Goal: Transaction & Acquisition: Purchase product/service

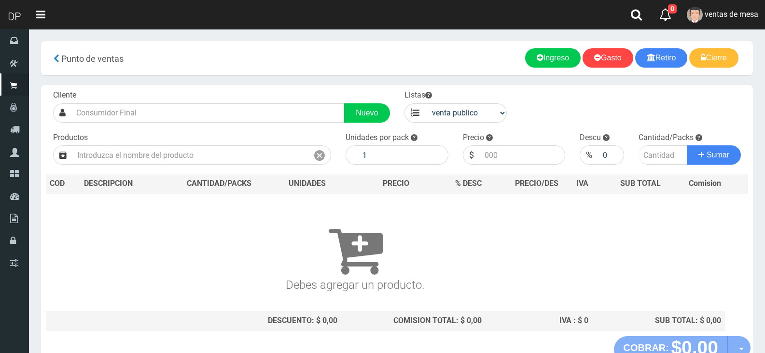
click at [488, 102] on div "Listas venta publico Sup chinos reventas" at bounding box center [455, 106] width 117 height 33
click at [488, 110] on select "venta publico Sup chinos reventas" at bounding box center [466, 112] width 82 height 19
select select "3"
click at [425, 103] on select "venta publico Sup chinos reventas" at bounding box center [466, 112] width 82 height 19
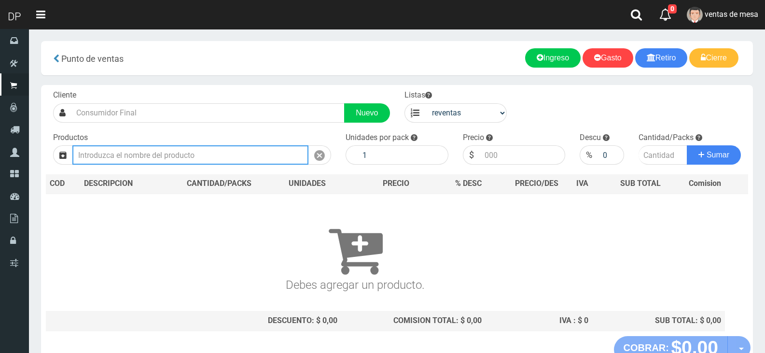
click at [288, 154] on input "text" at bounding box center [190, 154] width 236 height 19
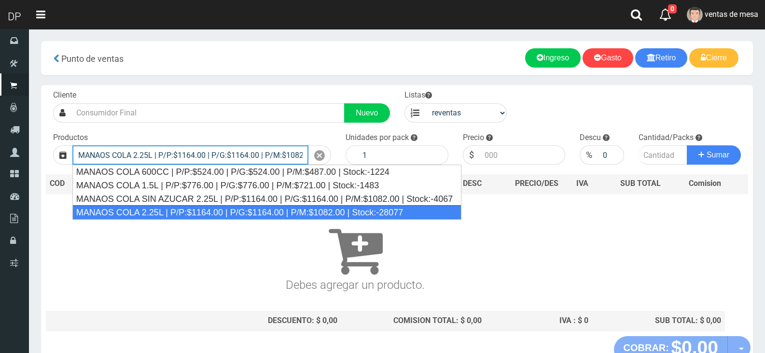
type input "MANAOS COLA 2.25L | P/P:$1164.00 | P/G:$1164.00 | P/M:$1082.00 | Stock:-28077"
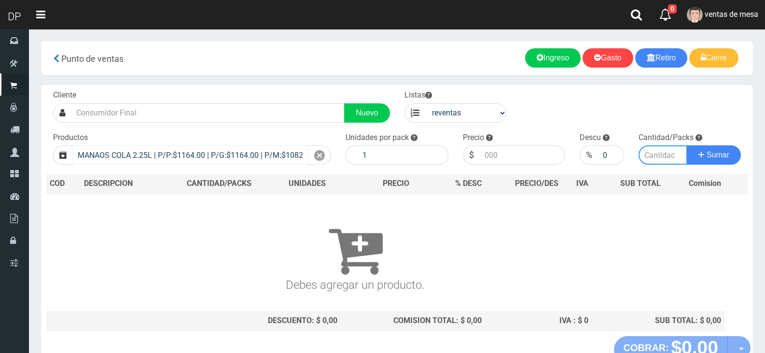
type input "6"
type input "1082.00"
type input "2"
click at [687, 145] on button "Sumar" at bounding box center [714, 154] width 54 height 19
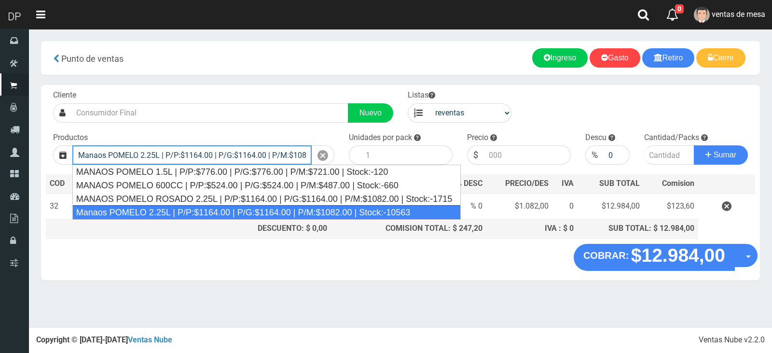
type input "Manaos POMELO 2.25L | P/P:$1164.00 | P/G:$1164.00 | P/M:$1082.00 | Stock:-10563"
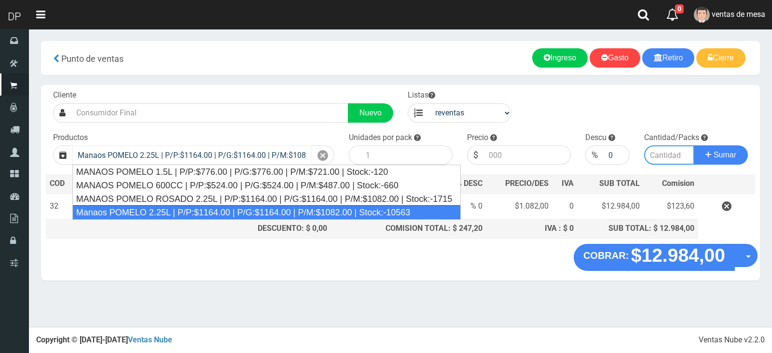
type input "6"
type input "1082.00"
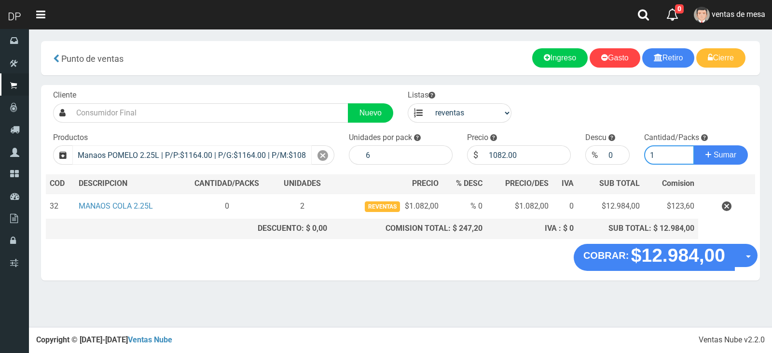
type input "1"
click at [694, 145] on button "Sumar" at bounding box center [721, 154] width 54 height 19
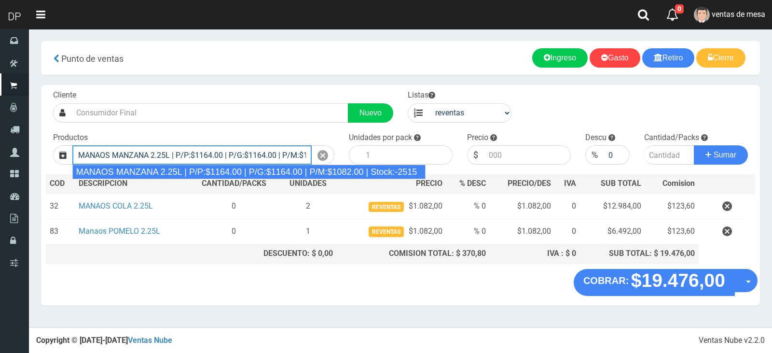
type input "MANAOS MANZANA 2.25L | P/P:$1164.00 | P/G:$1164.00 | P/M:$1082.00 | Stock:-2515"
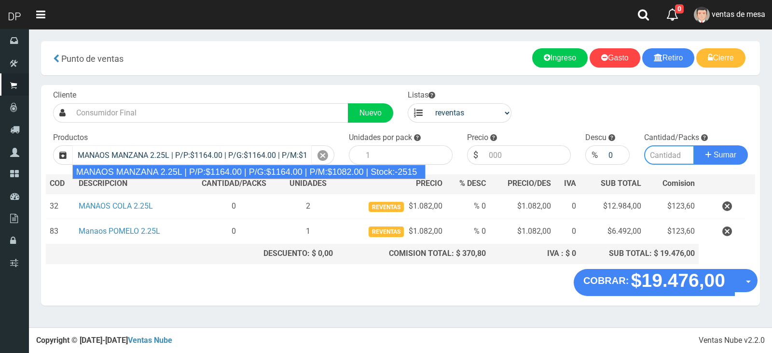
type input "6"
type input "1082.00"
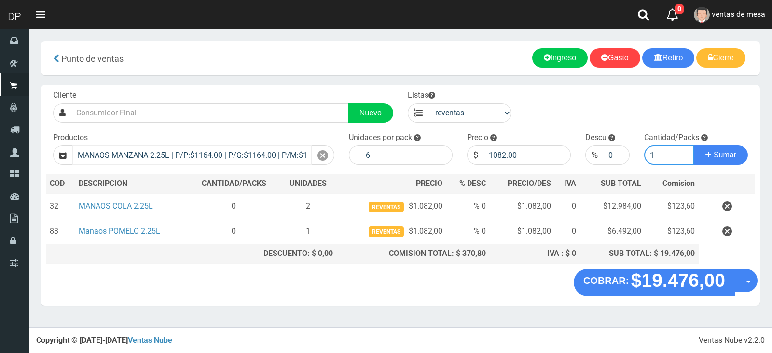
type input "1"
click at [694, 145] on button "Sumar" at bounding box center [721, 154] width 54 height 19
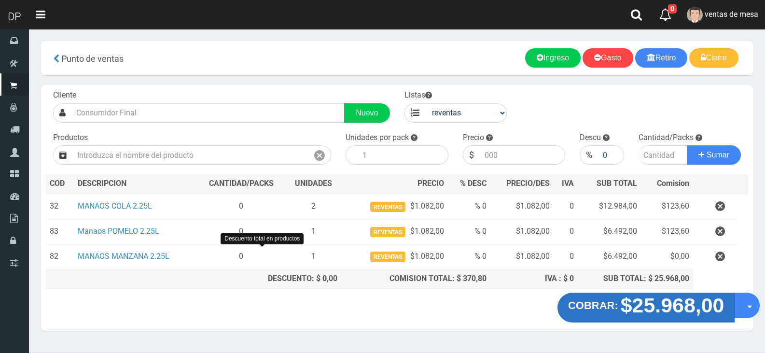
click at [586, 308] on strong "COBRAR:" at bounding box center [593, 305] width 50 height 12
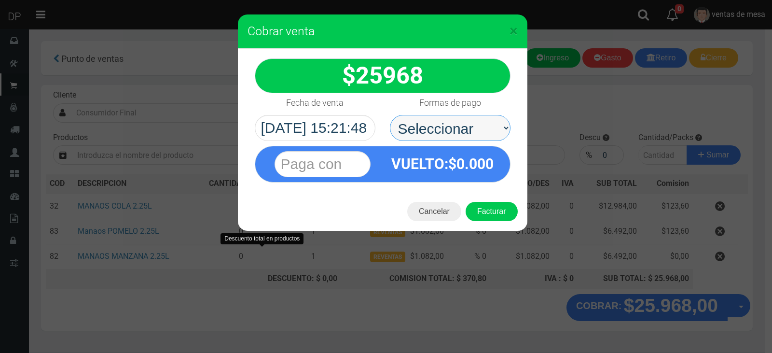
click at [439, 124] on select "Seleccionar Efectivo Tarjeta de Crédito Depósito Débito" at bounding box center [450, 128] width 121 height 26
select select "Efectivo"
click at [390, 115] on select "Seleccionar Efectivo Tarjeta de Crédito Depósito Débito" at bounding box center [450, 128] width 121 height 26
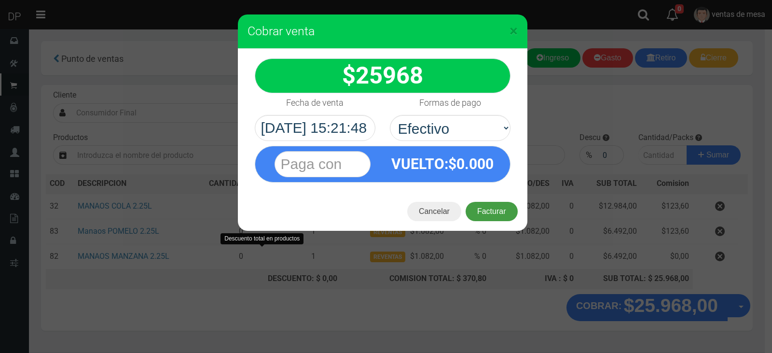
click at [492, 205] on button "Facturar" at bounding box center [492, 211] width 52 height 19
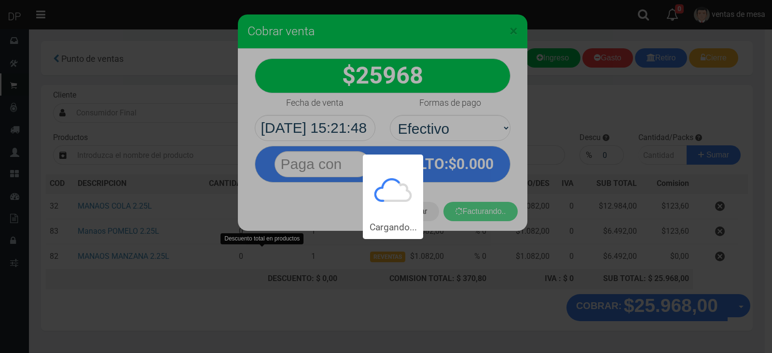
click at [495, 208] on div "Cargando..." at bounding box center [386, 119] width 772 height 239
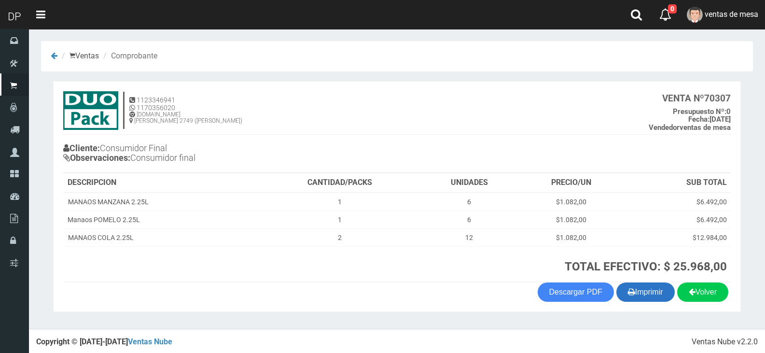
click at [652, 295] on button "Imprimir" at bounding box center [645, 291] width 58 height 19
click at [408, 272] on h3 "TOTAL EFECTIVO: $ 25.968,00" at bounding box center [494, 266] width 463 height 13
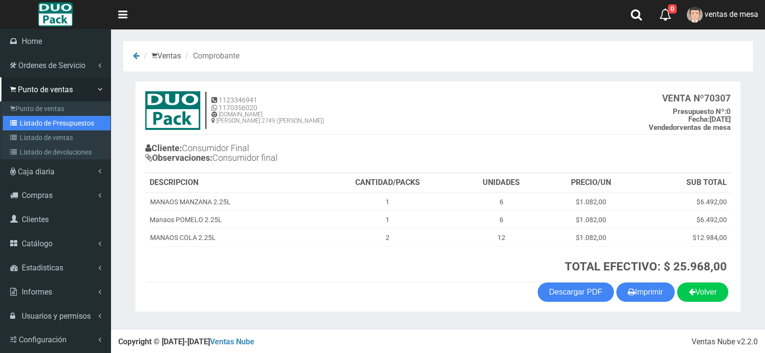
click at [27, 120] on link "Listado de Presupuestos" at bounding box center [57, 123] width 108 height 14
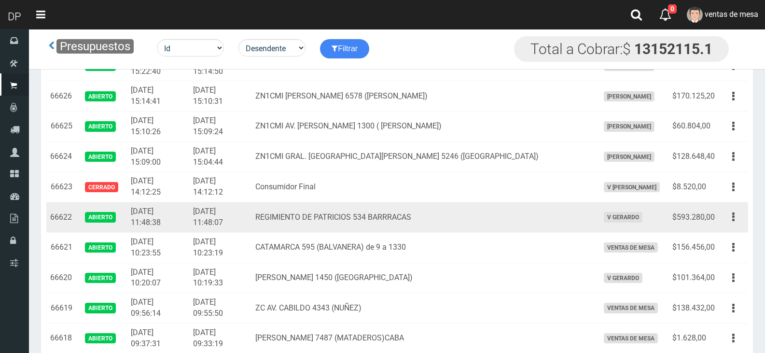
scroll to position [48, 0]
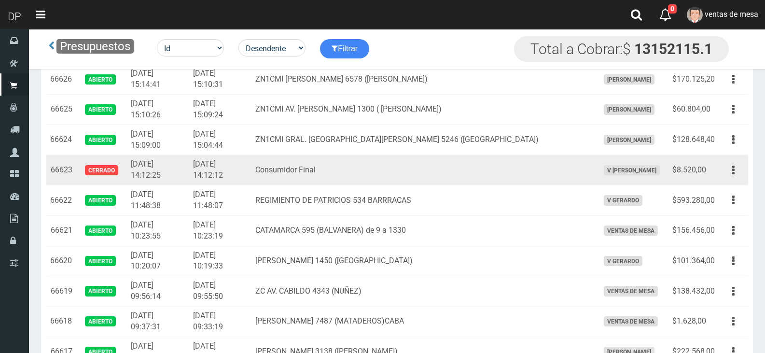
click at [524, 182] on td "Consumidor Final" at bounding box center [423, 170] width 344 height 30
click at [595, 163] on td "V [PERSON_NAME]" at bounding box center [631, 170] width 73 height 30
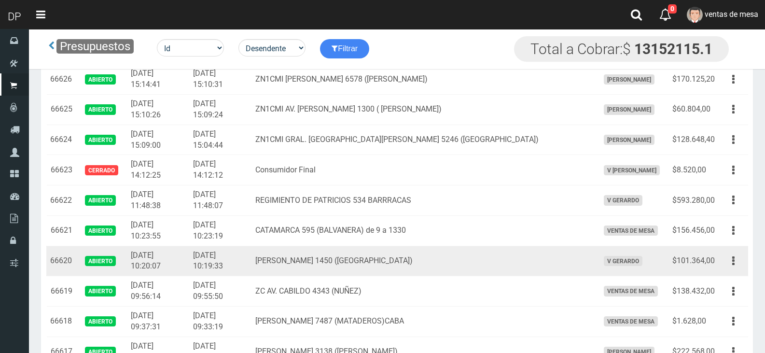
click at [383, 267] on td "ZC PAVON 1450 (BOEDO)" at bounding box center [423, 261] width 344 height 30
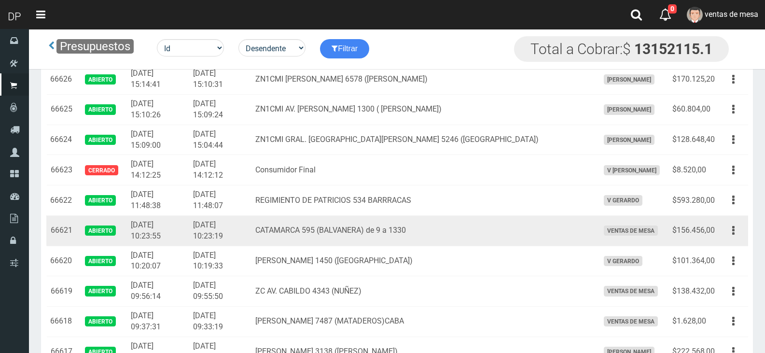
click at [382, 221] on td "CATAMARCA 595 (BALVANERA) de 9 a 1330" at bounding box center [423, 230] width 344 height 30
click at [383, 231] on td "CATAMARCA 595 (BALVANERA) de 9 a 1330" at bounding box center [423, 230] width 344 height 30
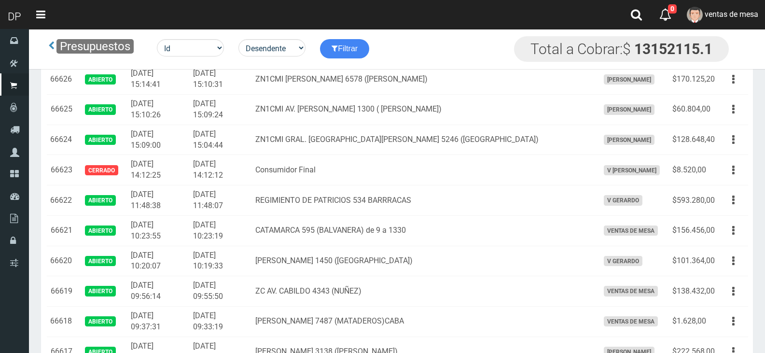
scroll to position [1342, 0]
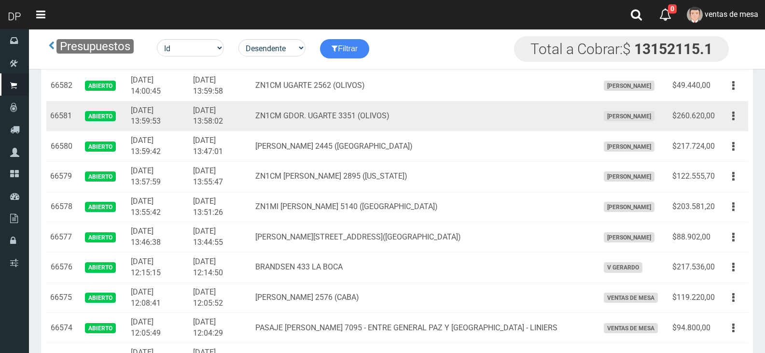
drag, startPoint x: 768, startPoint y: 138, endPoint x: 368, endPoint y: 125, distance: 399.8
click at [368, 125] on td "ZN1CM GDOR. UGARTE 3351 (OLIVOS)" at bounding box center [423, 116] width 344 height 30
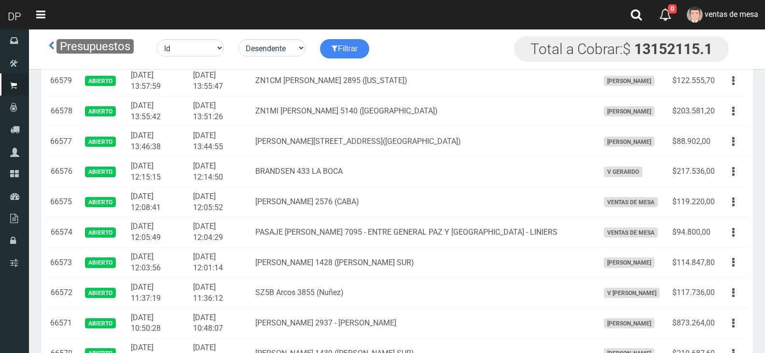
scroll to position [1439, 0]
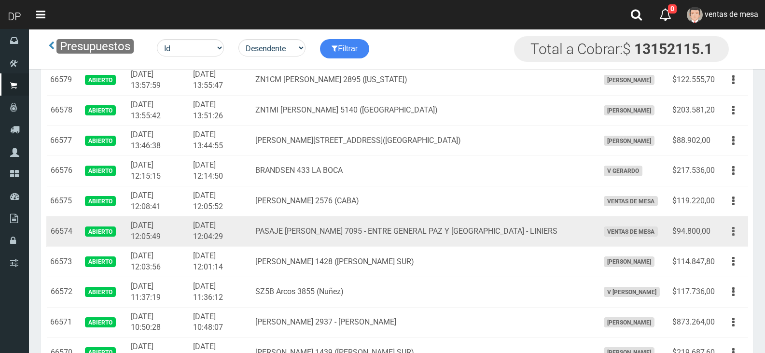
click at [732, 234] on icon "button" at bounding box center [733, 231] width 2 height 17
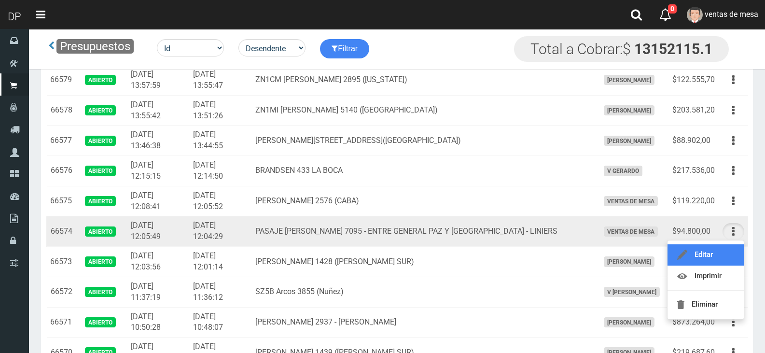
click at [725, 257] on link "Editar" at bounding box center [705, 254] width 76 height 21
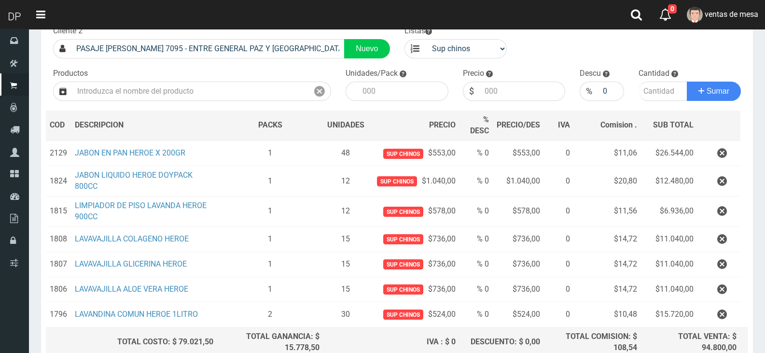
scroll to position [157, 0]
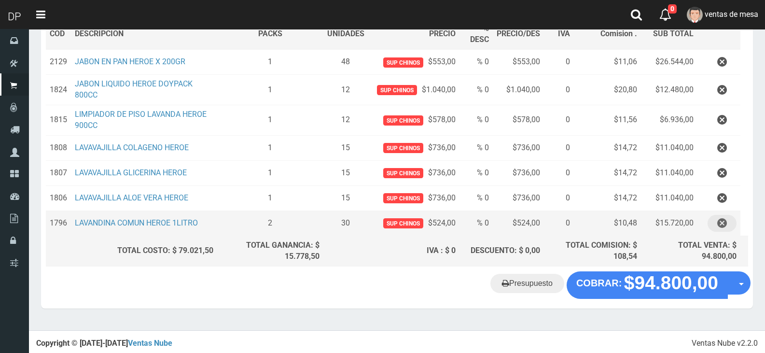
click at [725, 217] on icon "button" at bounding box center [722, 223] width 10 height 17
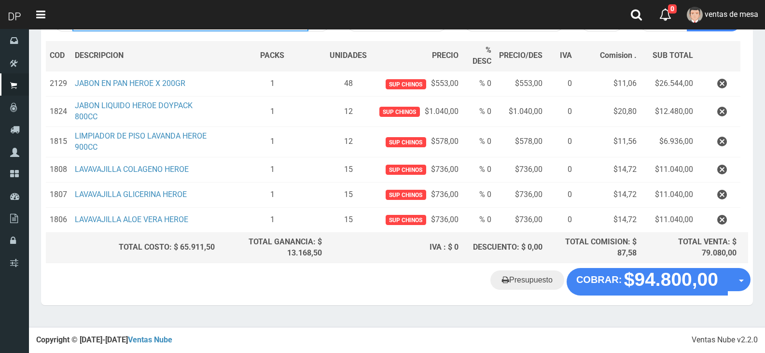
scroll to position [132, 0]
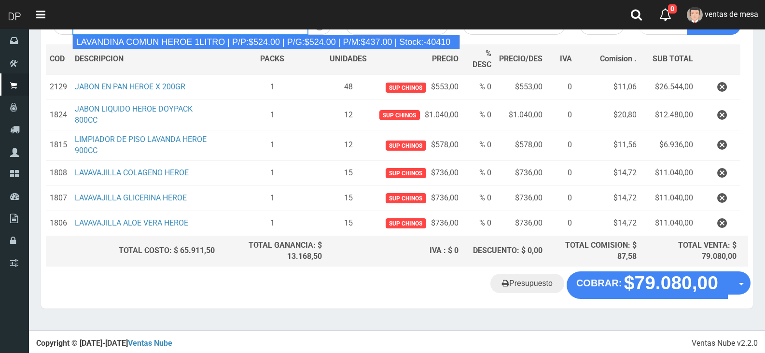
type input "LAVANDINA COMUN HEROE 1LITRO | P/P:$524.00 | P/G:$524.00 | P/M:$437.00 | Stock:…"
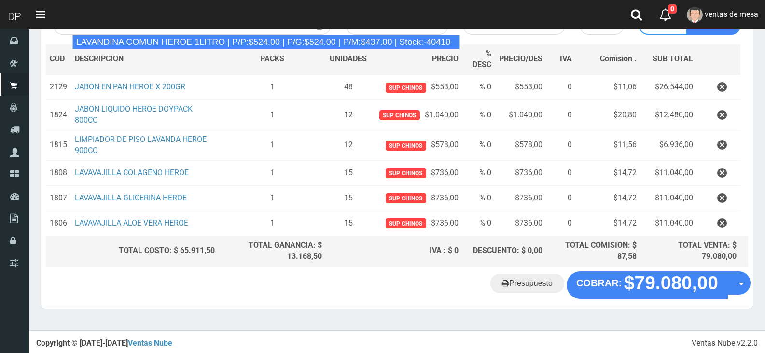
type input "15"
type input "524.00"
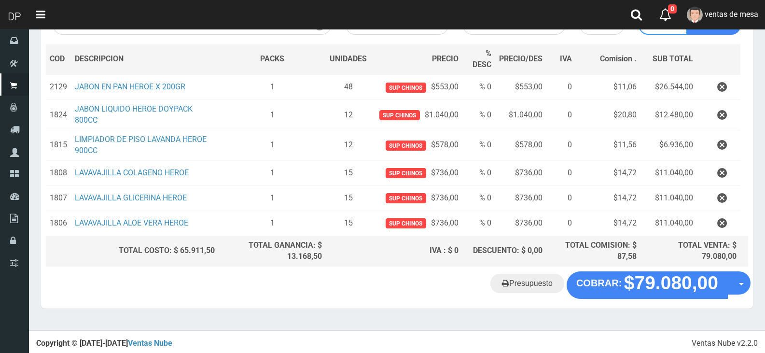
type input "3"
click at [687, 15] on button "Sumar" at bounding box center [714, 24] width 54 height 19
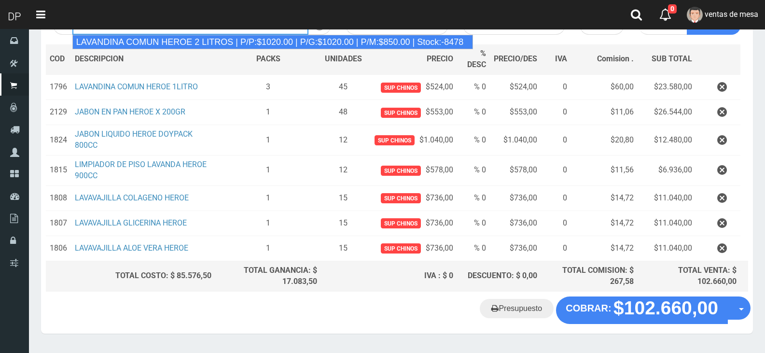
type input "LAVANDINA COMUN HEROE 2 LITROS | P/P:$1020.00 | P/G:$1020.00 | P/M:$850.00 | St…"
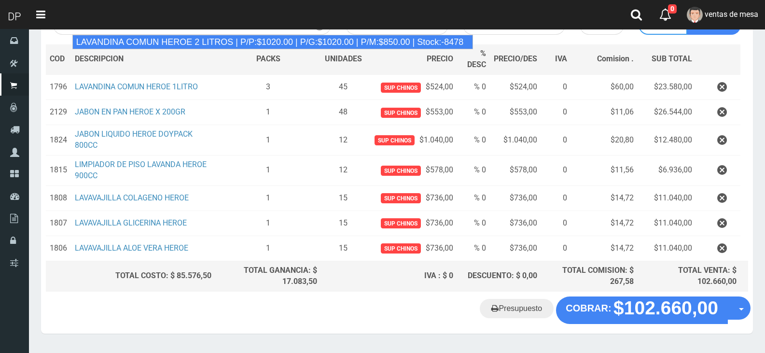
type input "8"
type input "1020.00"
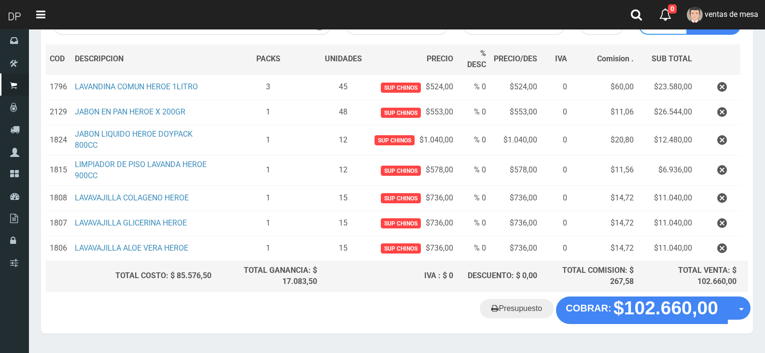
type input "2"
click at [687, 15] on button "Sumar" at bounding box center [714, 24] width 54 height 19
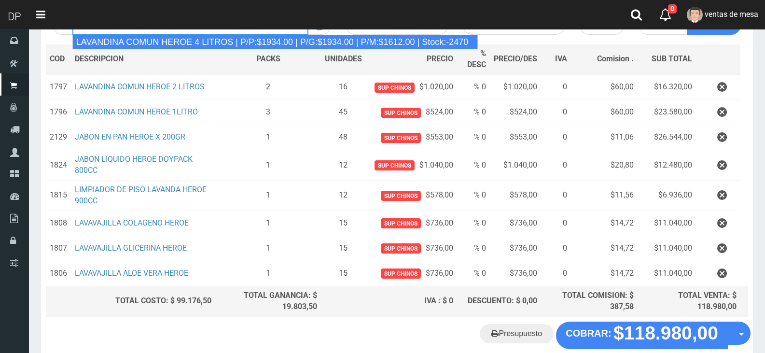
type input "LAVANDINA COMUN HEROE 4 LITROS | P/P:$1934.00 | P/G:$1934.00 | P/M:$1612.00 | S…"
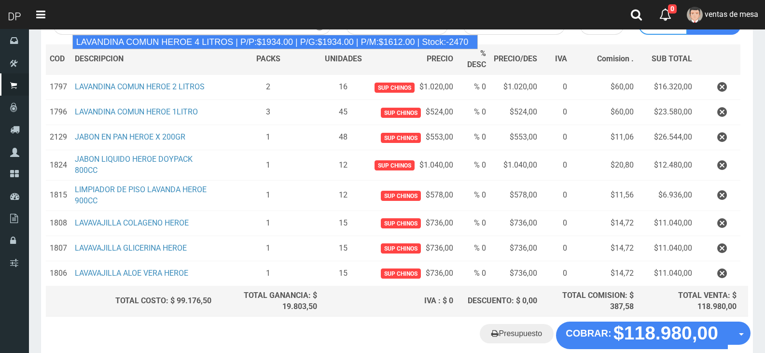
type input "3"
type input "1934.00"
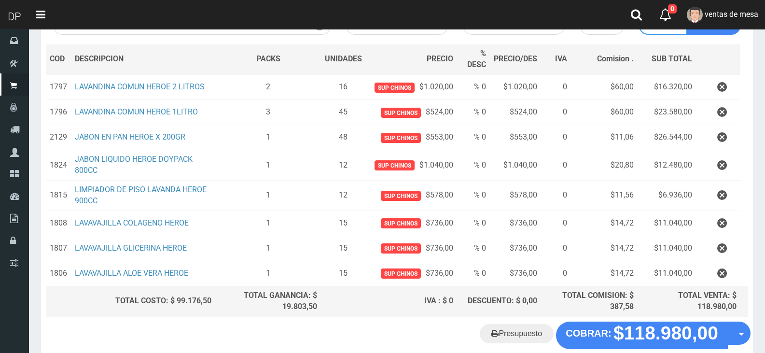
type input "2"
click at [687, 15] on button "Sumar" at bounding box center [714, 24] width 54 height 19
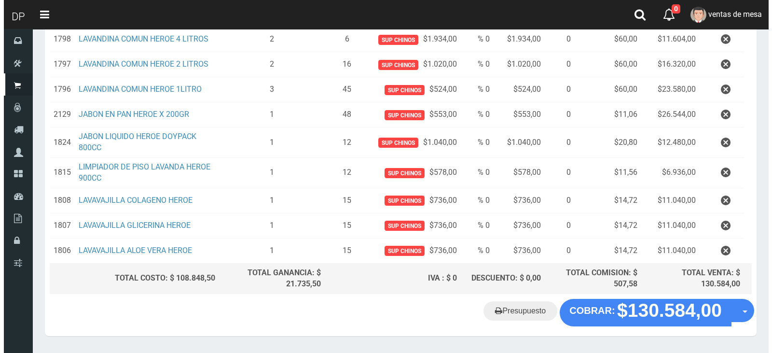
scroll to position [180, 0]
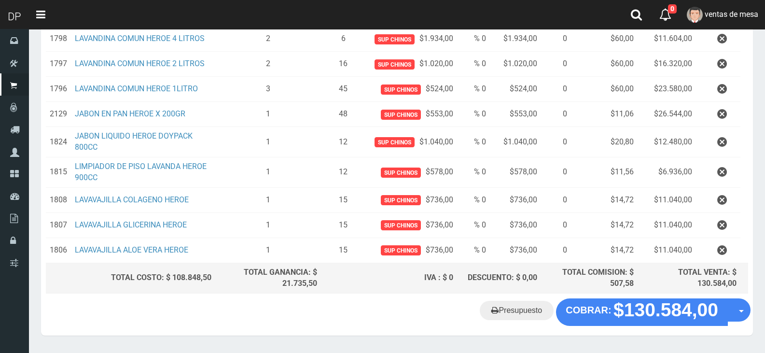
click at [568, 297] on div "Cliente 2 PASAJE ANGEL ROFFO 7095 - ENTRE GENERAL PAZ Y CUZCO - LINIERS Nuevo L…" at bounding box center [397, 102] width 712 height 392
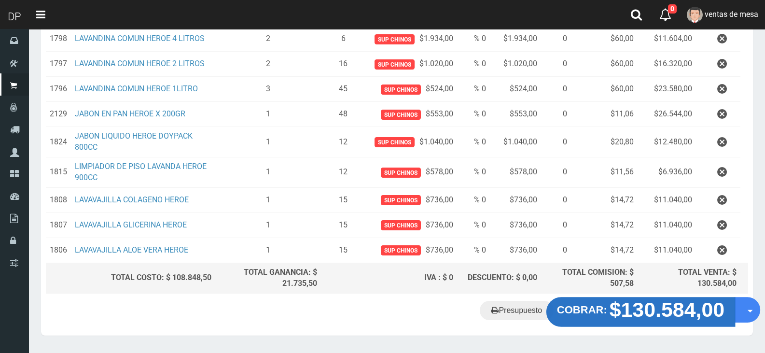
click at [577, 307] on strong "COBRAR:" at bounding box center [582, 310] width 50 height 12
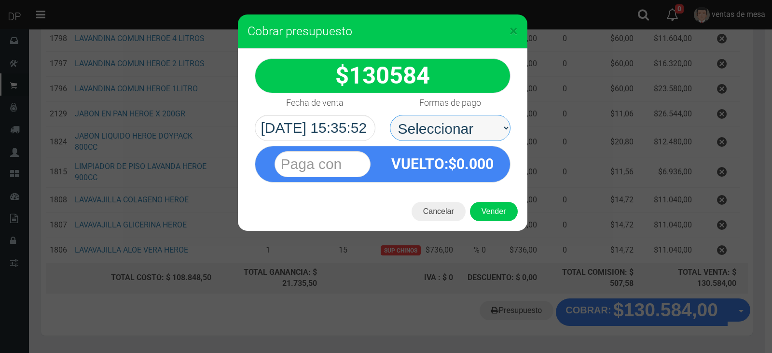
drag, startPoint x: 439, startPoint y: 129, endPoint x: 439, endPoint y: 138, distance: 8.2
click at [439, 129] on select "Seleccionar Efectivo Tarjeta de Crédito Depósito Débito" at bounding box center [450, 128] width 121 height 26
select select "Efectivo"
click at [390, 115] on select "Seleccionar Efectivo Tarjeta de Crédito Depósito Débito" at bounding box center [450, 128] width 121 height 26
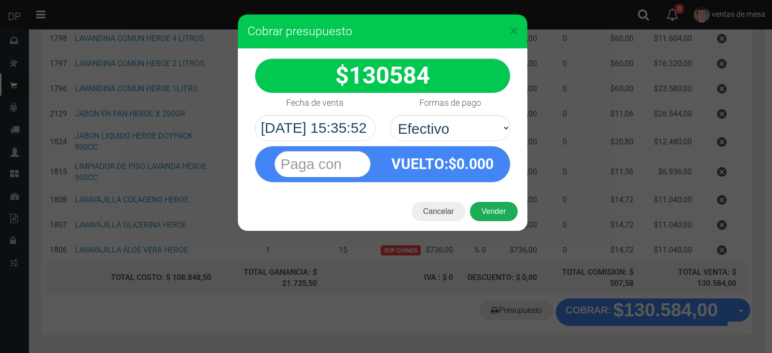
click at [496, 204] on button "Vender" at bounding box center [494, 211] width 48 height 19
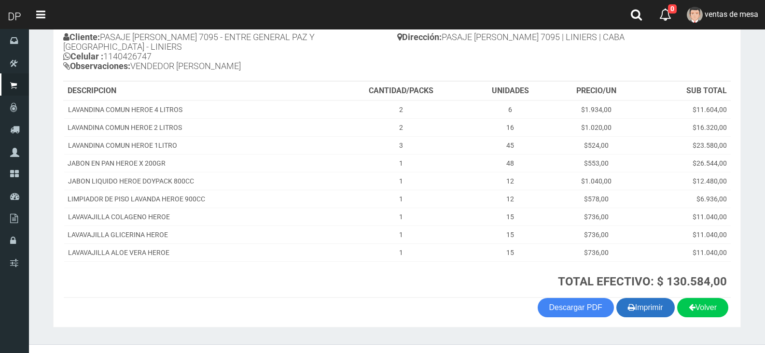
scroll to position [119, 0]
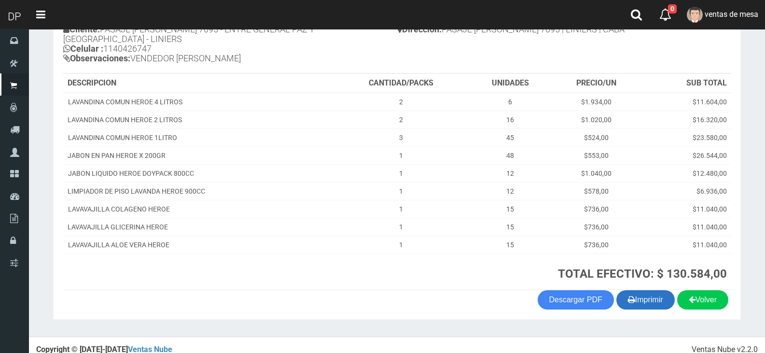
click at [649, 291] on button "Imprimir" at bounding box center [645, 299] width 58 height 19
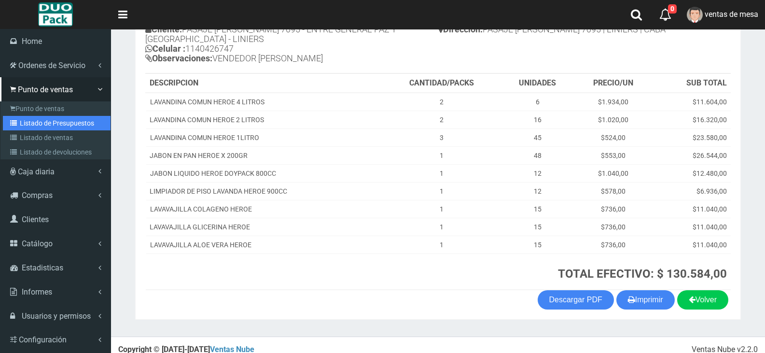
click at [31, 119] on link "Listado de Presupuestos" at bounding box center [57, 123] width 108 height 14
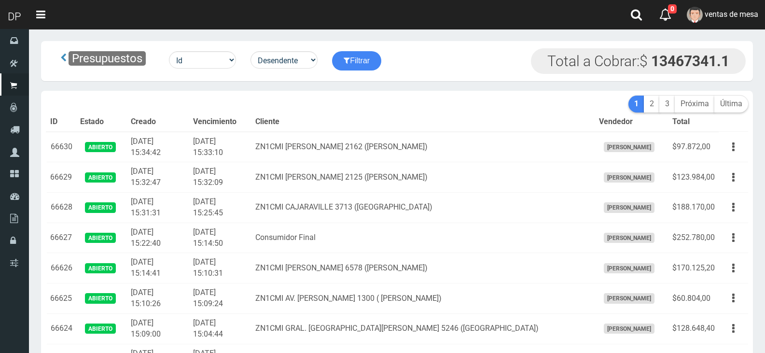
scroll to position [3268, 0]
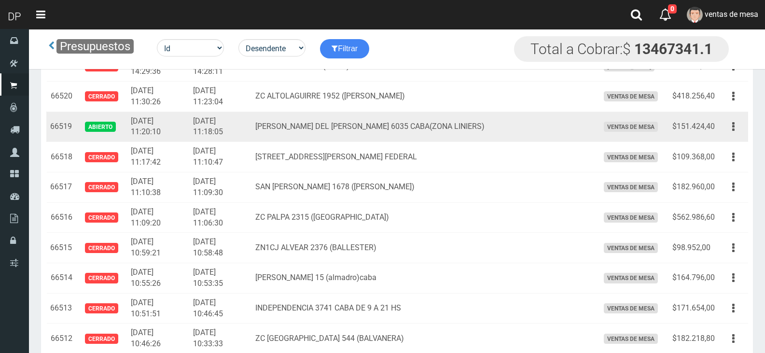
click at [745, 129] on td "Editar Imprimir Eliminar" at bounding box center [733, 126] width 29 height 30
click at [735, 128] on button "button" at bounding box center [733, 126] width 22 height 17
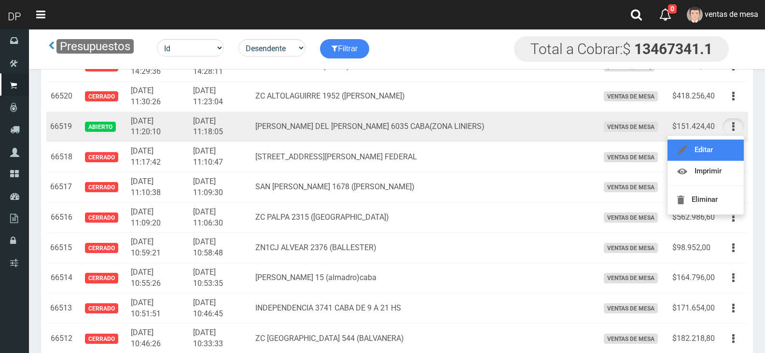
click at [727, 147] on link "Editar" at bounding box center [705, 149] width 76 height 21
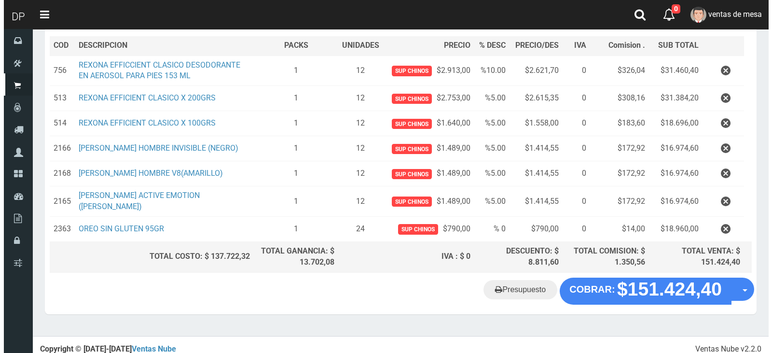
scroll to position [141, 0]
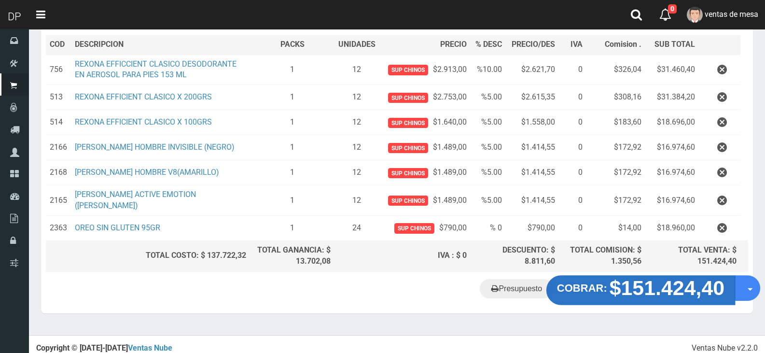
click at [628, 282] on strong "$151.424,40" at bounding box center [666, 287] width 115 height 23
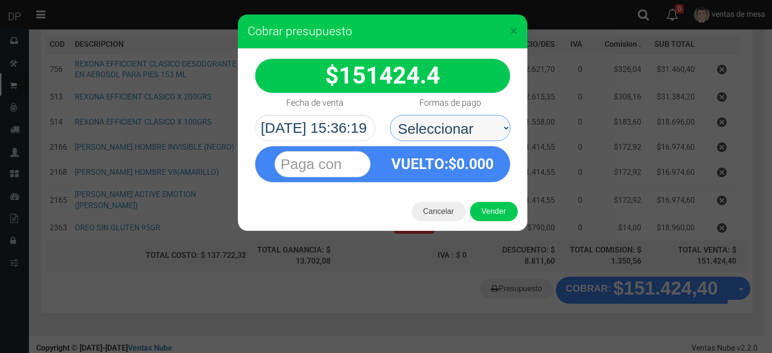
click at [456, 129] on select "Seleccionar Efectivo Tarjeta de Crédito Depósito Débito" at bounding box center [450, 128] width 121 height 26
select select "Efectivo"
click at [390, 115] on select "Seleccionar Efectivo Tarjeta de Crédito Depósito Débito" at bounding box center [450, 128] width 121 height 26
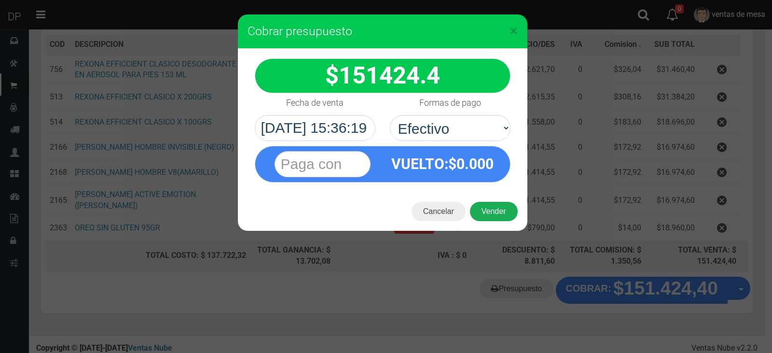
click at [499, 208] on button "Vender" at bounding box center [494, 211] width 48 height 19
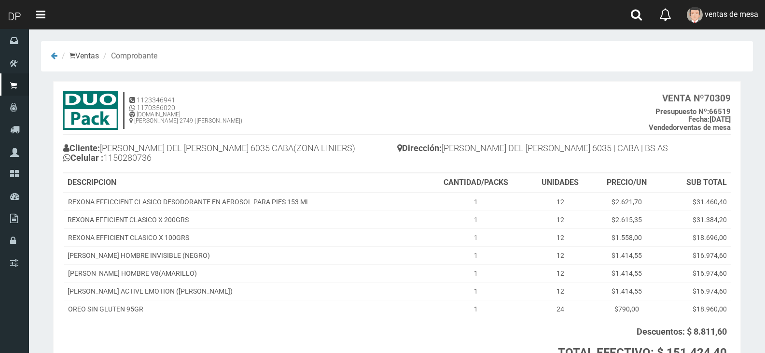
scroll to position [88, 0]
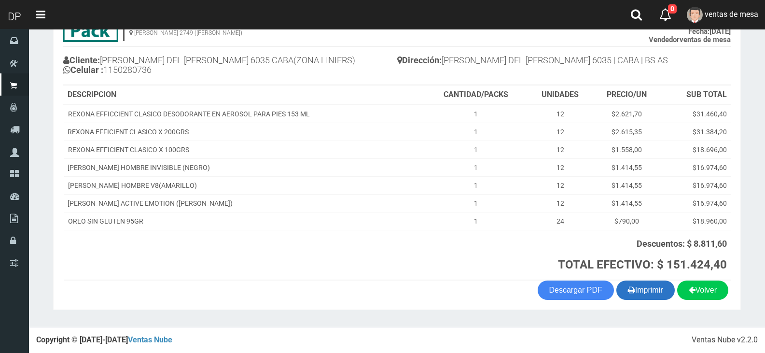
click at [638, 292] on button "Imprimir" at bounding box center [645, 289] width 58 height 19
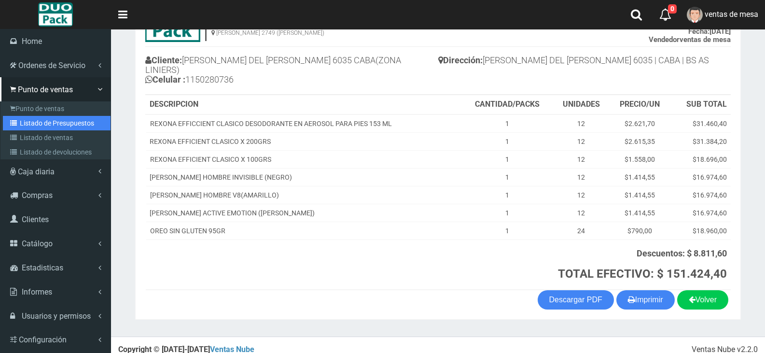
drag, startPoint x: 24, startPoint y: 119, endPoint x: 105, endPoint y: 82, distance: 89.4
click at [24, 119] on link "Listado de Presupuestos" at bounding box center [57, 123] width 108 height 14
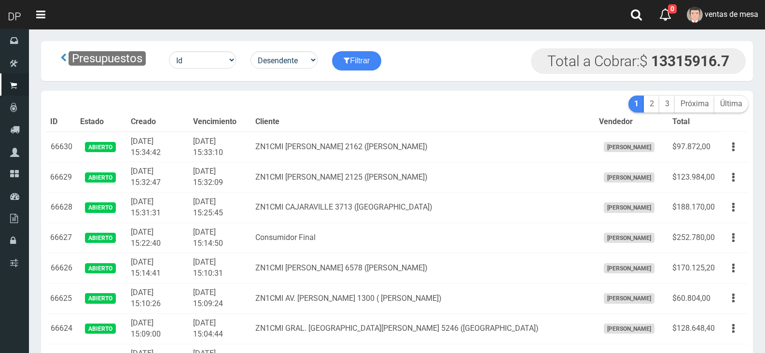
scroll to position [3873, 0]
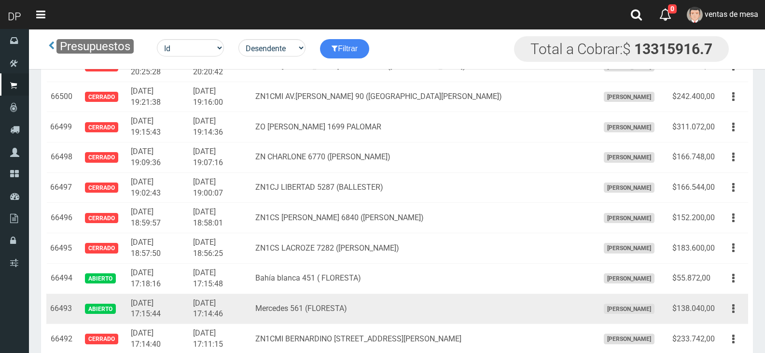
click at [731, 309] on button "button" at bounding box center [733, 308] width 22 height 17
click at [725, 333] on link "Editar" at bounding box center [705, 331] width 76 height 21
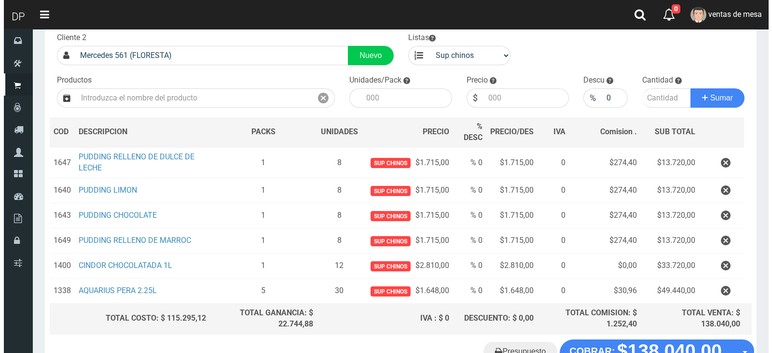
scroll to position [127, 0]
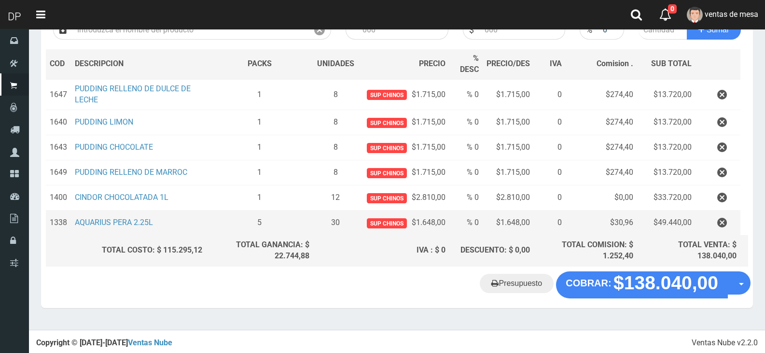
click at [507, 230] on td "$1.648,00" at bounding box center [508, 222] width 51 height 25
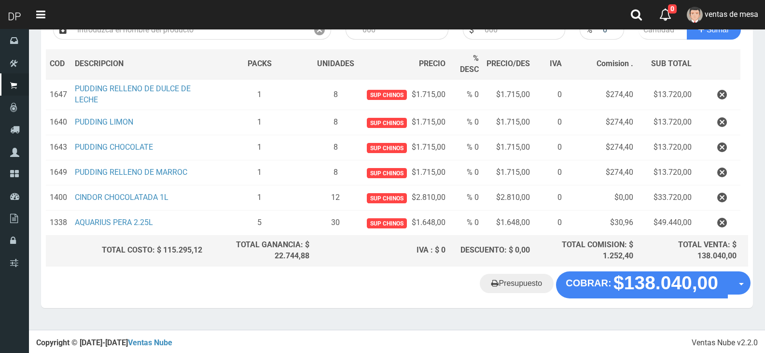
click at [602, 270] on div "Cliente 2 Mercedes 561 (FLORESTA) Nuevo Listas venta publico Sup chinos reventa…" at bounding box center [397, 115] width 712 height 312
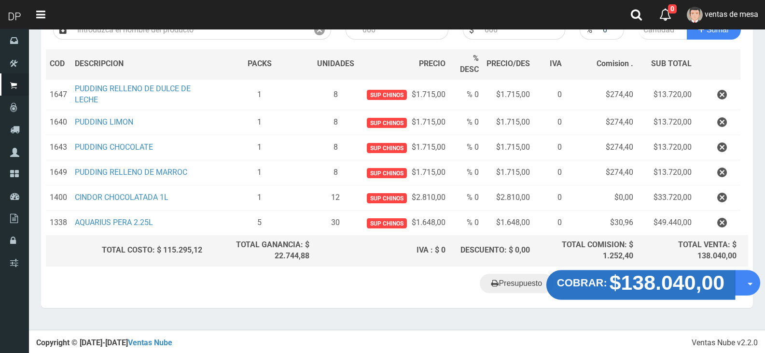
click at [612, 289] on strong "$138.040,00" at bounding box center [666, 282] width 115 height 23
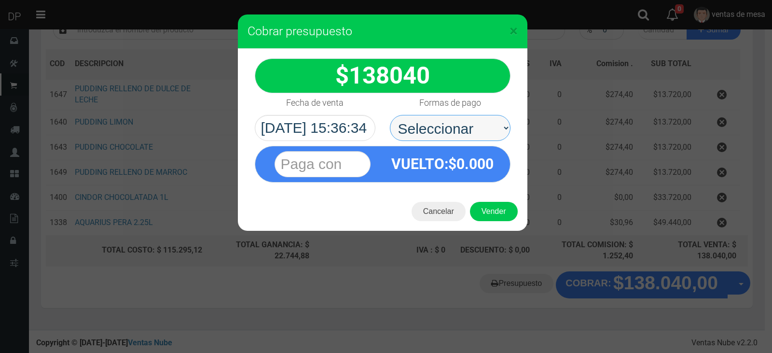
click at [471, 131] on select "Seleccionar Efectivo Tarjeta de Crédito Depósito Débito" at bounding box center [450, 128] width 121 height 26
select select "Efectivo"
click at [390, 115] on select "Seleccionar Efectivo Tarjeta de Crédito Depósito Débito" at bounding box center [450, 128] width 121 height 26
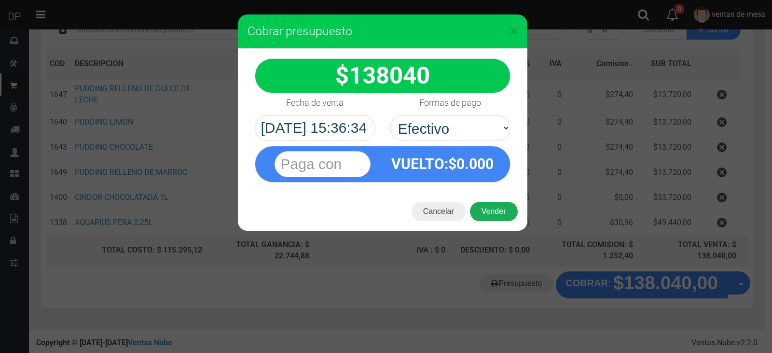
click at [491, 213] on button "Vender" at bounding box center [494, 211] width 48 height 19
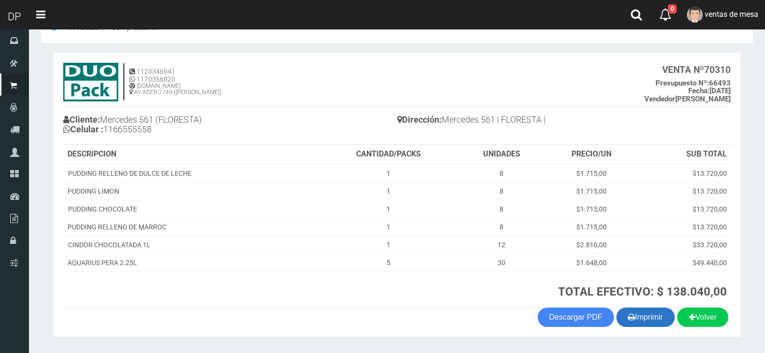
scroll to position [55, 0]
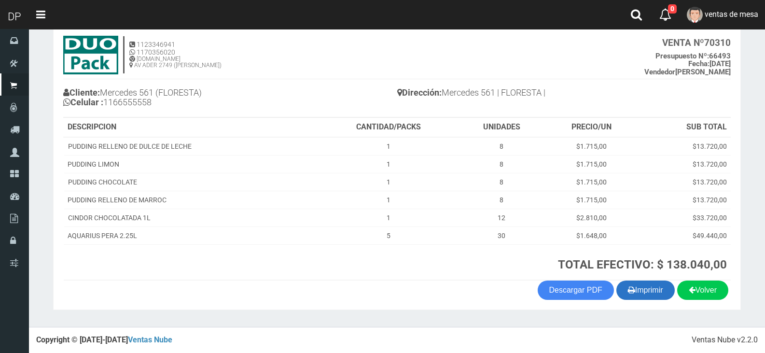
click at [656, 302] on section "1123346941 1170356020 [DOMAIN_NAME] AV ADER 2749 ([PERSON_NAME]) VENTA Nº 70310…" at bounding box center [397, 168] width 688 height 284
click at [656, 294] on button "Imprimir" at bounding box center [645, 289] width 58 height 19
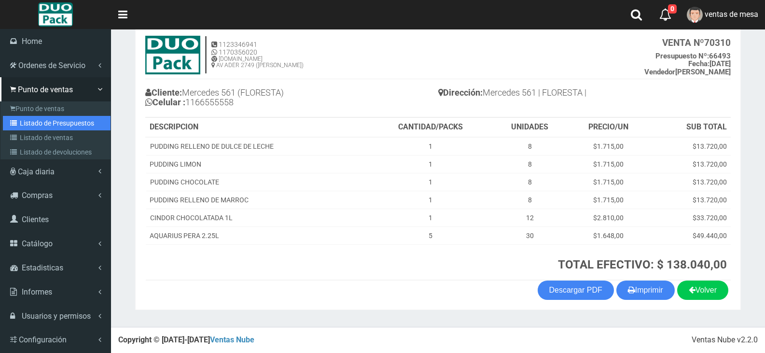
drag, startPoint x: 13, startPoint y: 125, endPoint x: 20, endPoint y: 121, distance: 7.6
click at [13, 125] on icon at bounding box center [15, 123] width 10 height 7
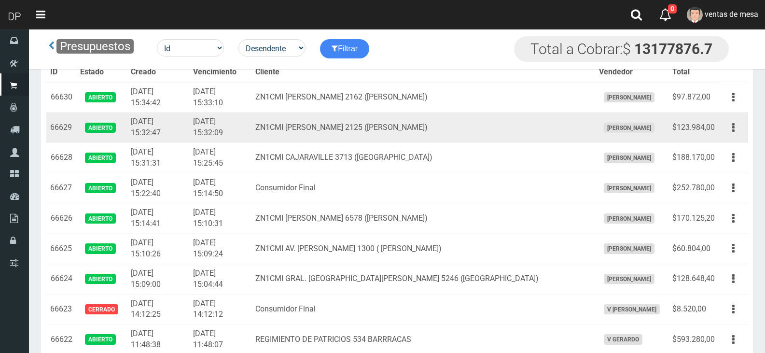
scroll to position [3873, 0]
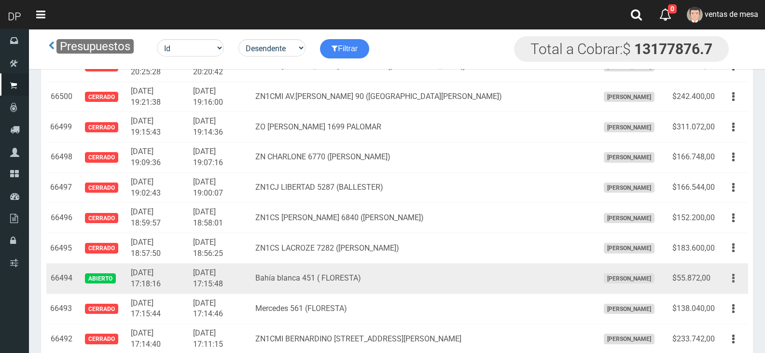
click at [725, 278] on button "button" at bounding box center [733, 278] width 22 height 17
click at [723, 290] on ul "Editar Imprimir Eliminar" at bounding box center [705, 327] width 77 height 80
click at [729, 282] on button "button" at bounding box center [733, 278] width 22 height 17
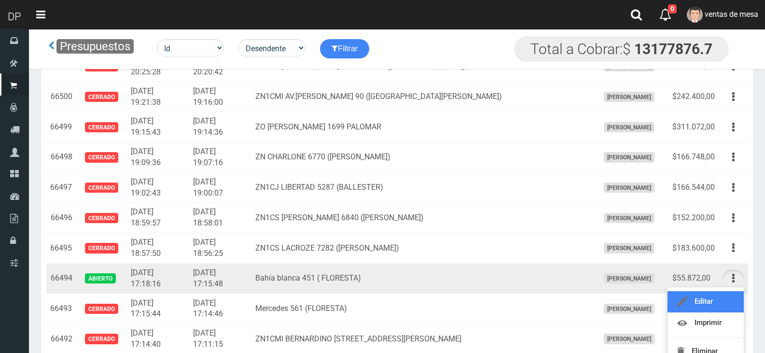
click at [726, 296] on link "Editar" at bounding box center [705, 301] width 76 height 21
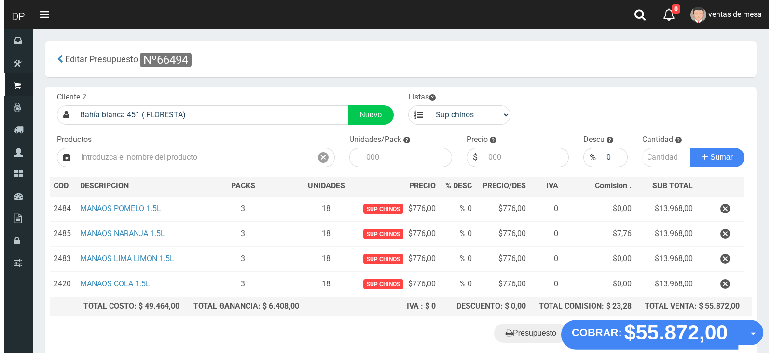
scroll to position [48, 0]
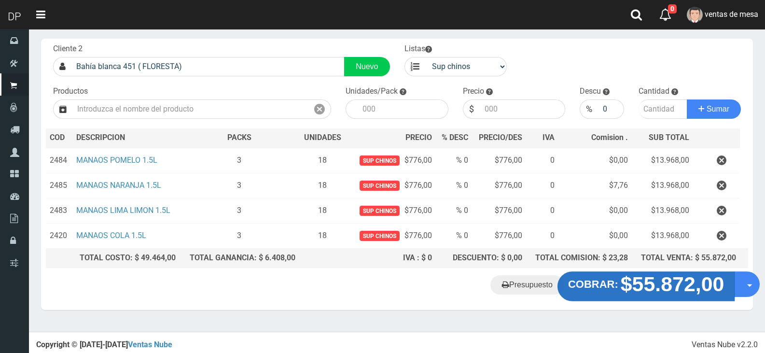
click at [623, 276] on strong "$55.872,00" at bounding box center [673, 284] width 104 height 23
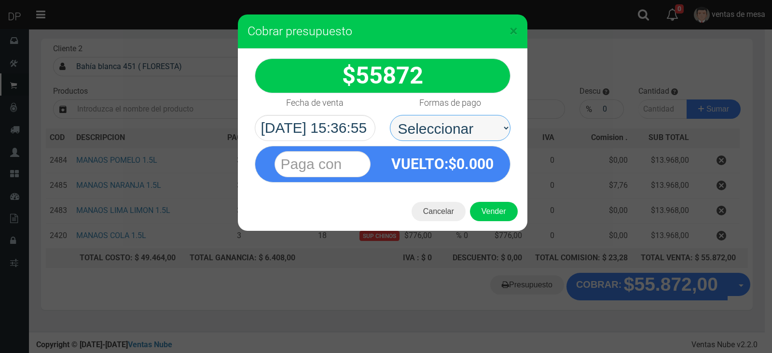
click at [467, 138] on select "Seleccionar Efectivo Tarjeta de Crédito Depósito Débito" at bounding box center [450, 128] width 121 height 26
select select "Efectivo"
click at [390, 115] on select "Seleccionar Efectivo Tarjeta de Crédito Depósito Débito" at bounding box center [450, 128] width 121 height 26
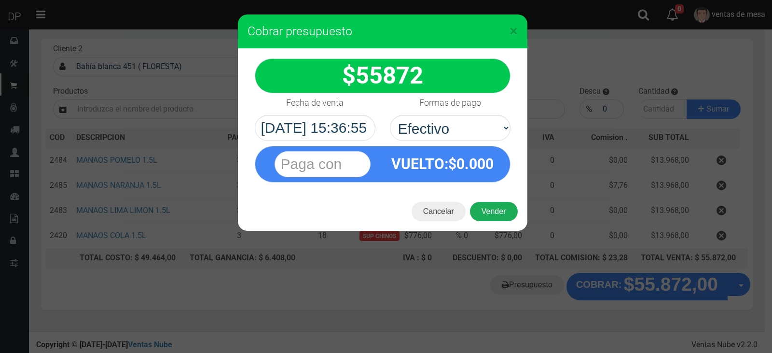
click at [502, 218] on button "Vender" at bounding box center [494, 211] width 48 height 19
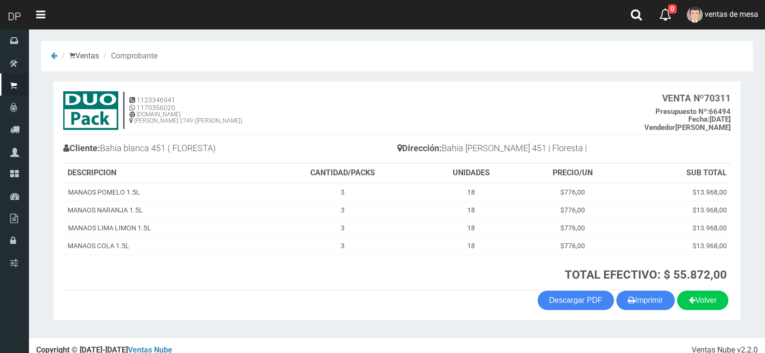
scroll to position [10, 0]
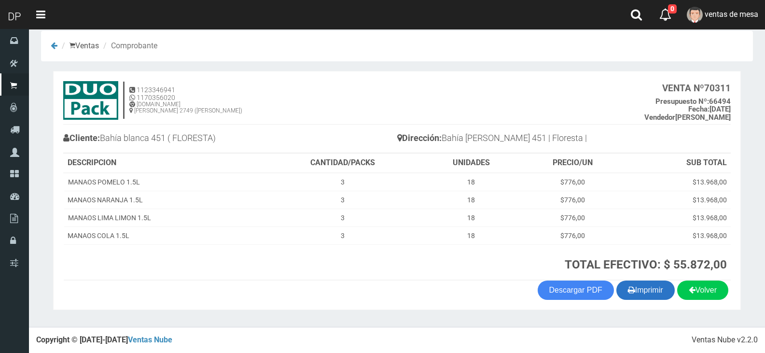
click at [650, 295] on button "Imprimir" at bounding box center [645, 289] width 58 height 19
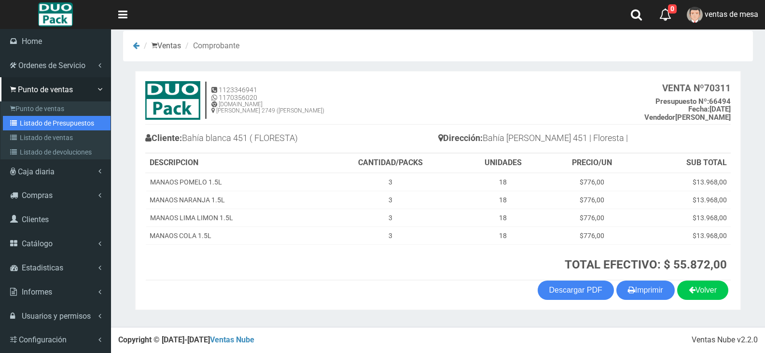
click at [28, 117] on link "Listado de Presupuestos" at bounding box center [57, 123] width 108 height 14
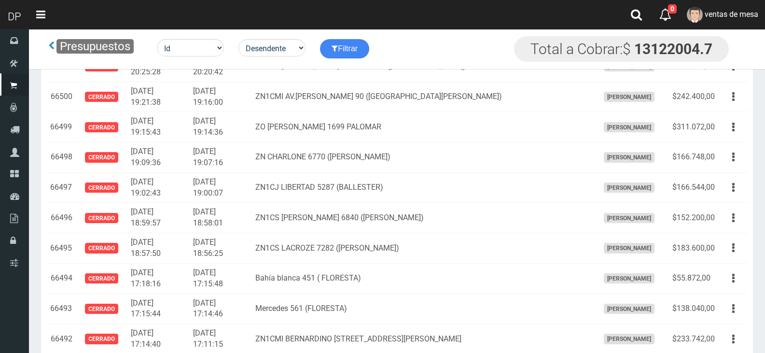
scroll to position [1615, 0]
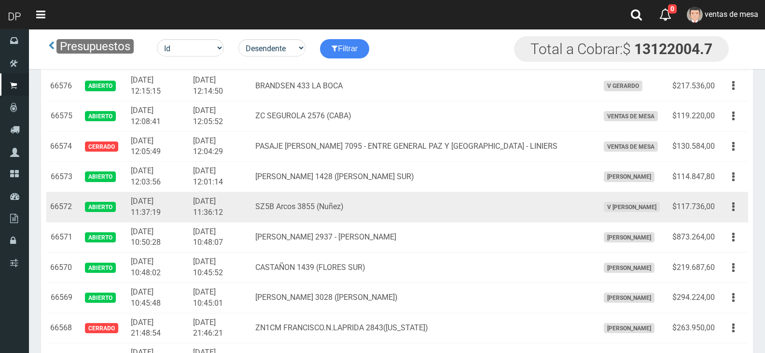
click at [411, 193] on td "SZ5B Arcos 3855 (Nuñez)" at bounding box center [423, 207] width 344 height 30
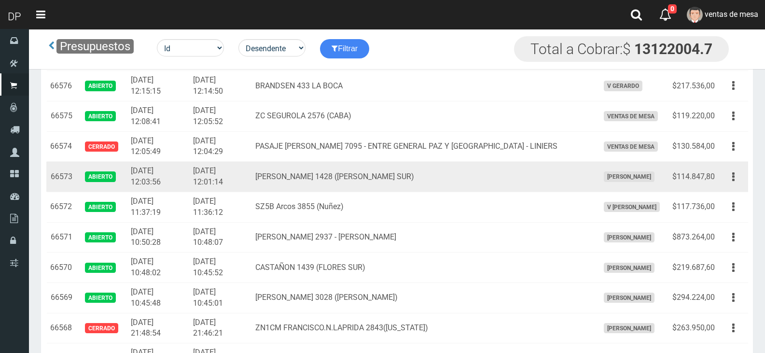
drag, startPoint x: 729, startPoint y: 177, endPoint x: 730, endPoint y: 191, distance: 13.5
click at [729, 177] on button "button" at bounding box center [733, 176] width 22 height 17
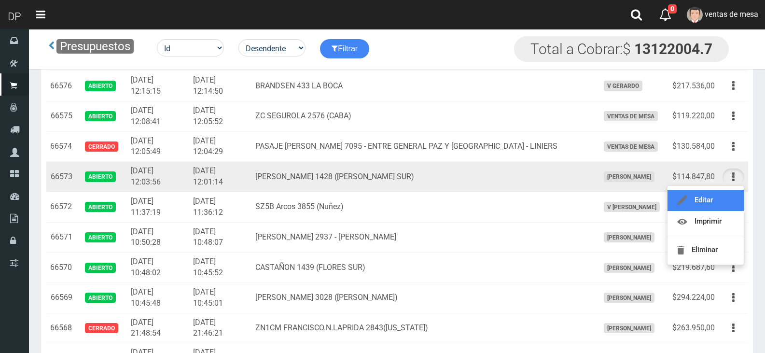
click at [728, 198] on link "Editar" at bounding box center [705, 200] width 76 height 21
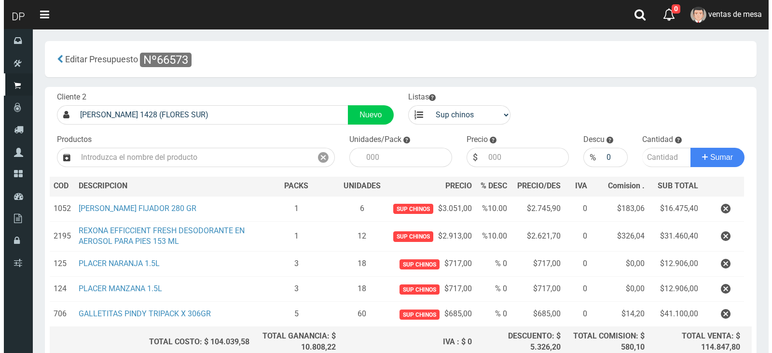
scroll to position [91, 0]
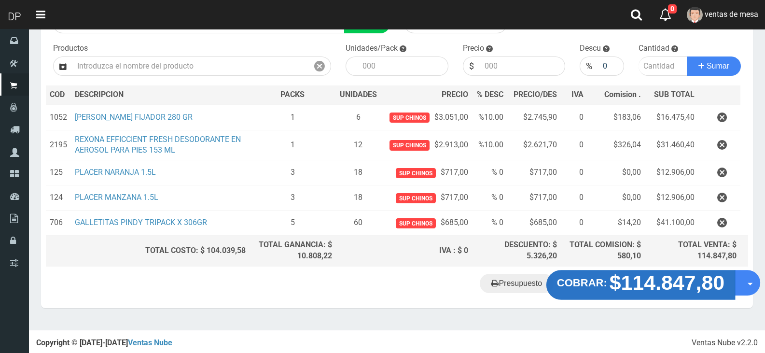
click at [626, 277] on strong "$114.847,80" at bounding box center [666, 282] width 115 height 23
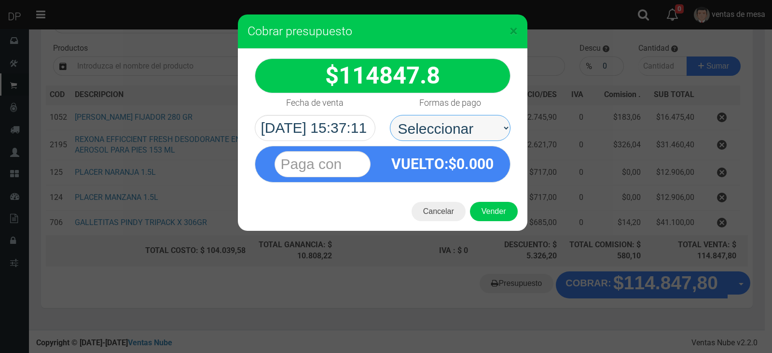
click at [473, 138] on select "Seleccionar Efectivo Tarjeta de Crédito Depósito Débito" at bounding box center [450, 128] width 121 height 26
select select "Efectivo"
click at [390, 115] on select "Seleccionar Efectivo Tarjeta de Crédito Depósito Débito" at bounding box center [450, 128] width 121 height 26
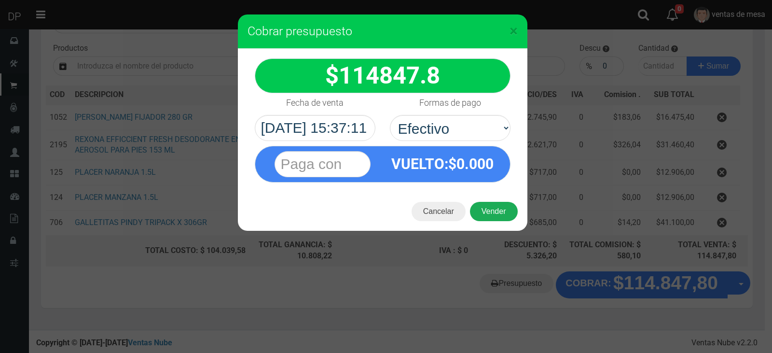
click at [500, 208] on button "Vender" at bounding box center [494, 211] width 48 height 19
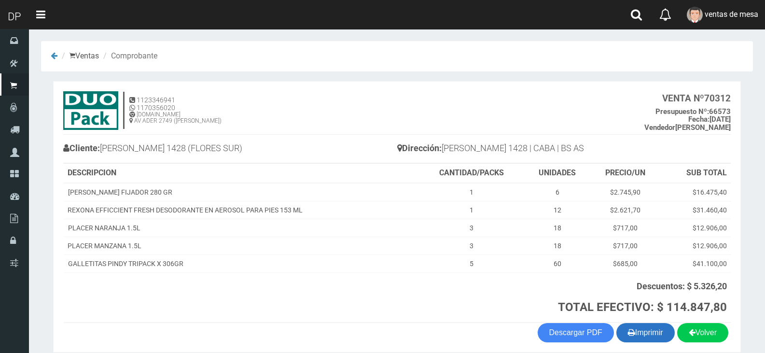
scroll to position [42, 0]
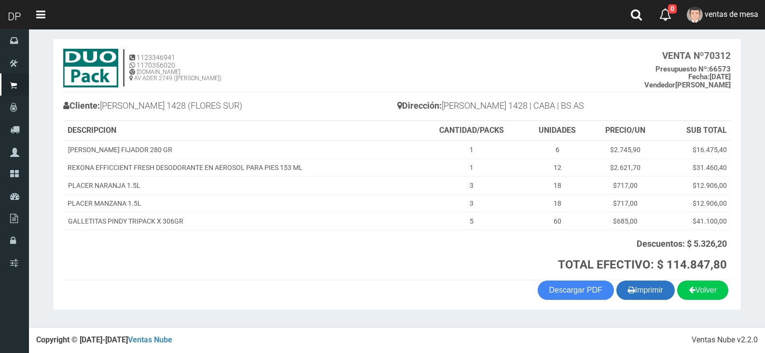
click at [643, 289] on button "Imprimir" at bounding box center [645, 289] width 58 height 19
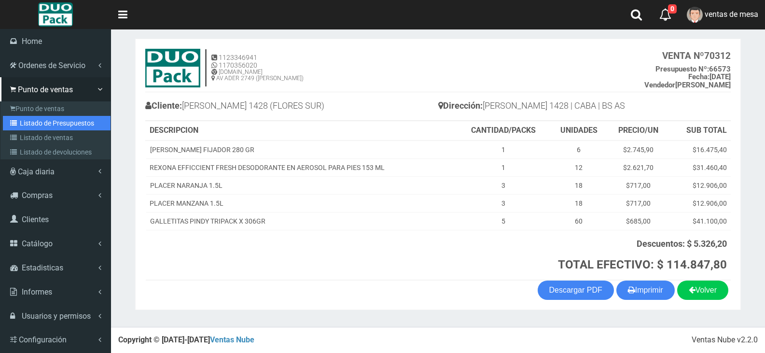
click at [30, 124] on link "Listado de Presupuestos" at bounding box center [57, 123] width 108 height 14
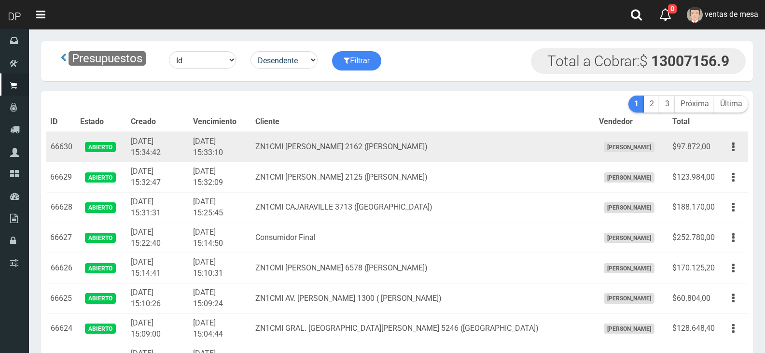
scroll to position [303, 0]
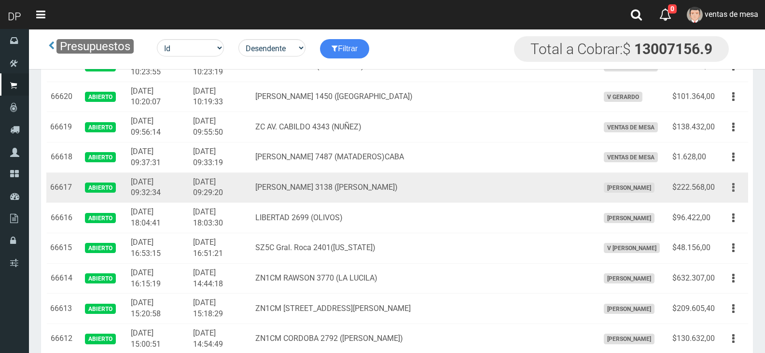
click at [727, 188] on button "button" at bounding box center [733, 187] width 22 height 17
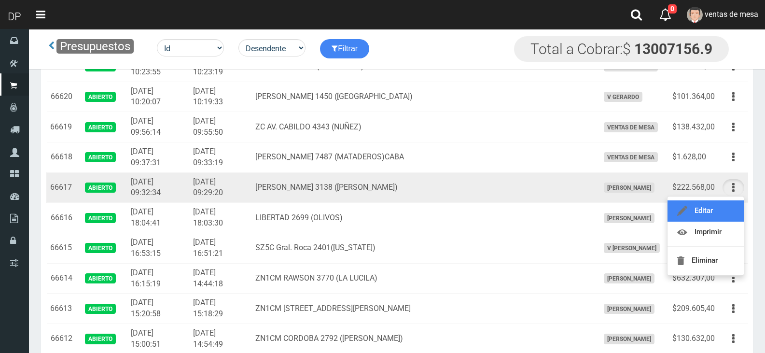
click at [725, 205] on link "Editar" at bounding box center [705, 210] width 76 height 21
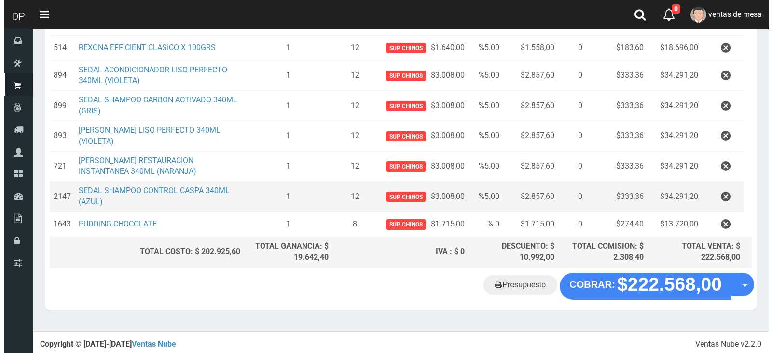
scroll to position [198, 0]
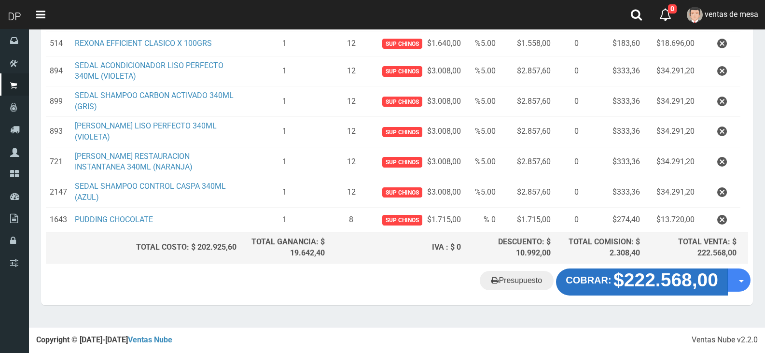
click at [599, 289] on button "COBRAR: $222.568,00" at bounding box center [642, 281] width 172 height 27
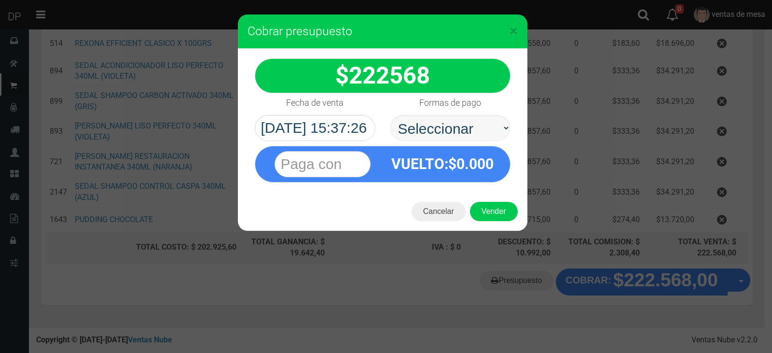
select select "Efectivo"
click at [390, 115] on select "Seleccionar Efectivo Tarjeta de Crédito Depósito Débito" at bounding box center [450, 128] width 121 height 26
click at [489, 217] on button "Vender" at bounding box center [494, 211] width 48 height 19
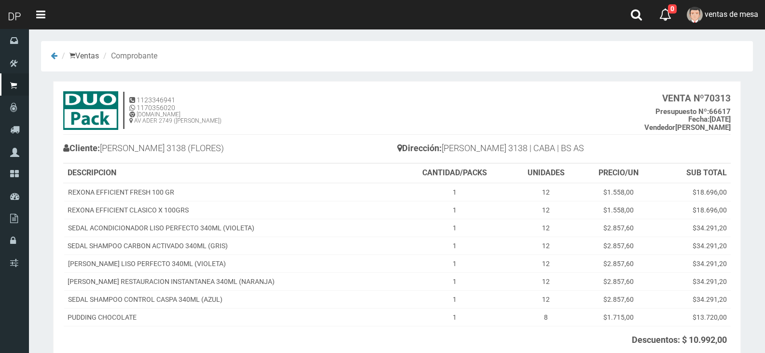
scroll to position [96, 0]
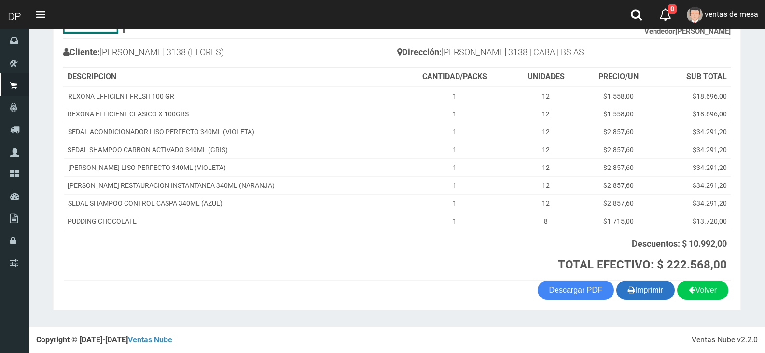
click at [638, 294] on button "Imprimir" at bounding box center [645, 289] width 58 height 19
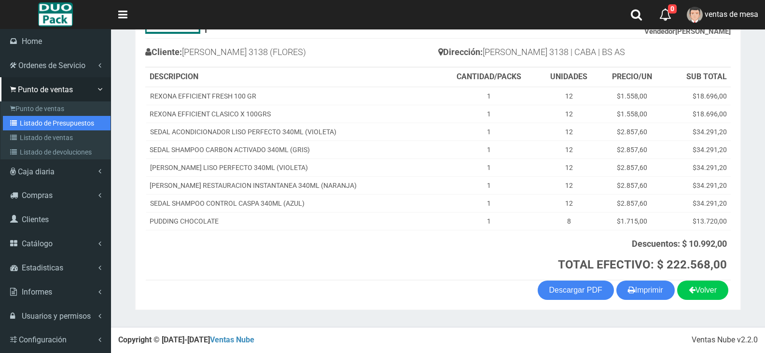
click at [38, 120] on link "Listado de Presupuestos" at bounding box center [57, 123] width 108 height 14
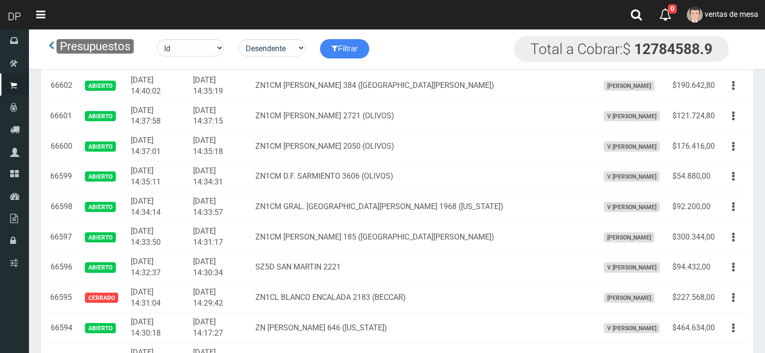
scroll to position [1736, 0]
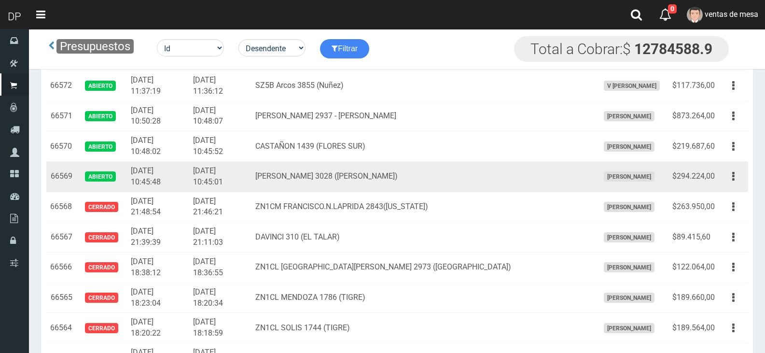
click at [740, 185] on div "Editar Imprimir Eliminar" at bounding box center [733, 176] width 22 height 17
click at [736, 184] on div "Editar Imprimir Eliminar" at bounding box center [733, 176] width 22 height 17
click at [732, 180] on icon "button" at bounding box center [733, 176] width 2 height 17
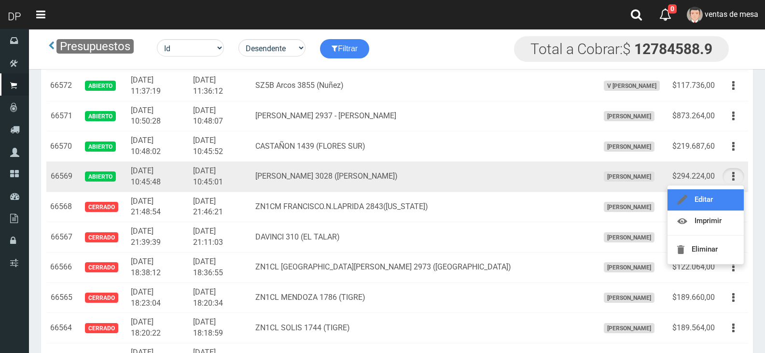
click at [723, 200] on link "Editar" at bounding box center [705, 199] width 76 height 21
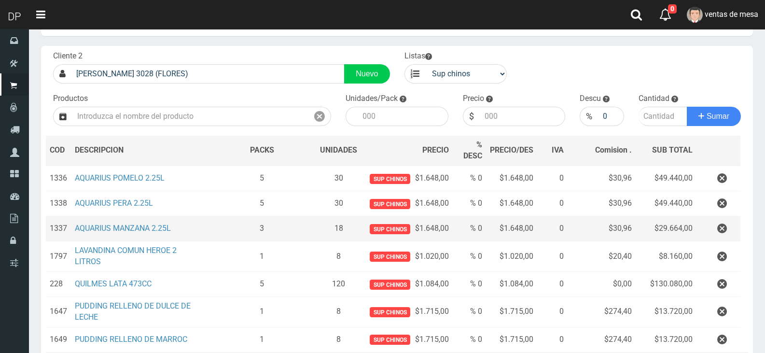
scroll to position [97, 0]
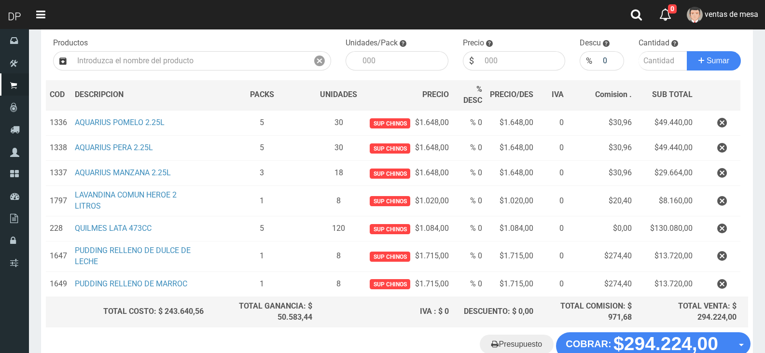
click at [716, 230] on button "button" at bounding box center [721, 228] width 29 height 17
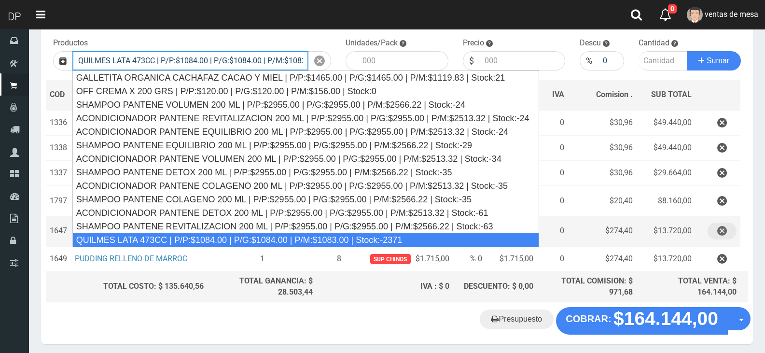
type input "QUILMES LATA 473CC | P/P:$1084.00 | P/G:$1084.00 | P/M:$1083.00 | Stock:-2371"
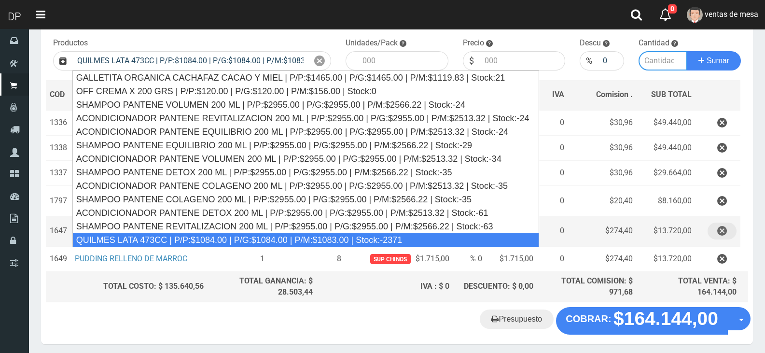
type input "24"
type input "1084.00"
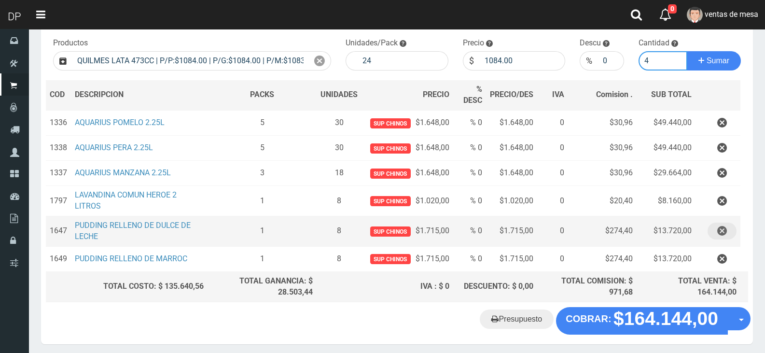
type input "4"
click at [687, 51] on button "Sumar" at bounding box center [714, 60] width 54 height 19
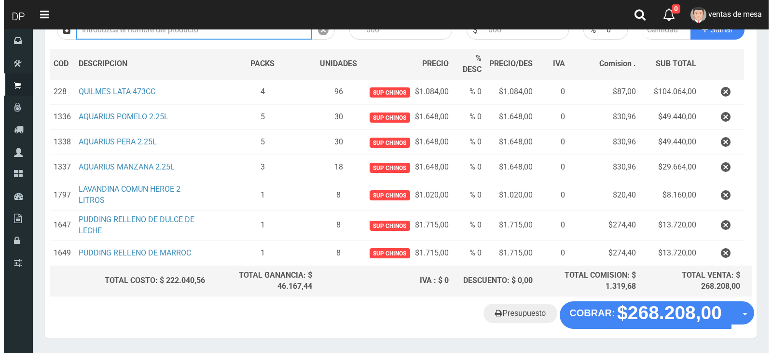
scroll to position [157, 0]
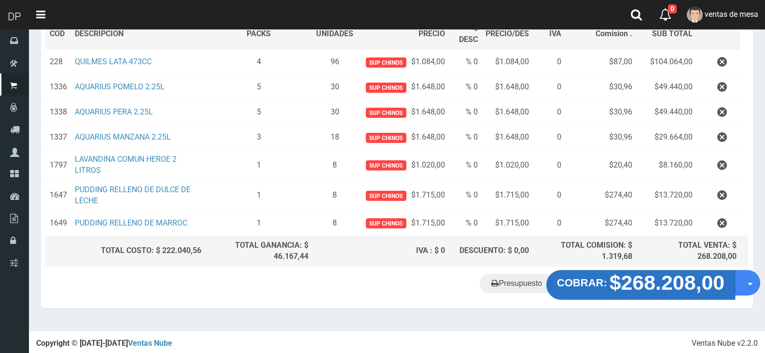
click at [689, 293] on strong "$268.208,00" at bounding box center [666, 282] width 115 height 23
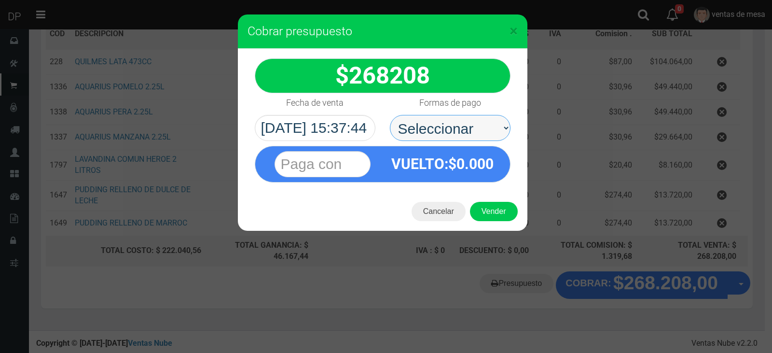
drag, startPoint x: 461, startPoint y: 122, endPoint x: 460, endPoint y: 139, distance: 16.9
click at [460, 127] on select "Seleccionar Efectivo Tarjeta de Crédito Depósito Débito" at bounding box center [450, 128] width 121 height 26
select select "Efectivo"
click at [390, 115] on select "Seleccionar Efectivo Tarjeta de Crédito Depósito Débito" at bounding box center [450, 128] width 121 height 26
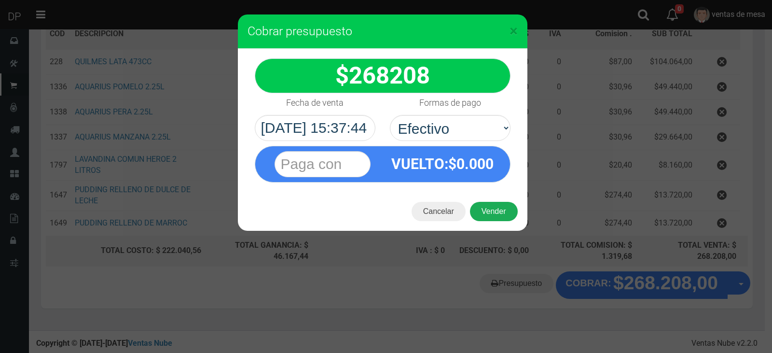
click at [489, 206] on button "Vender" at bounding box center [494, 211] width 48 height 19
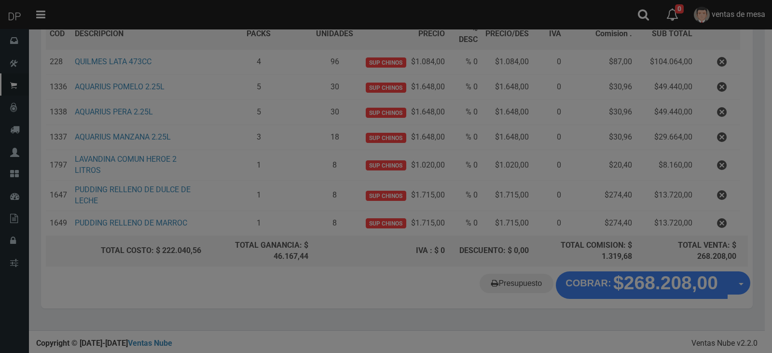
scroll to position [148, 0]
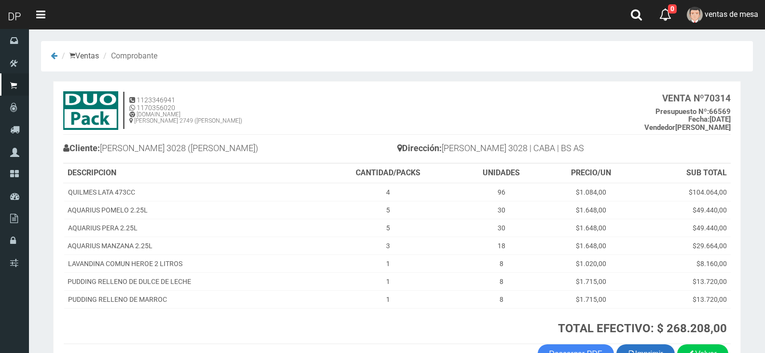
scroll to position [64, 0]
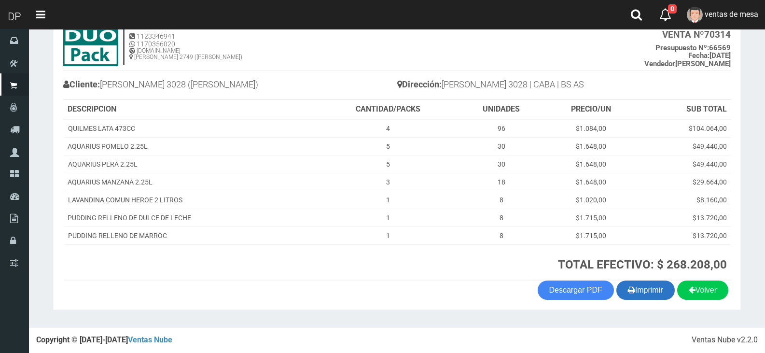
click at [629, 291] on icon "button" at bounding box center [631, 290] width 7 height 14
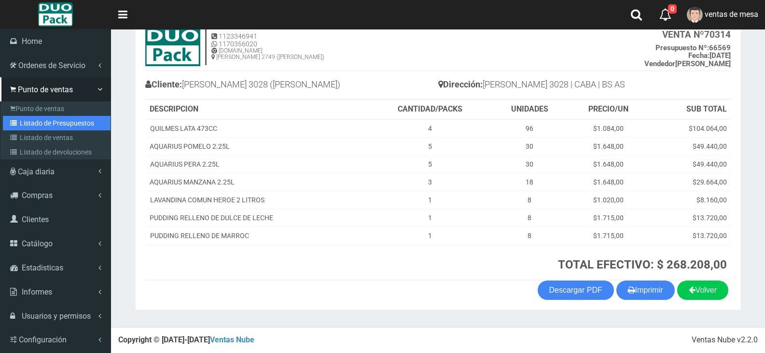
click at [56, 127] on link "Listado de Presupuestos" at bounding box center [57, 123] width 108 height 14
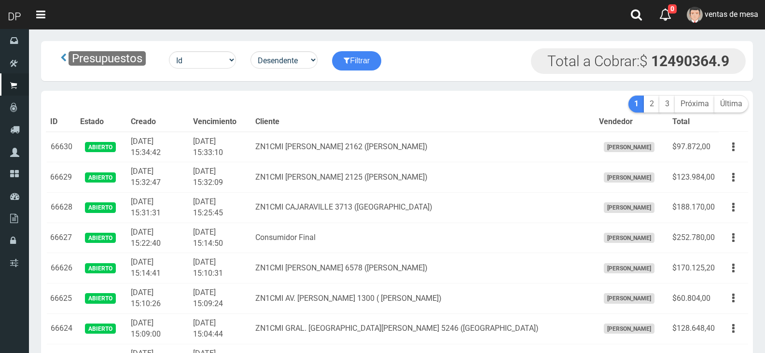
click at [251, 174] on td "2025-09-17 15:32:09" at bounding box center [220, 177] width 62 height 30
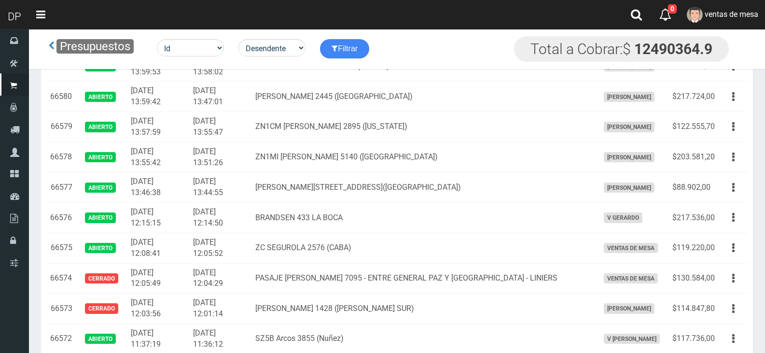
scroll to position [1705, 0]
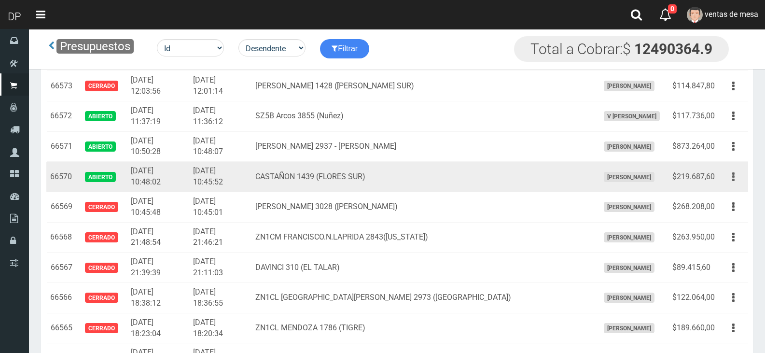
click at [735, 172] on button "button" at bounding box center [733, 176] width 22 height 17
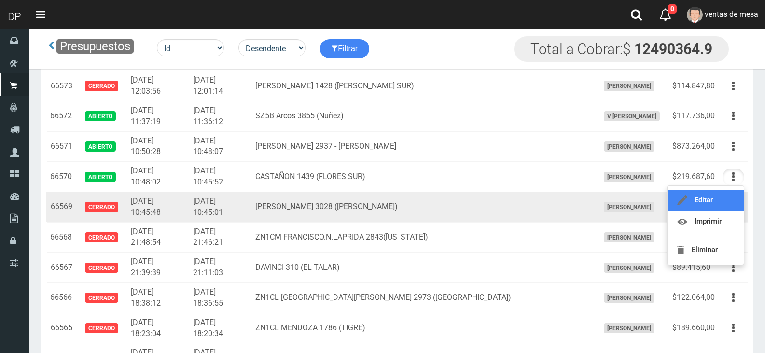
click at [722, 196] on link "Editar" at bounding box center [705, 200] width 76 height 21
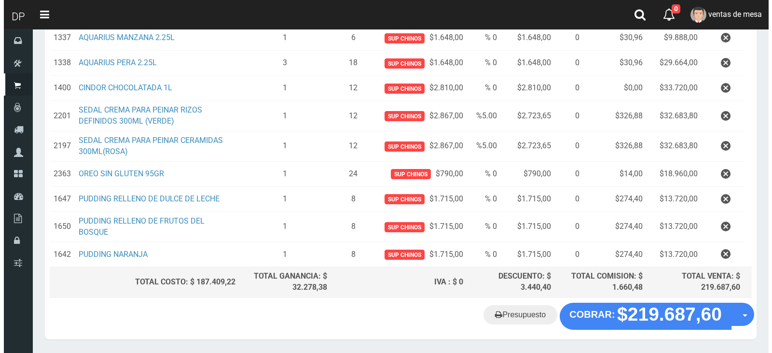
scroll to position [241, 0]
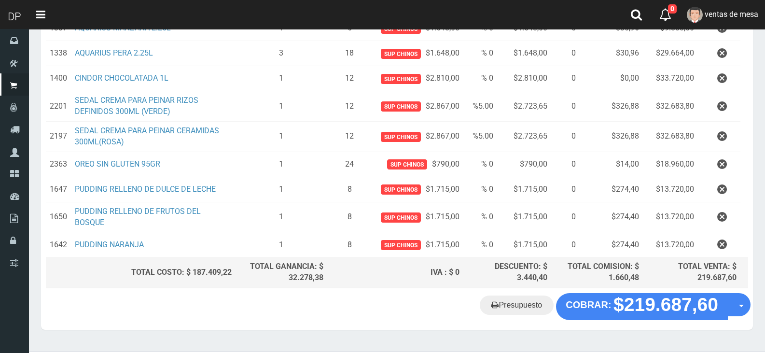
click at [674, 321] on div "Presupuesto COBRAR: $219.687,60 Opciones" at bounding box center [397, 311] width 712 height 37
click at [671, 315] on div "Presupuesto COBRAR: $219.687,60 Opciones" at bounding box center [397, 311] width 712 height 37
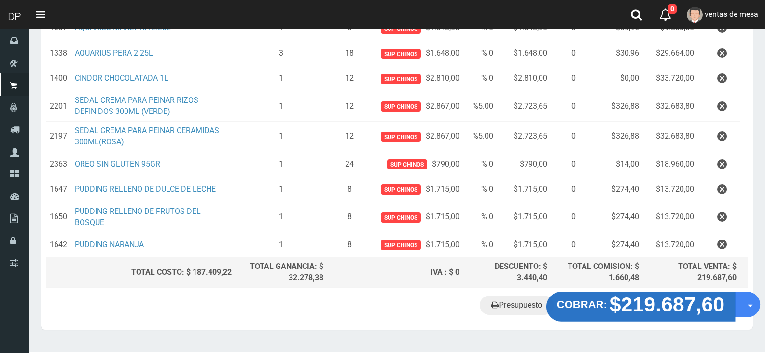
click at [654, 299] on strong "$219.687,60" at bounding box center [666, 304] width 115 height 23
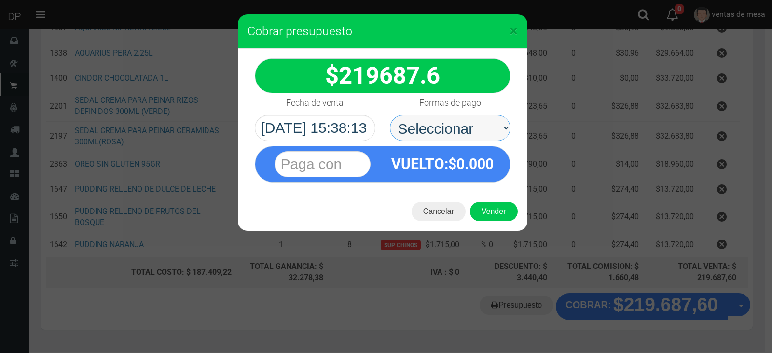
click at [471, 130] on select "Seleccionar Efectivo Tarjeta de Crédito Depósito Débito" at bounding box center [450, 128] width 121 height 26
click at [475, 169] on span "0.000" at bounding box center [475, 163] width 37 height 17
drag, startPoint x: 478, startPoint y: 127, endPoint x: 479, endPoint y: 132, distance: 4.8
click at [478, 129] on select "Seleccionar Efectivo Tarjeta de Crédito Depósito Débito" at bounding box center [450, 128] width 121 height 26
select select "Efectivo"
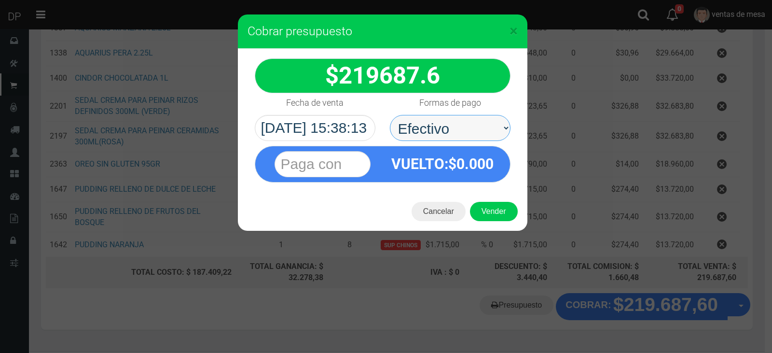
click at [390, 115] on select "Seleccionar Efectivo Tarjeta de Crédito Depósito Débito" at bounding box center [450, 128] width 121 height 26
click at [483, 207] on button "Vender" at bounding box center [494, 211] width 48 height 19
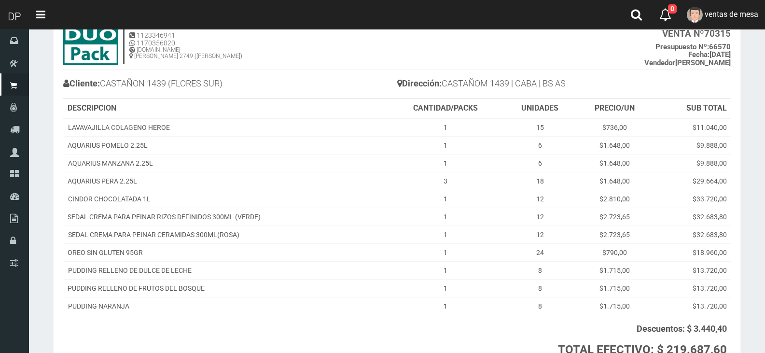
scroll to position [150, 0]
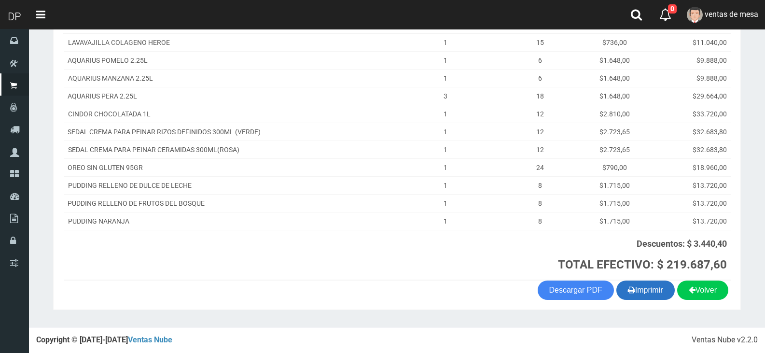
click at [634, 288] on button "Imprimir" at bounding box center [645, 289] width 58 height 19
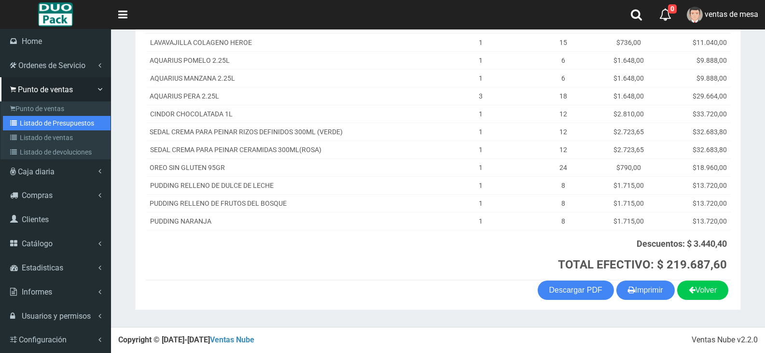
click at [64, 127] on link "Listado de Presupuestos" at bounding box center [57, 123] width 108 height 14
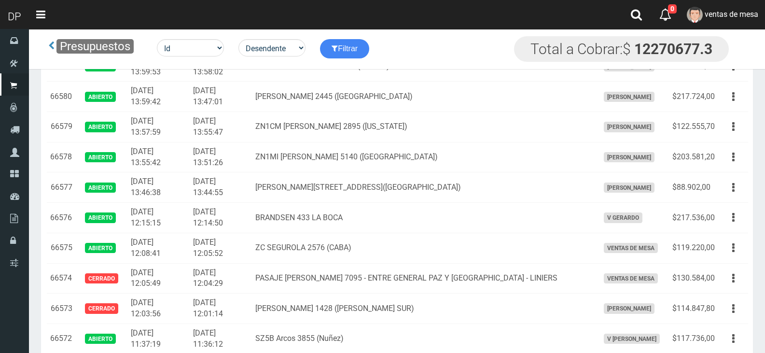
scroll to position [1675, 0]
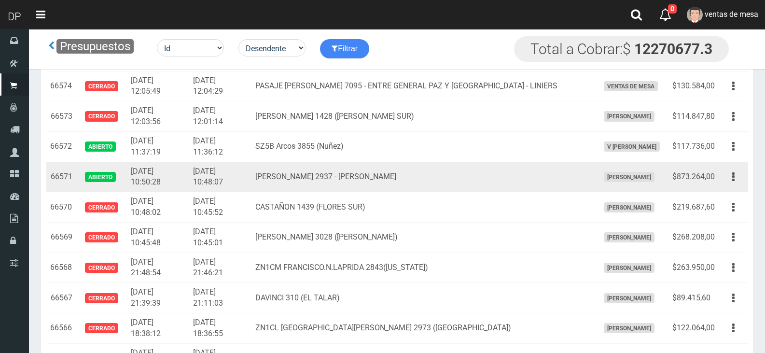
click at [739, 185] on div "Editar Imprimir Eliminar" at bounding box center [733, 176] width 22 height 17
click at [737, 180] on button "button" at bounding box center [733, 176] width 22 height 17
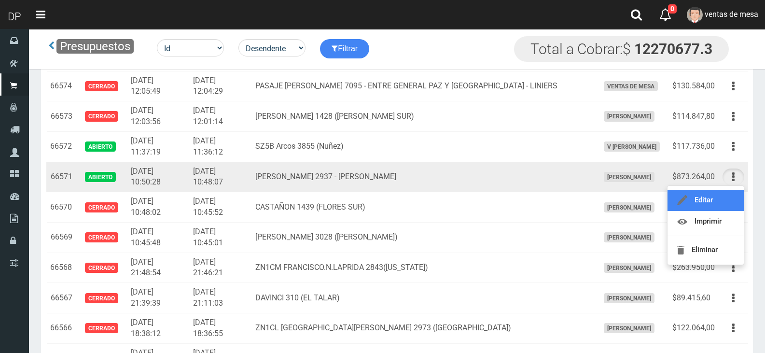
click at [733, 196] on link "Editar" at bounding box center [705, 200] width 76 height 21
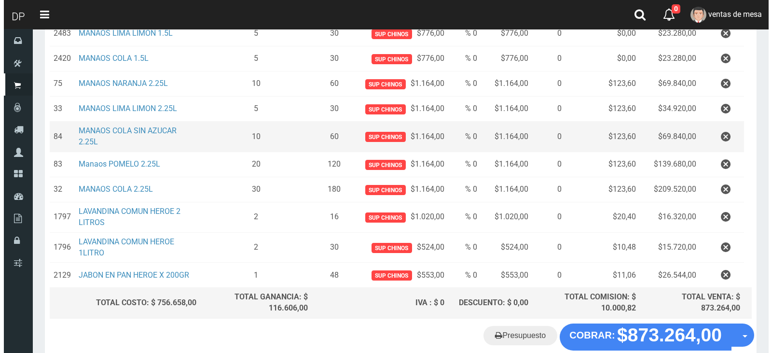
scroll to position [363, 0]
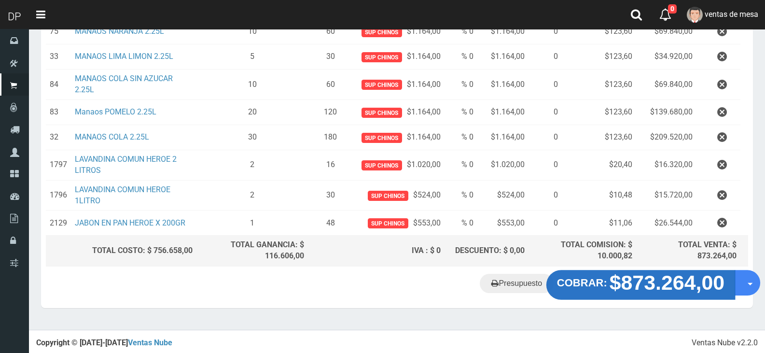
click at [629, 280] on strong "$873.264,00" at bounding box center [666, 282] width 115 height 23
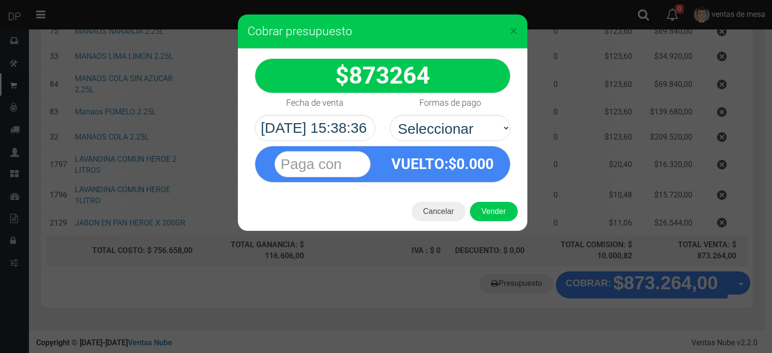
select select "Efectivo"
click at [390, 115] on select "Seleccionar Efectivo Tarjeta de Crédito Depósito Débito" at bounding box center [450, 128] width 121 height 26
click at [498, 205] on button "Vender" at bounding box center [494, 211] width 48 height 19
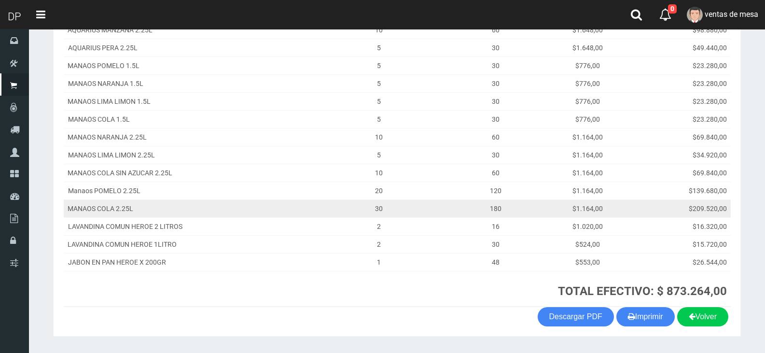
scroll to position [216, 0]
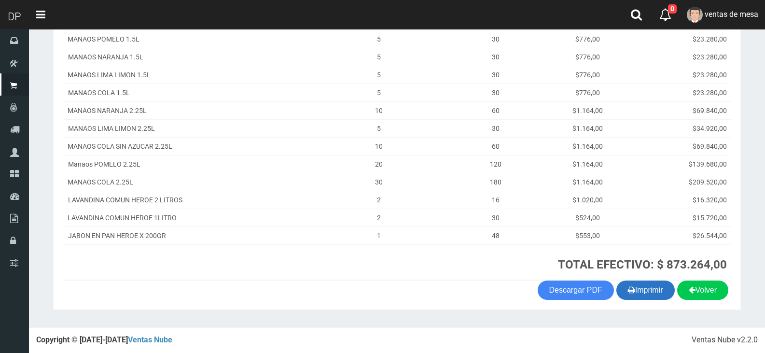
click at [640, 288] on button "Imprimir" at bounding box center [645, 289] width 58 height 19
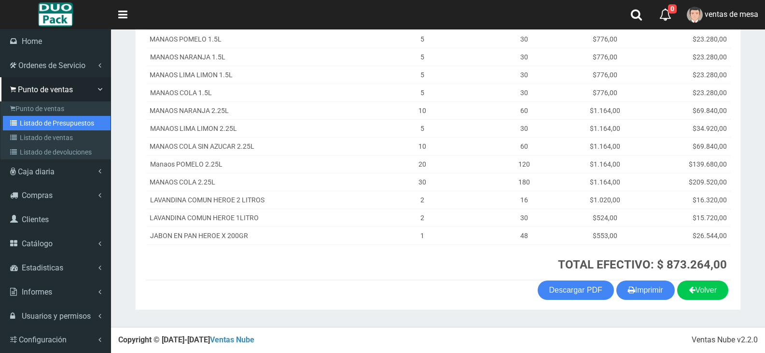
click at [43, 120] on link "Listado de Presupuestos" at bounding box center [57, 123] width 108 height 14
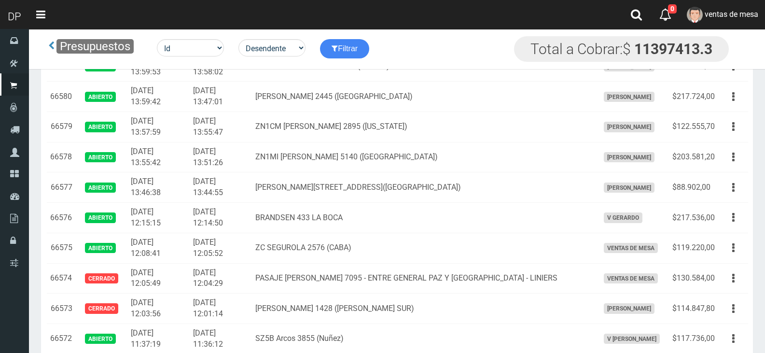
scroll to position [193, 0]
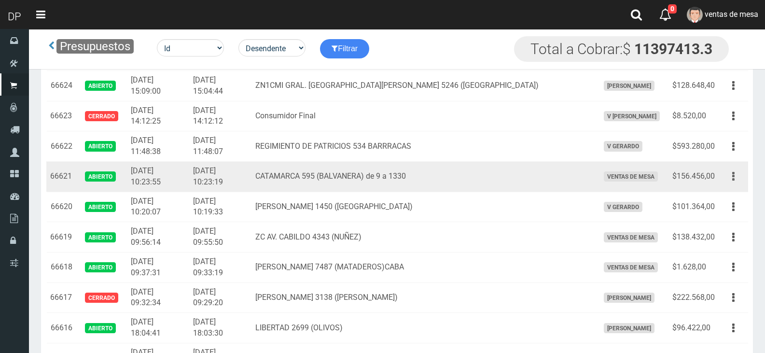
click at [727, 176] on button "button" at bounding box center [733, 176] width 22 height 17
click at [731, 188] on ul "Editar Imprimir Eliminar" at bounding box center [705, 225] width 77 height 80
click at [730, 179] on button "button" at bounding box center [733, 176] width 22 height 17
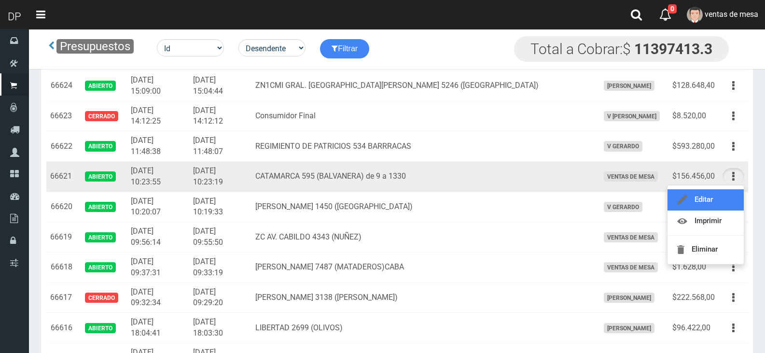
click at [724, 199] on link "Editar" at bounding box center [705, 199] width 76 height 21
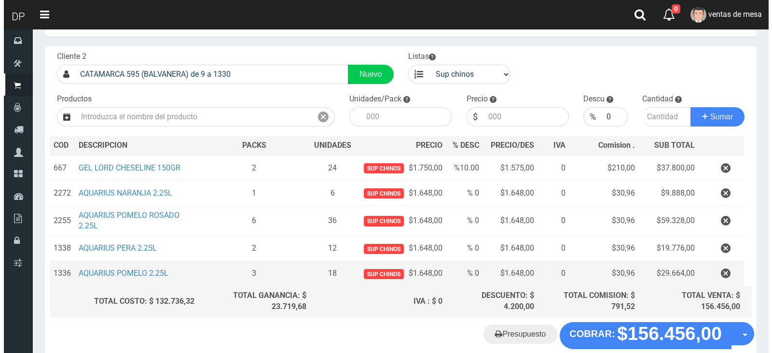
scroll to position [91, 0]
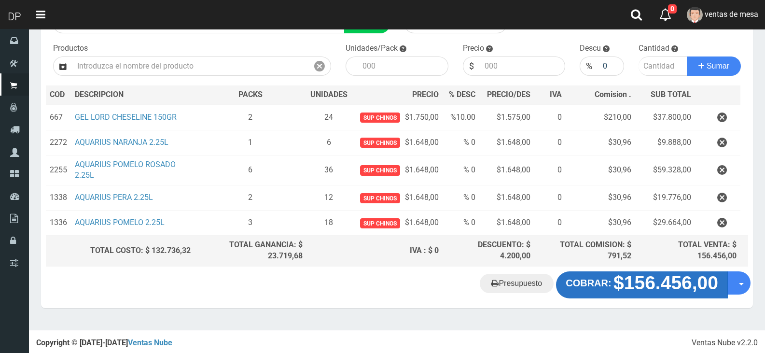
click at [596, 286] on strong "COBRAR:" at bounding box center [588, 282] width 45 height 11
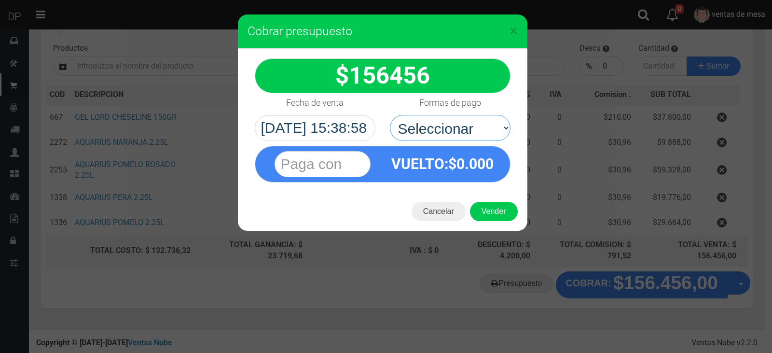
drag, startPoint x: 430, startPoint y: 130, endPoint x: 443, endPoint y: 169, distance: 41.2
click at [430, 130] on select "Seleccionar Efectivo Tarjeta de Crédito Depósito Débito" at bounding box center [450, 128] width 121 height 26
click at [445, 171] on strong "VUELTO :$ 0.000" at bounding box center [442, 163] width 102 height 17
drag, startPoint x: 457, startPoint y: 124, endPoint x: 457, endPoint y: 136, distance: 12.1
click at [457, 124] on select "Seleccionar Efectivo Tarjeta de Crédito Depósito Débito" at bounding box center [450, 128] width 121 height 26
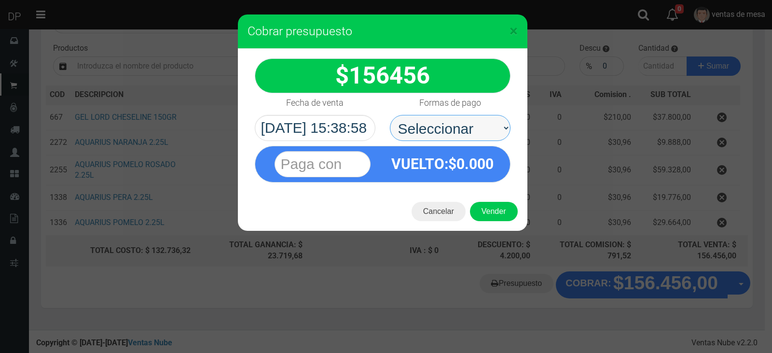
select select "Efectivo"
click at [390, 115] on select "Seleccionar Efectivo Tarjeta de Crédito Depósito Débito" at bounding box center [450, 128] width 121 height 26
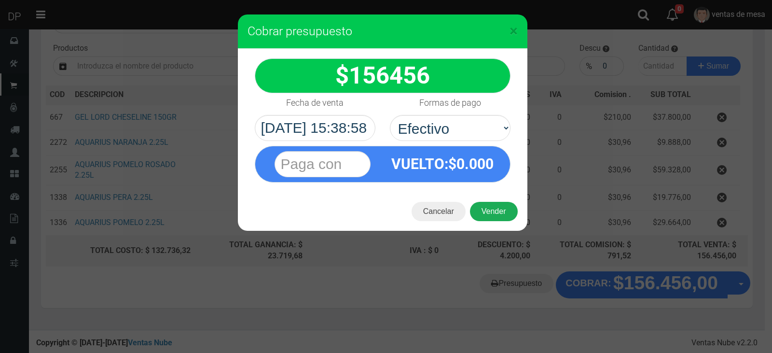
click at [497, 207] on button "Vender" at bounding box center [494, 211] width 48 height 19
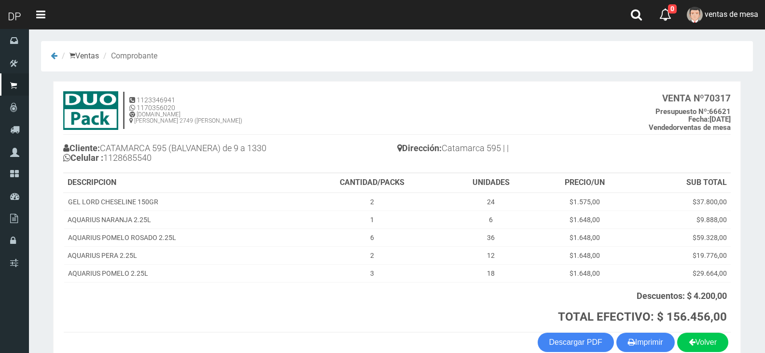
scroll to position [52, 0]
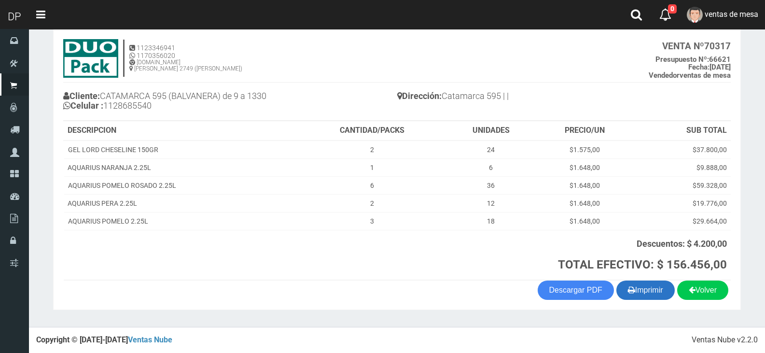
click at [656, 292] on button "Imprimir" at bounding box center [645, 289] width 58 height 19
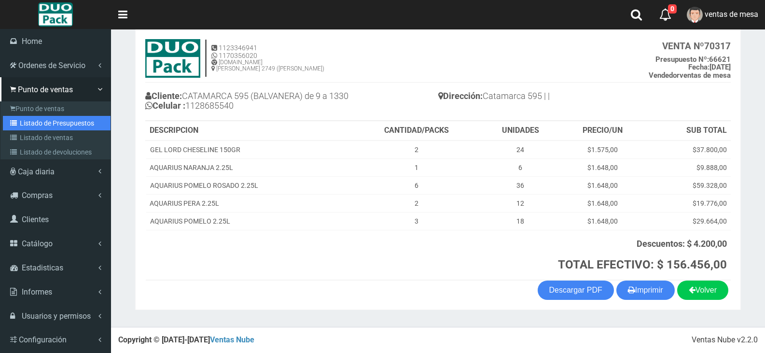
click at [40, 120] on link "Listado de Presupuestos" at bounding box center [57, 123] width 108 height 14
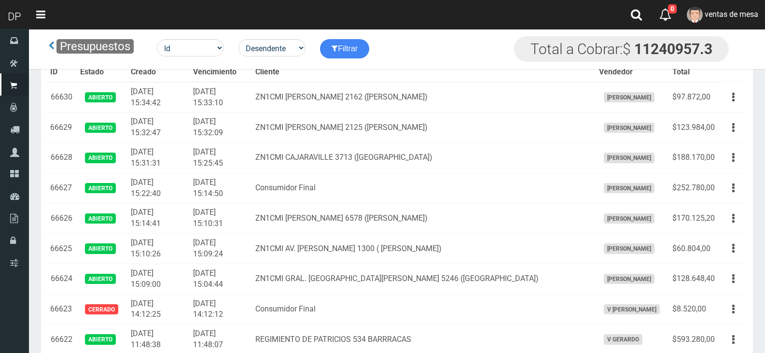
scroll to position [273, 0]
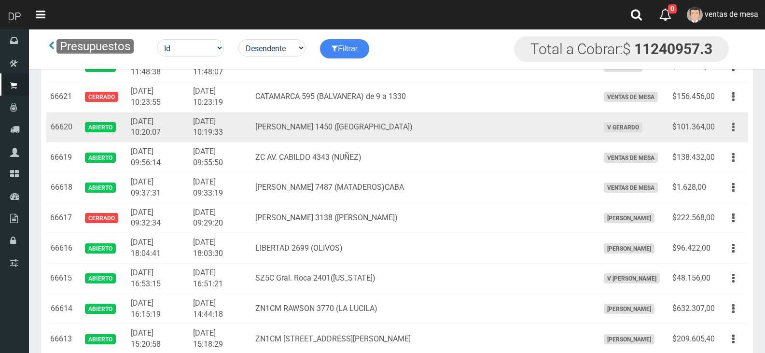
click at [734, 132] on button "button" at bounding box center [733, 127] width 22 height 17
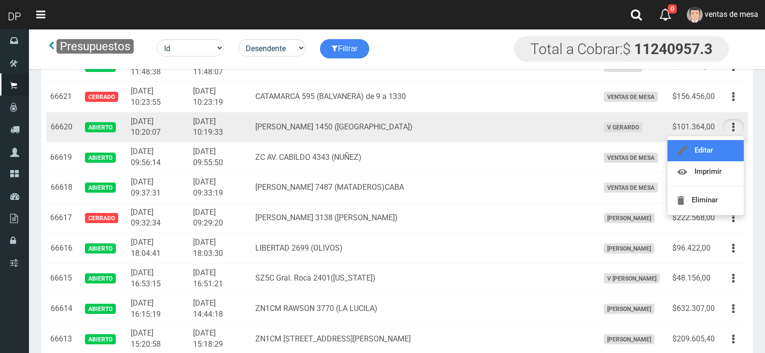
click at [723, 146] on link "Editar" at bounding box center [705, 150] width 76 height 21
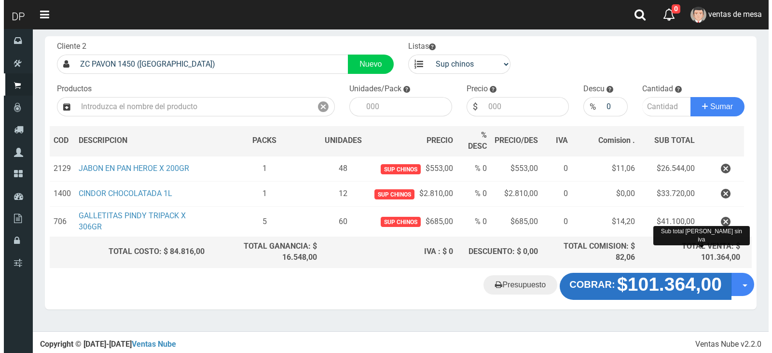
scroll to position [52, 0]
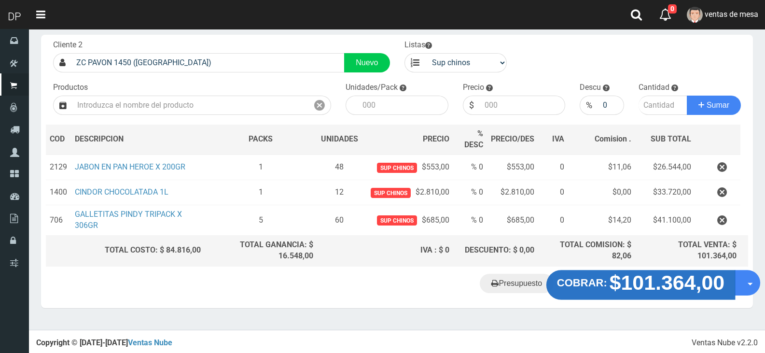
click at [690, 275] on strong "$101.364,00" at bounding box center [666, 282] width 115 height 23
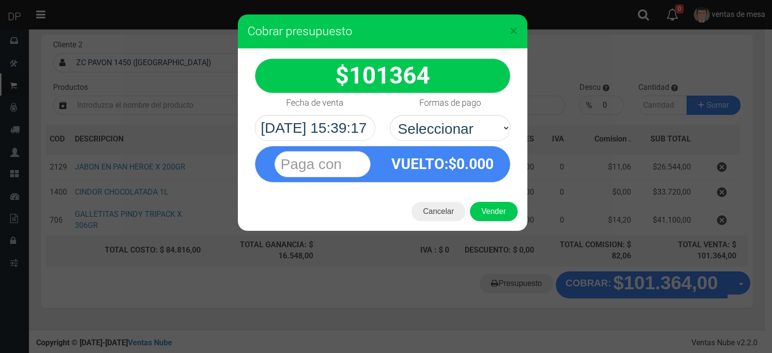
select select "Efectivo"
click at [390, 115] on select "Seleccionar Efectivo Tarjeta de Crédito Depósito Débito" at bounding box center [450, 128] width 121 height 26
click at [492, 203] on button "Vender" at bounding box center [494, 211] width 48 height 19
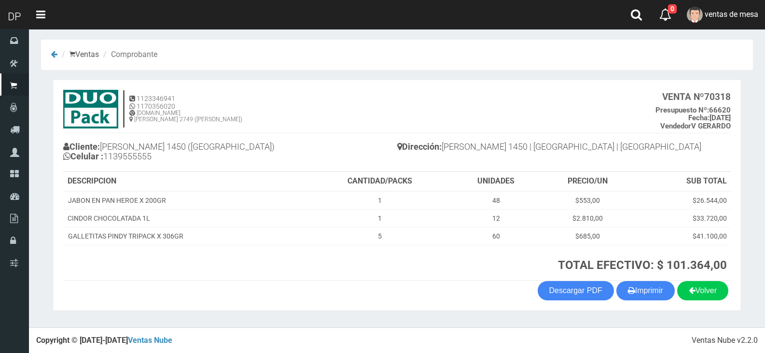
scroll to position [2, 0]
click at [638, 291] on button "Imprimir" at bounding box center [645, 289] width 58 height 19
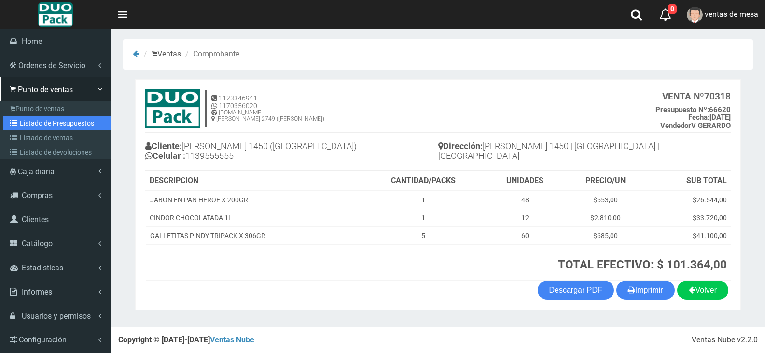
click at [24, 125] on link "Listado de Presupuestos" at bounding box center [57, 123] width 108 height 14
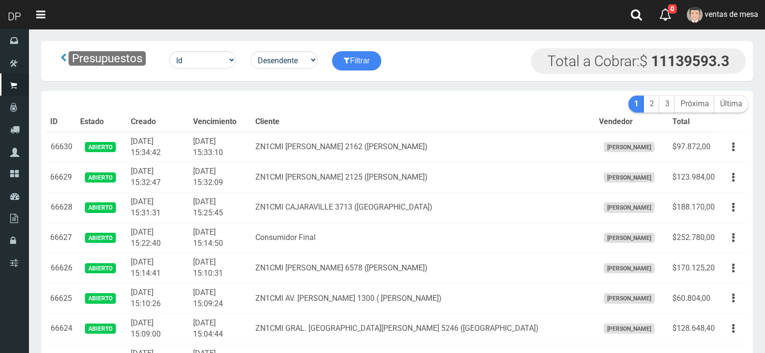
click at [339, 142] on td "ZN1CMI [PERSON_NAME] 2162 ([PERSON_NAME])" at bounding box center [423, 147] width 344 height 30
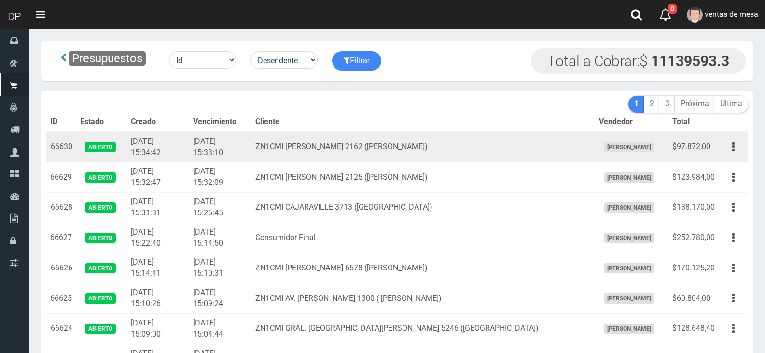
scroll to position [1483, 0]
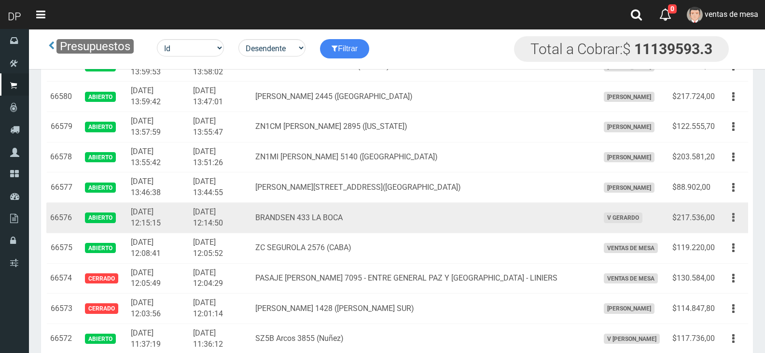
click at [724, 220] on button "button" at bounding box center [733, 217] width 22 height 17
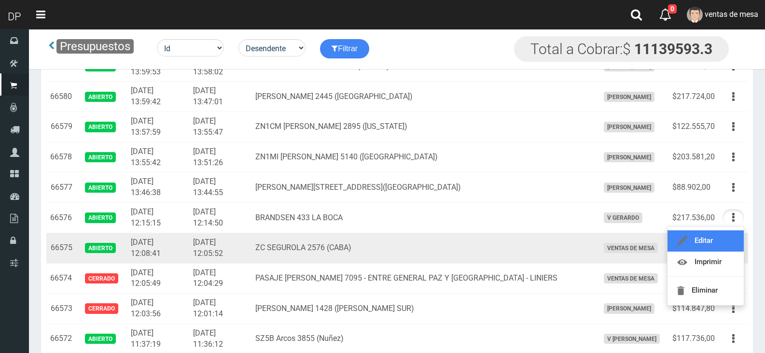
click at [727, 238] on link "Editar" at bounding box center [705, 240] width 76 height 21
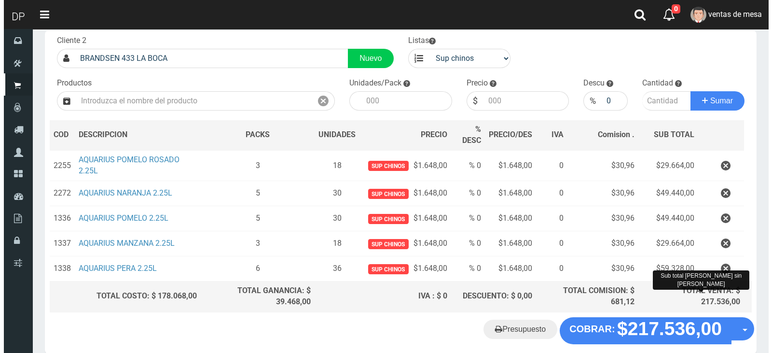
scroll to position [102, 0]
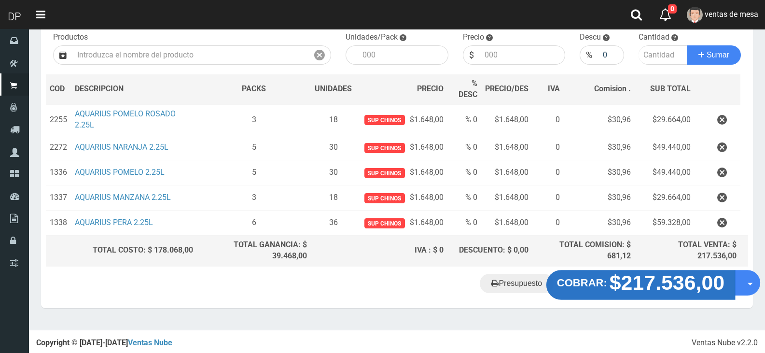
click at [663, 278] on strong "$217.536,00" at bounding box center [666, 282] width 115 height 23
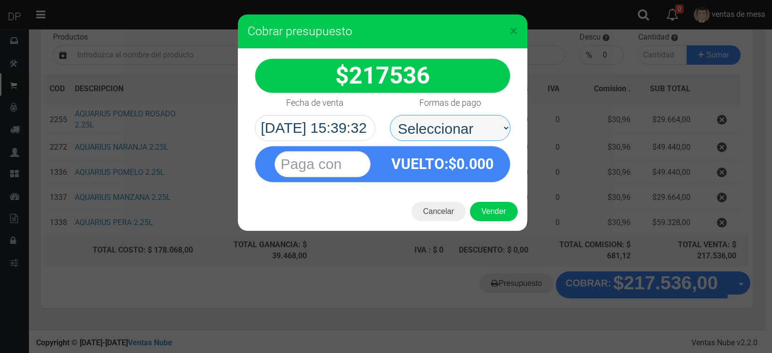
click at [452, 129] on select "Seleccionar Efectivo Tarjeta de Crédito Depósito Débito" at bounding box center [450, 128] width 121 height 26
select select "Efectivo"
click at [390, 115] on select "Seleccionar Efectivo Tarjeta de Crédito Depósito Débito" at bounding box center [450, 128] width 121 height 26
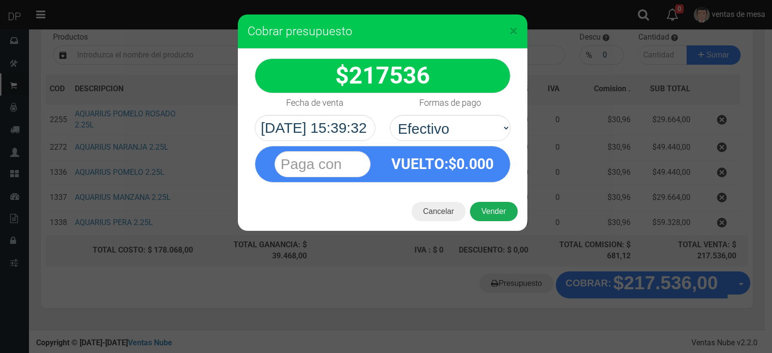
click at [491, 215] on button "Vender" at bounding box center [494, 211] width 48 height 19
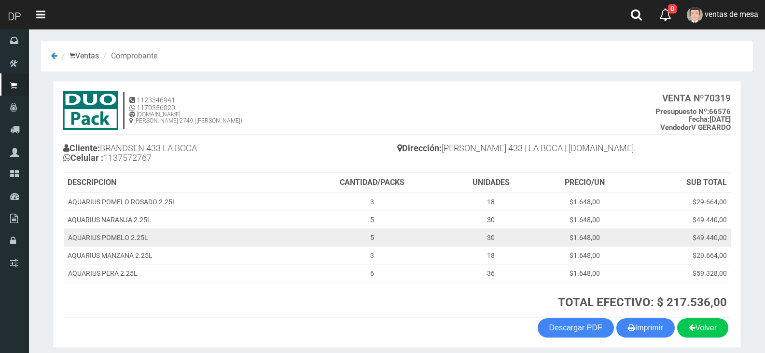
scroll to position [38, 0]
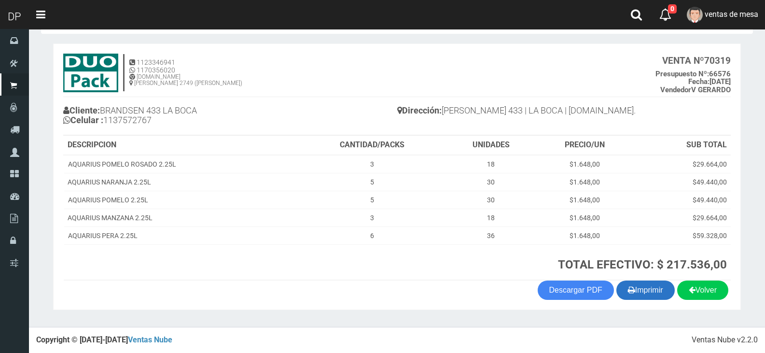
click at [641, 288] on button "Imprimir" at bounding box center [645, 289] width 58 height 19
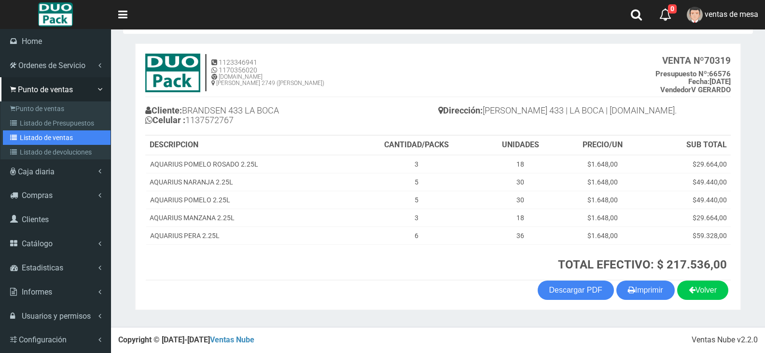
click at [44, 132] on link "Listado de ventas" at bounding box center [57, 137] width 108 height 14
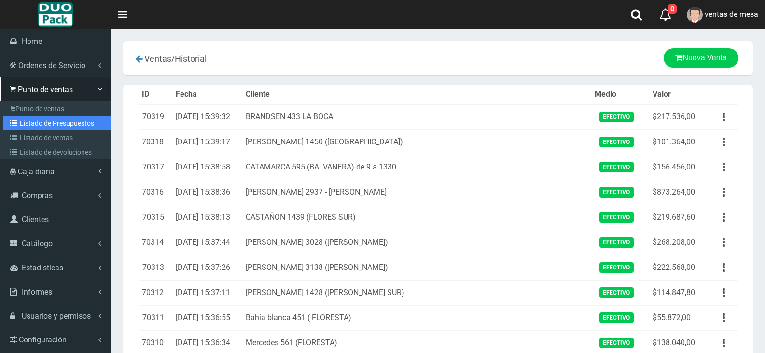
click at [28, 116] on link "Listado de Presupuestos" at bounding box center [57, 123] width 108 height 14
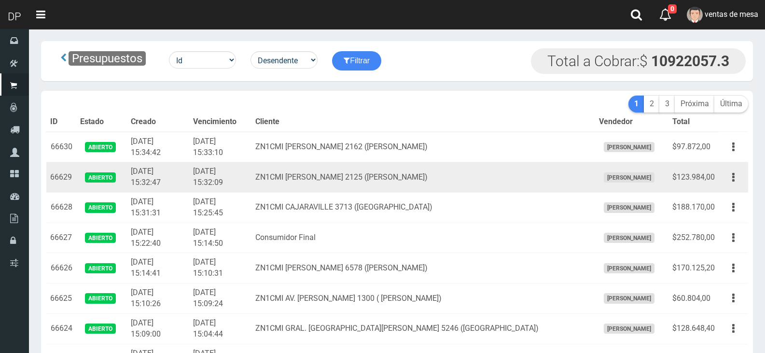
click at [251, 180] on td "2025-09-17 15:32:09" at bounding box center [220, 177] width 62 height 30
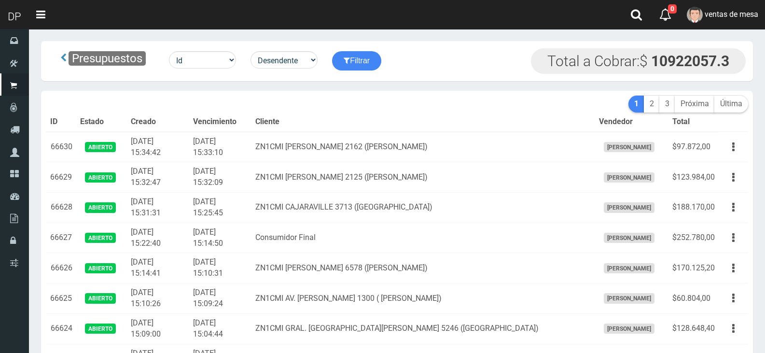
scroll to position [908, 0]
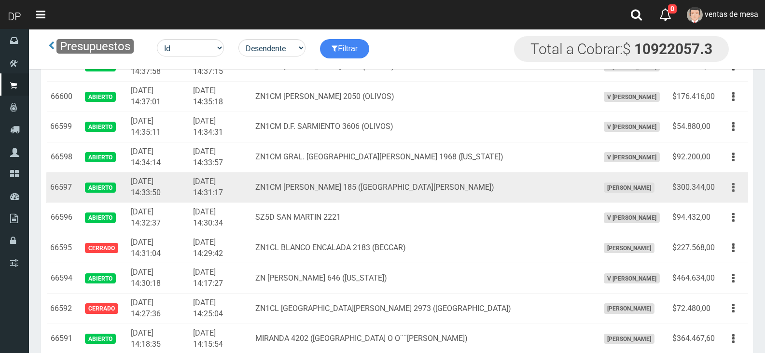
click at [737, 181] on button "button" at bounding box center [733, 187] width 22 height 17
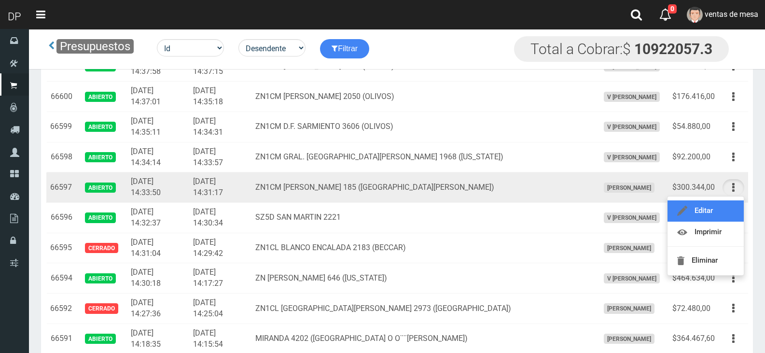
click at [729, 208] on link "Editar" at bounding box center [705, 210] width 76 height 21
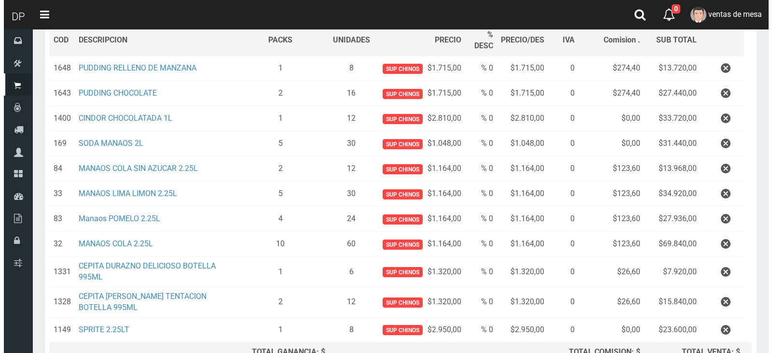
scroll to position [258, 0]
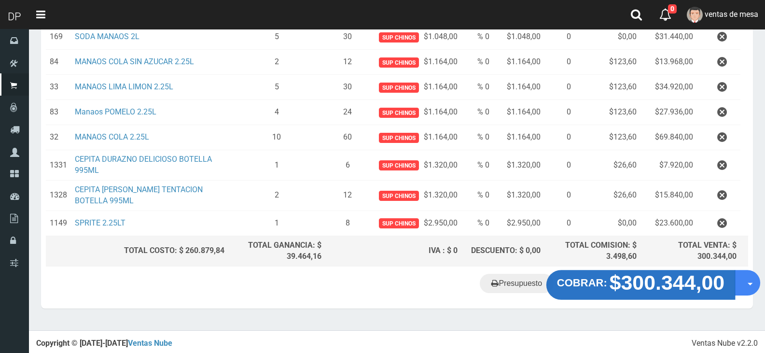
click at [686, 281] on strong "$300.344,00" at bounding box center [666, 282] width 115 height 23
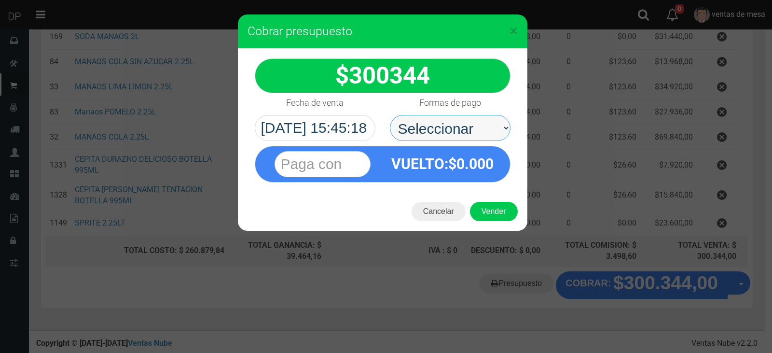
click at [483, 138] on select "Seleccionar Efectivo Tarjeta de Crédito Depósito Débito" at bounding box center [450, 128] width 121 height 26
select select "Efectivo"
click at [390, 115] on select "Seleccionar Efectivo Tarjeta de Crédito Depósito Débito" at bounding box center [450, 128] width 121 height 26
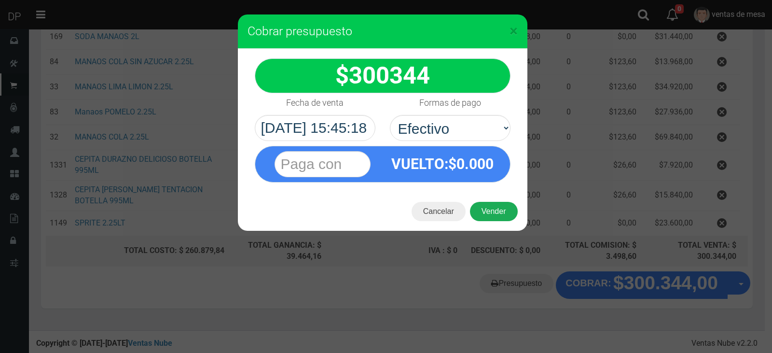
click at [494, 205] on button "Vender" at bounding box center [494, 211] width 48 height 19
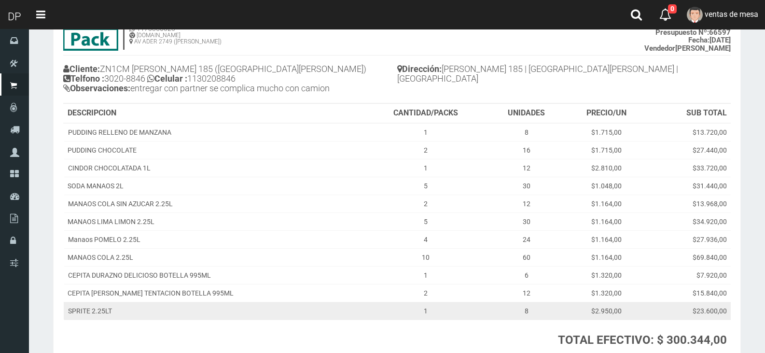
scroll to position [154, 0]
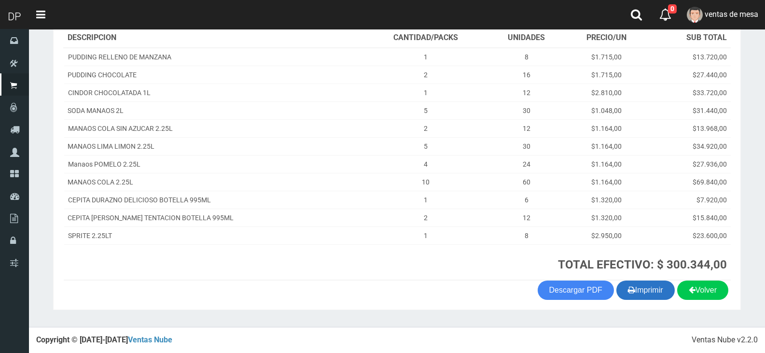
click at [635, 285] on button "Imprimir" at bounding box center [645, 289] width 58 height 19
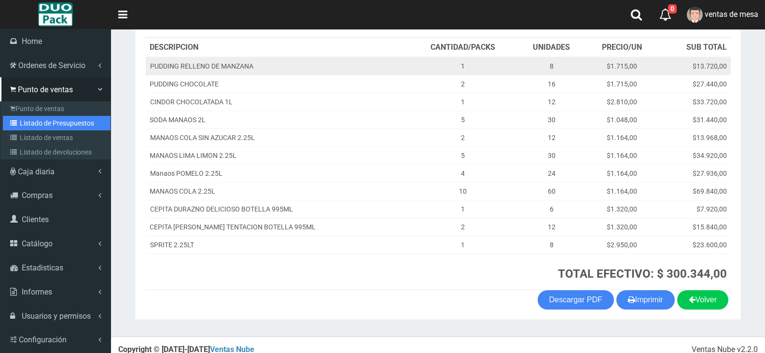
drag, startPoint x: 47, startPoint y: 125, endPoint x: 151, endPoint y: 55, distance: 124.2
click at [47, 125] on link "Listado de Presupuestos" at bounding box center [57, 123] width 108 height 14
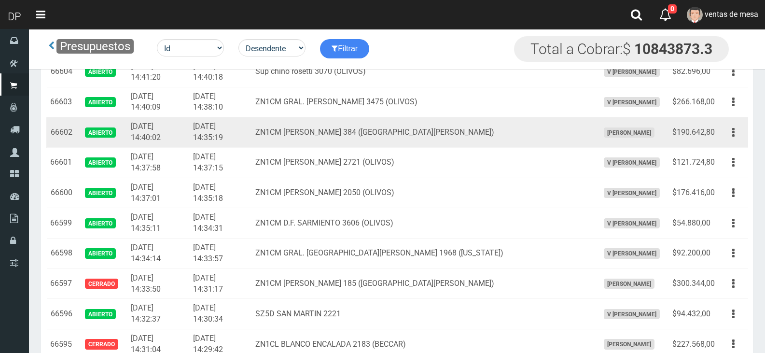
scroll to position [872, 0]
click at [733, 138] on icon "button" at bounding box center [733, 133] width 2 height 17
click at [0, 0] on link "Editar" at bounding box center [0, 0] width 0 height 0
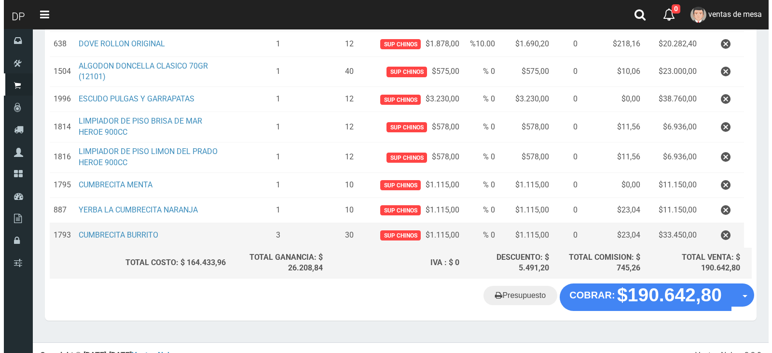
scroll to position [227, 0]
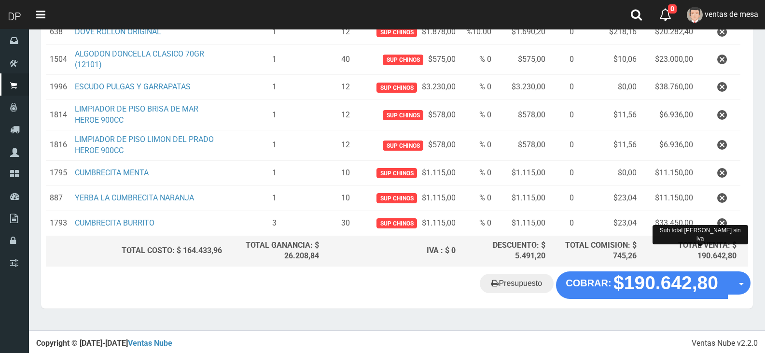
click at [646, 271] on div "Cliente 2 ZN1CM [PERSON_NAME] 384 ([GEOGRAPHIC_DATA][PERSON_NAME]) Nuevo Listas…" at bounding box center [397, 65] width 712 height 411
click at [576, 269] on div "Cliente 2 ZN1CM [PERSON_NAME] 384 ([GEOGRAPHIC_DATA][PERSON_NAME]) Nuevo Listas…" at bounding box center [397, 65] width 712 height 411
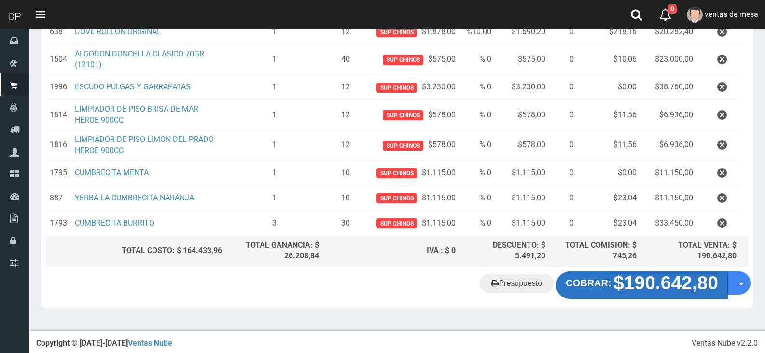
click at [618, 282] on strong "$190.642,80" at bounding box center [665, 283] width 105 height 21
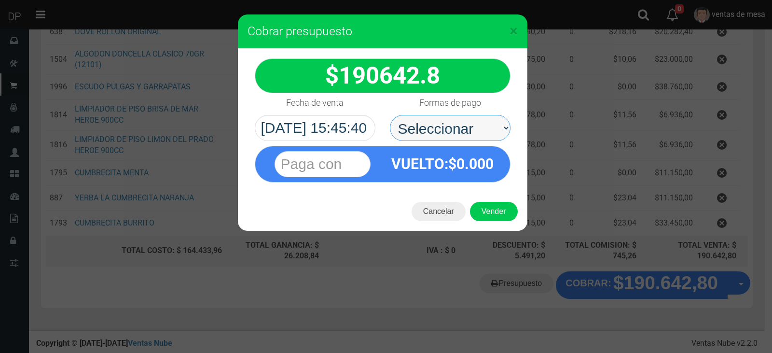
click at [461, 126] on select "Seleccionar Efectivo Tarjeta de Crédito Depósito Débito" at bounding box center [450, 128] width 121 height 26
select select "Efectivo"
click at [390, 115] on select "Seleccionar Efectivo Tarjeta de Crédito Depósito Débito" at bounding box center [450, 128] width 121 height 26
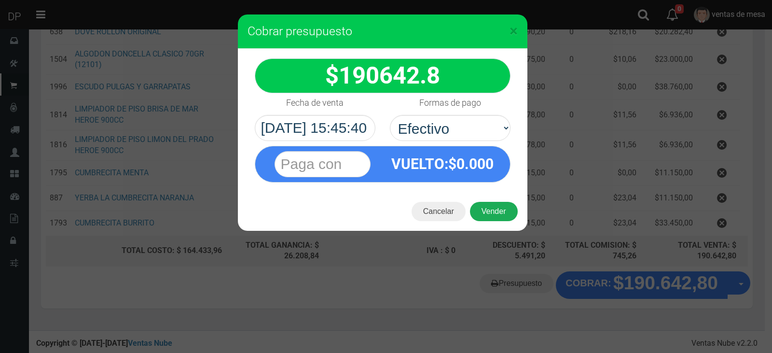
drag, startPoint x: 461, startPoint y: 139, endPoint x: 480, endPoint y: 210, distance: 72.9
click at [462, 169] on span "0.000" at bounding box center [475, 163] width 37 height 17
click at [481, 212] on button "Vender" at bounding box center [494, 211] width 48 height 19
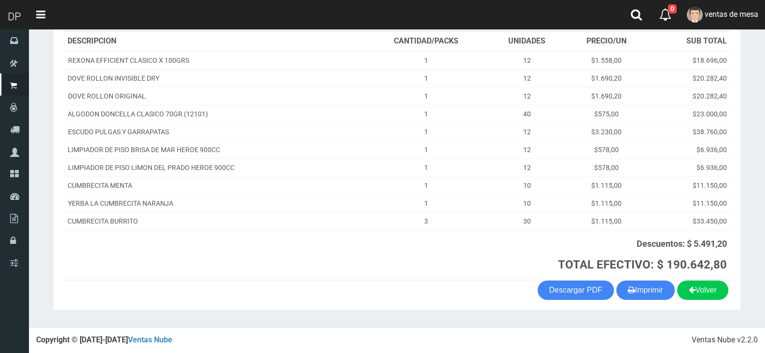
scroll to position [141, 0]
click at [646, 293] on button "Imprimir" at bounding box center [645, 289] width 58 height 19
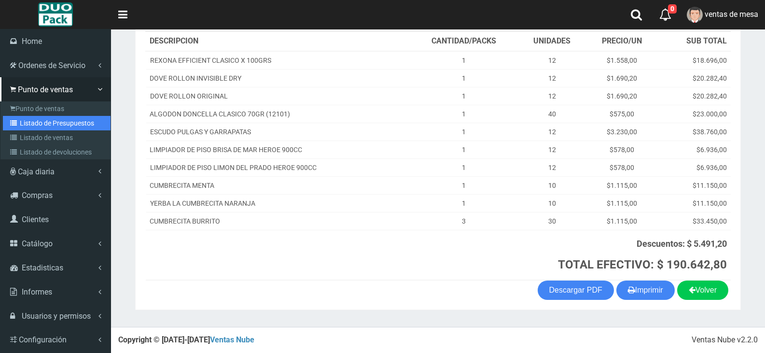
click at [12, 121] on icon at bounding box center [15, 123] width 10 height 7
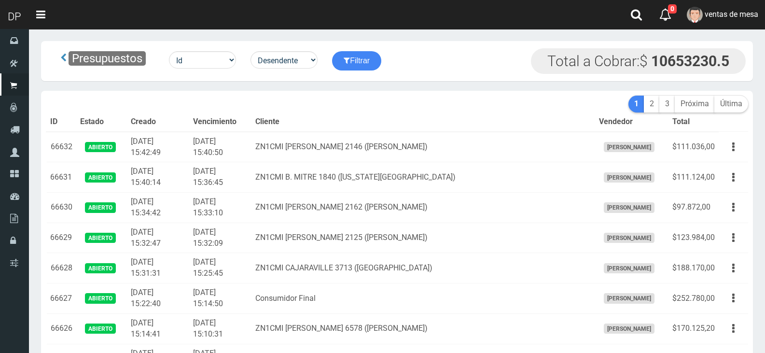
click at [319, 136] on td "ZN1CMI [PERSON_NAME] 2146 ([PERSON_NAME])" at bounding box center [423, 147] width 344 height 30
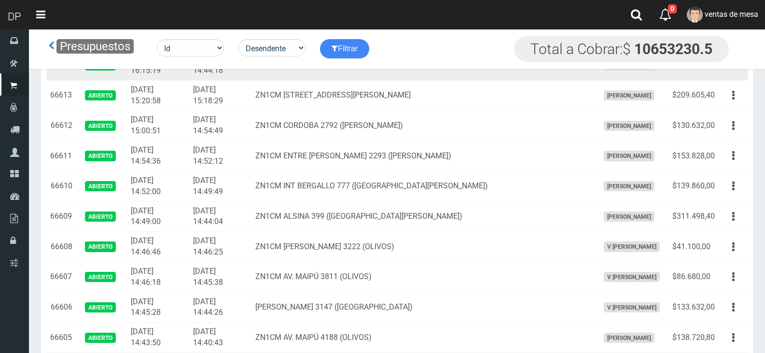
scroll to position [521, 0]
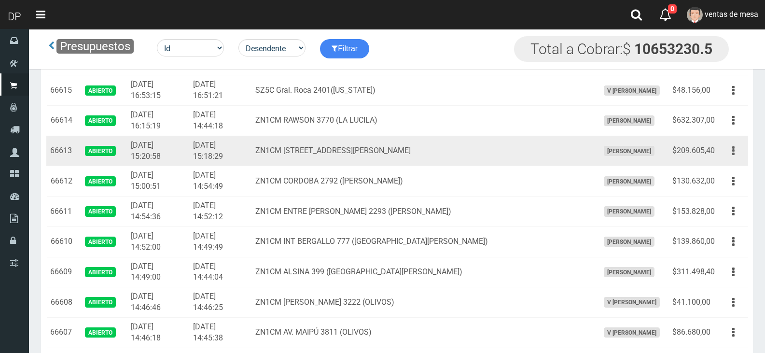
click at [731, 156] on button "button" at bounding box center [733, 150] width 22 height 17
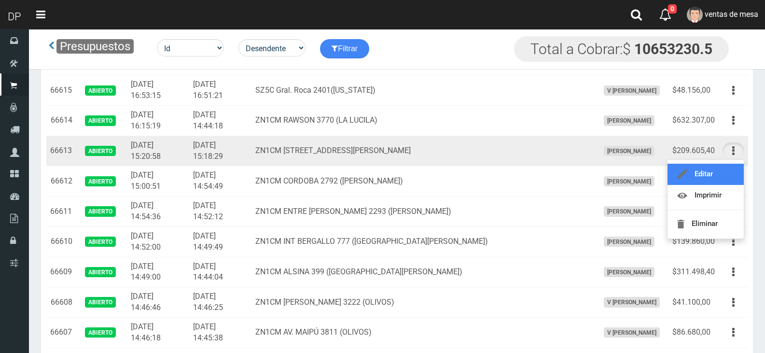
click at [725, 173] on link "Editar" at bounding box center [705, 174] width 76 height 21
click at [725, 173] on div "Editar Imprimir Eliminar" at bounding box center [733, 181] width 22 height 17
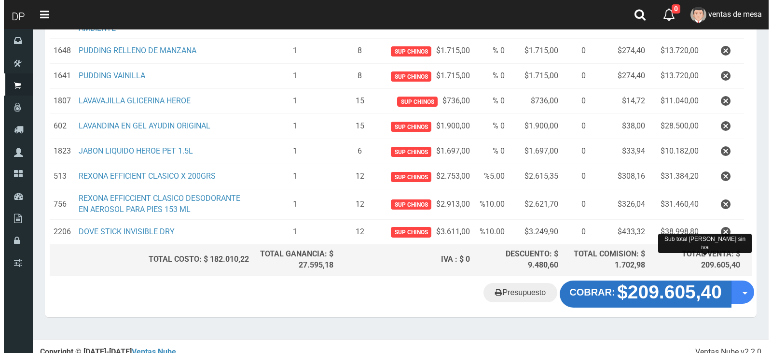
scroll to position [196, 0]
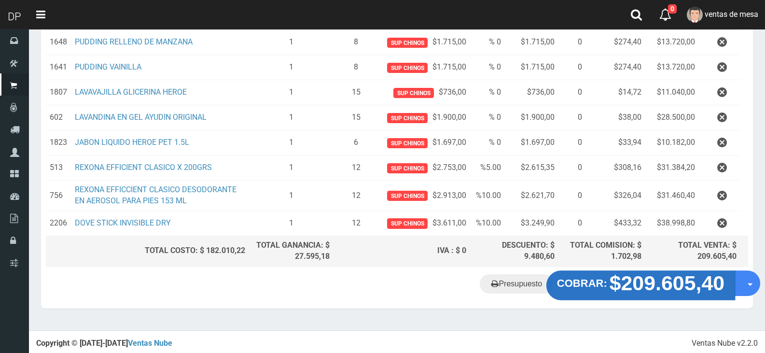
click at [667, 284] on strong "$209.605,40" at bounding box center [666, 282] width 115 height 23
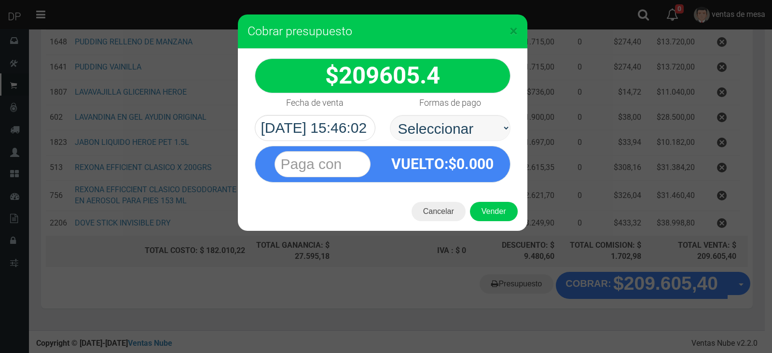
click at [471, 124] on select "Seleccionar Efectivo Tarjeta de Crédito Depósito Débito" at bounding box center [450, 128] width 121 height 26
select select "Efectivo"
click at [390, 115] on select "Seleccionar Efectivo Tarjeta de Crédito Depósito Débito" at bounding box center [450, 128] width 121 height 26
click at [495, 212] on button "Vender" at bounding box center [494, 211] width 48 height 19
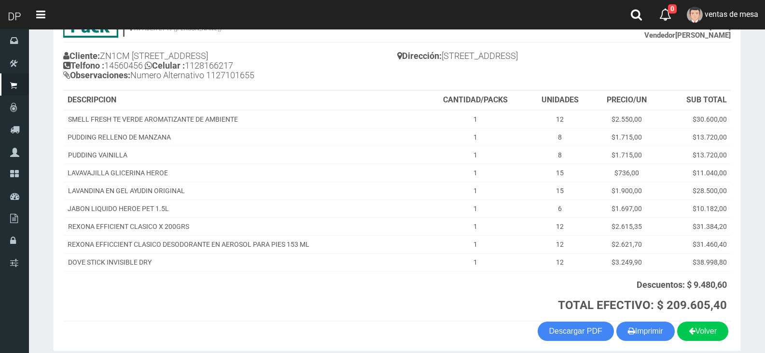
scroll to position [97, 0]
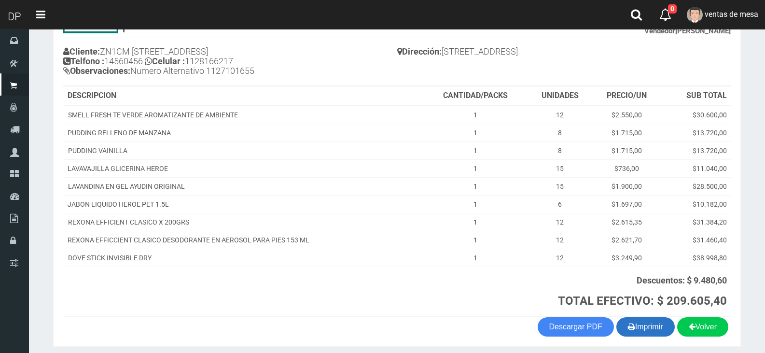
click at [664, 334] on button "Imprimir" at bounding box center [645, 326] width 58 height 19
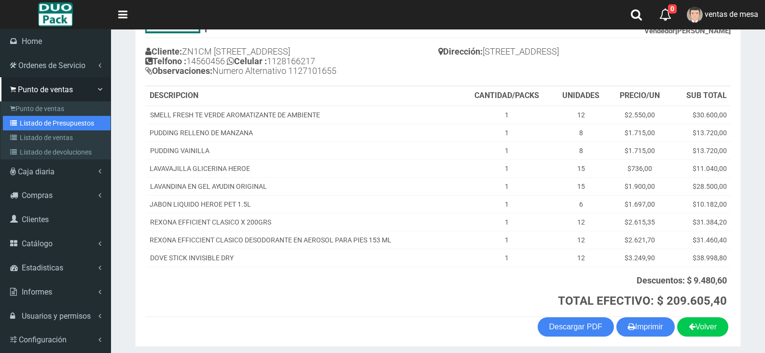
click at [30, 122] on link "Listado de Presupuestos" at bounding box center [57, 123] width 108 height 14
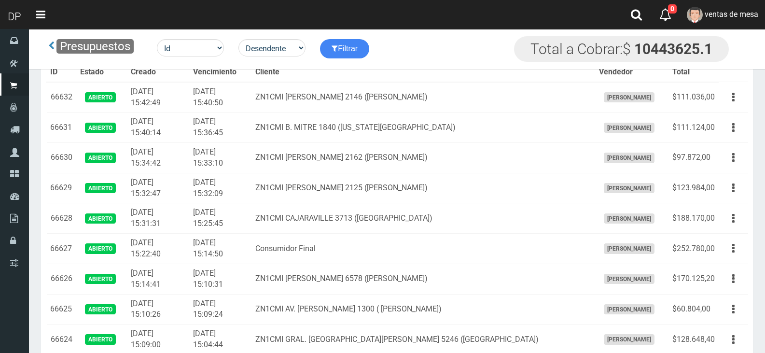
scroll to position [666, 0]
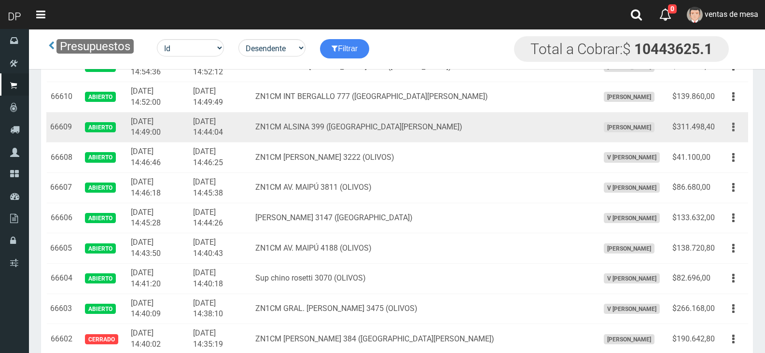
click at [737, 132] on button "button" at bounding box center [733, 127] width 22 height 17
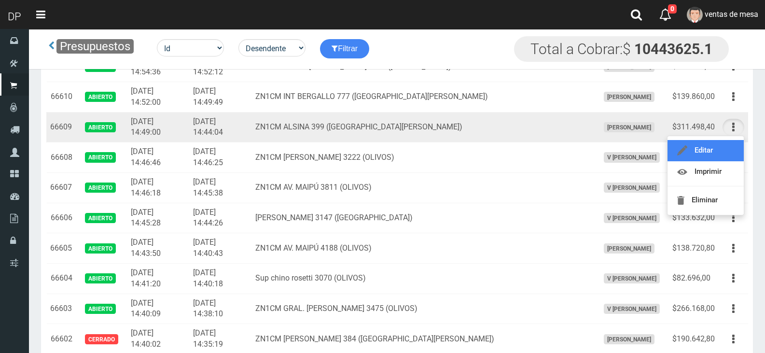
click at [726, 150] on link "Editar" at bounding box center [705, 150] width 76 height 21
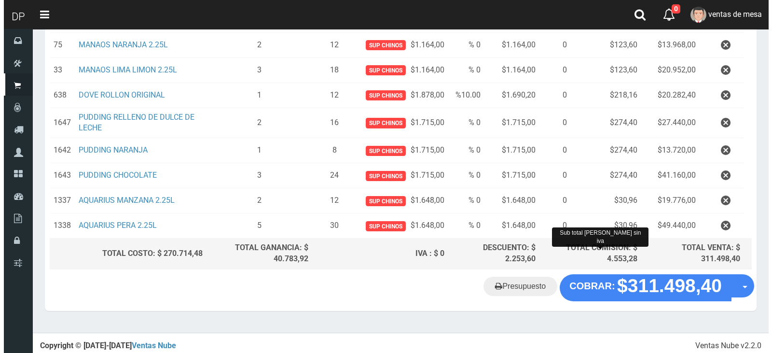
scroll to position [217, 0]
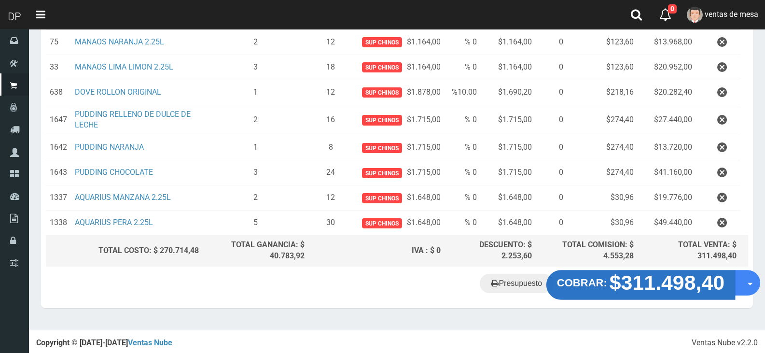
click at [633, 283] on strong "$311.498,40" at bounding box center [666, 282] width 115 height 23
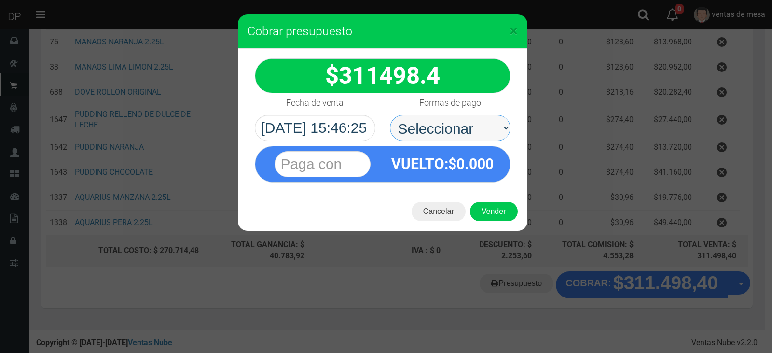
click at [461, 134] on select "Seleccionar Efectivo Tarjeta de Crédito Depósito Débito" at bounding box center [450, 128] width 121 height 26
select select "Efectivo"
click at [390, 115] on select "Seleccionar Efectivo Tarjeta de Crédito Depósito Débito" at bounding box center [450, 128] width 121 height 26
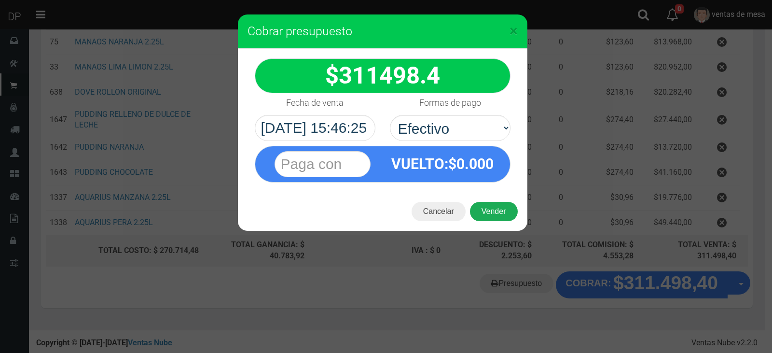
click at [487, 204] on button "Vender" at bounding box center [494, 211] width 48 height 19
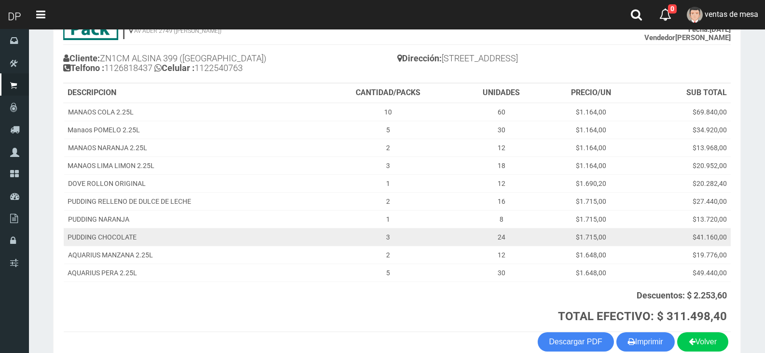
scroll to position [141, 0]
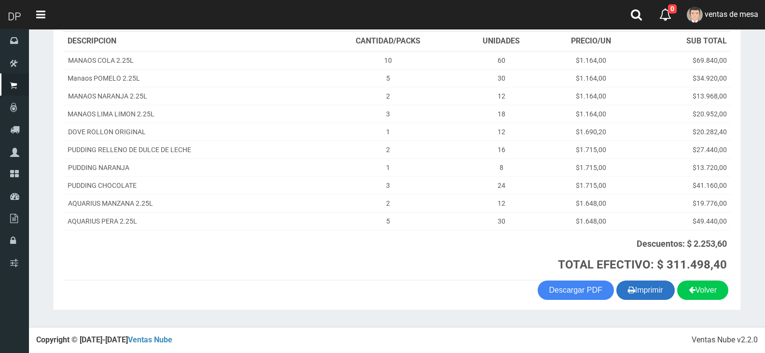
click at [642, 292] on button "Imprimir" at bounding box center [645, 289] width 58 height 19
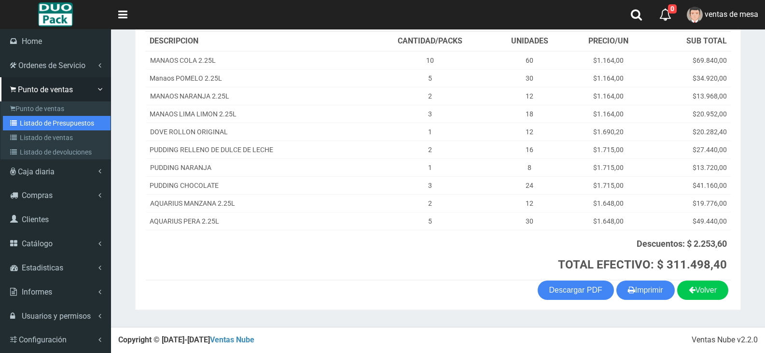
click at [29, 125] on link "Listado de Presupuestos" at bounding box center [57, 123] width 108 height 14
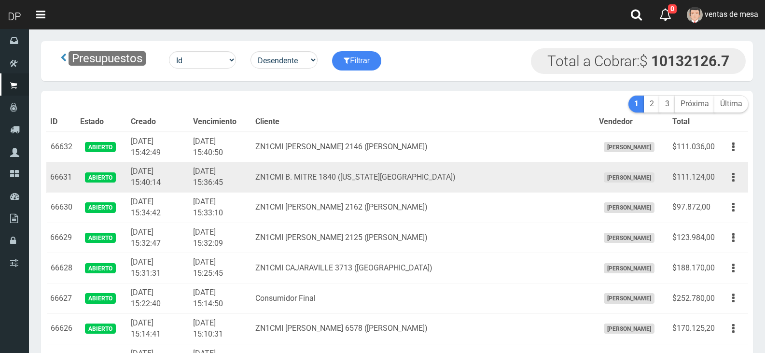
scroll to position [636, 0]
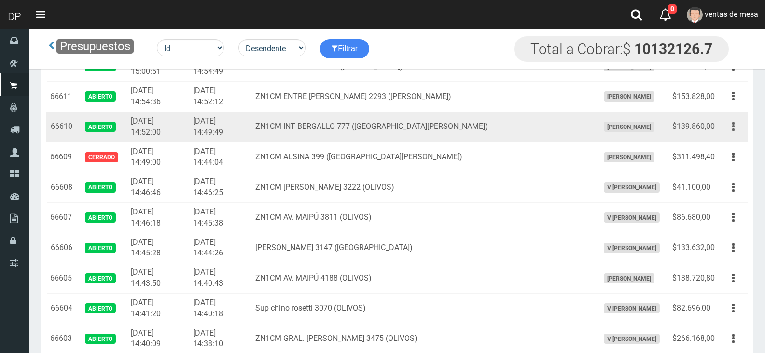
click at [731, 122] on button "button" at bounding box center [733, 126] width 22 height 17
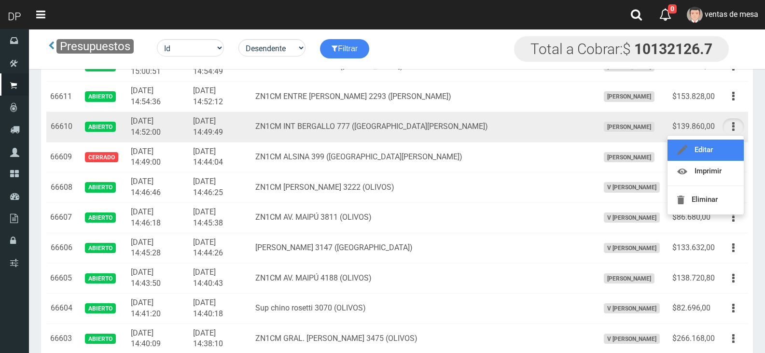
click at [727, 150] on link "Editar" at bounding box center [705, 149] width 76 height 21
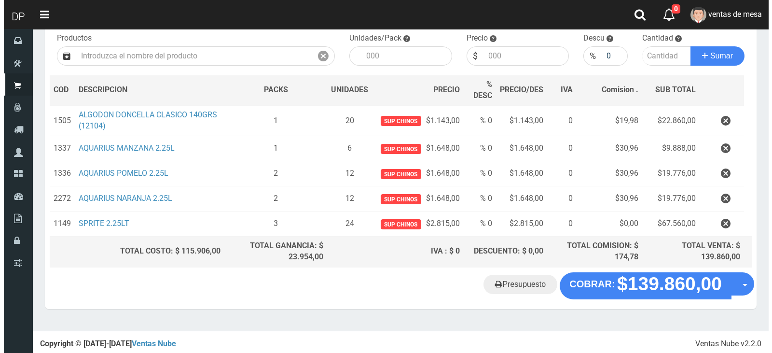
scroll to position [102, 0]
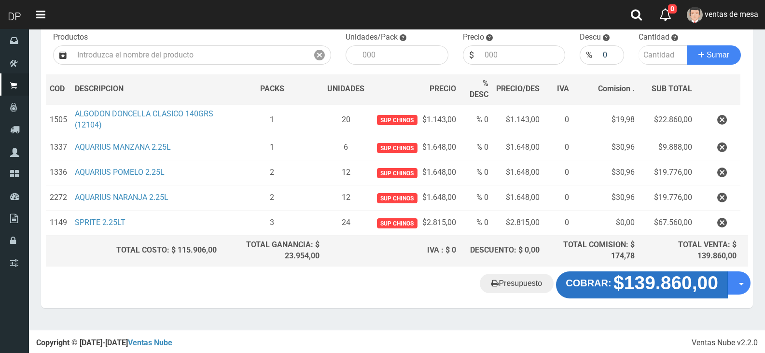
click at [618, 288] on strong "$139.860,00" at bounding box center [665, 282] width 105 height 21
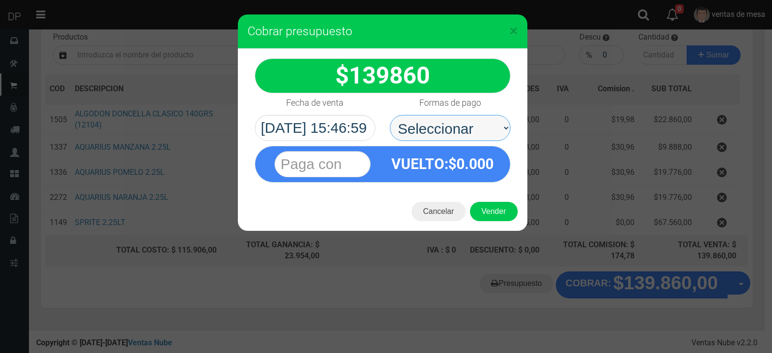
click at [444, 129] on select "Seleccionar Efectivo Tarjeta de Crédito Depósito Débito" at bounding box center [450, 128] width 121 height 26
select select "Efectivo"
click at [390, 115] on select "Seleccionar Efectivo Tarjeta de Crédito Depósito Débito" at bounding box center [450, 128] width 121 height 26
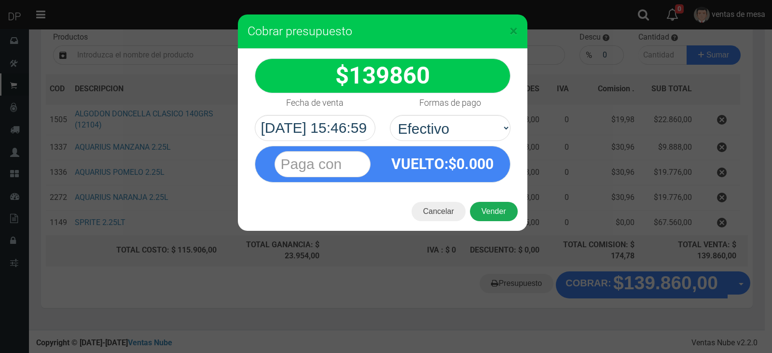
click at [495, 217] on button "Vender" at bounding box center [494, 211] width 48 height 19
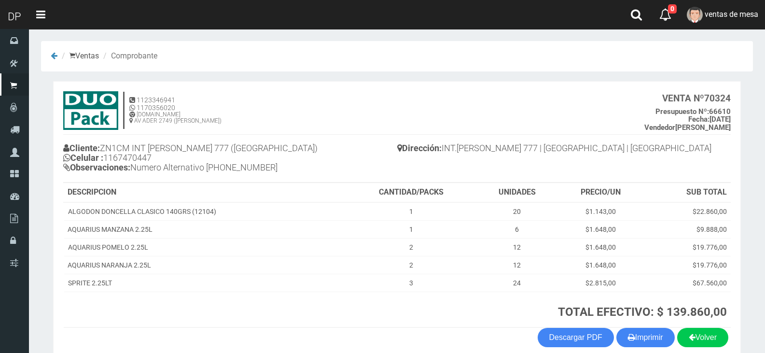
scroll to position [47, 0]
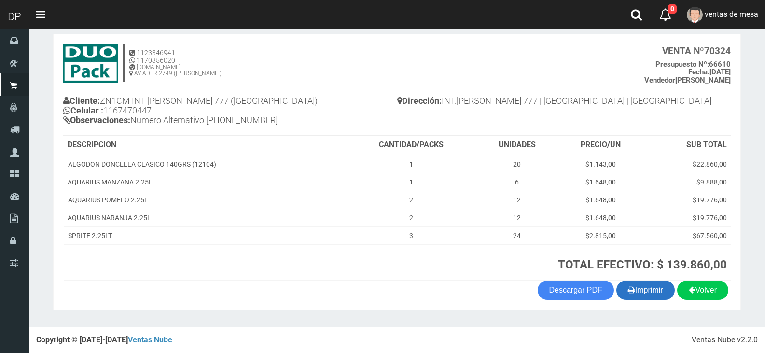
click at [642, 282] on section "1123346941 1170356020 [DOMAIN_NAME] AV ADER 2749 ([PERSON_NAME]) VENTA Nº 70324…" at bounding box center [397, 172] width 688 height 276
click at [641, 288] on button "Imprimir" at bounding box center [645, 289] width 58 height 19
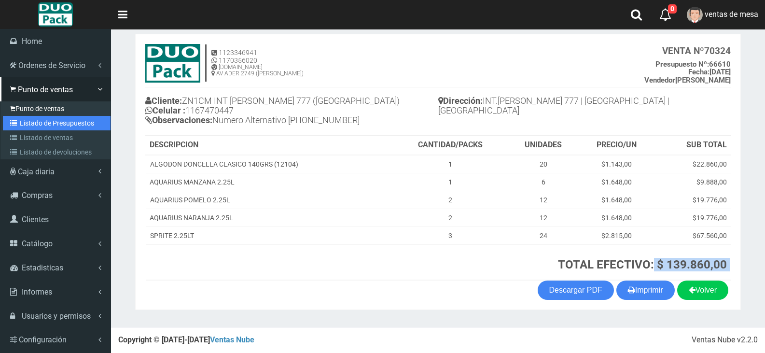
drag, startPoint x: 34, startPoint y: 121, endPoint x: 67, endPoint y: 108, distance: 35.9
click at [34, 121] on link "Listado de Presupuestos" at bounding box center [57, 123] width 108 height 14
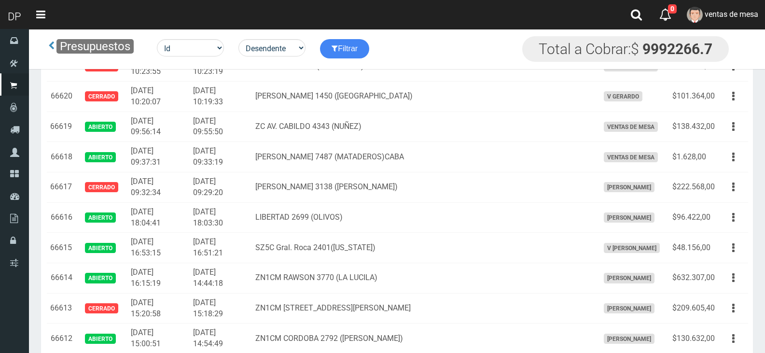
scroll to position [556, 0]
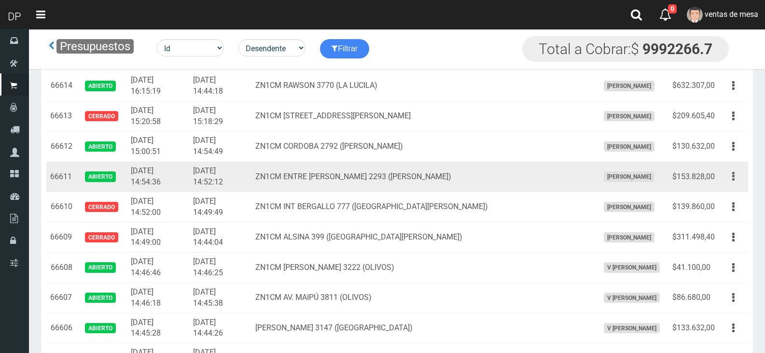
click at [727, 176] on button "button" at bounding box center [733, 176] width 22 height 17
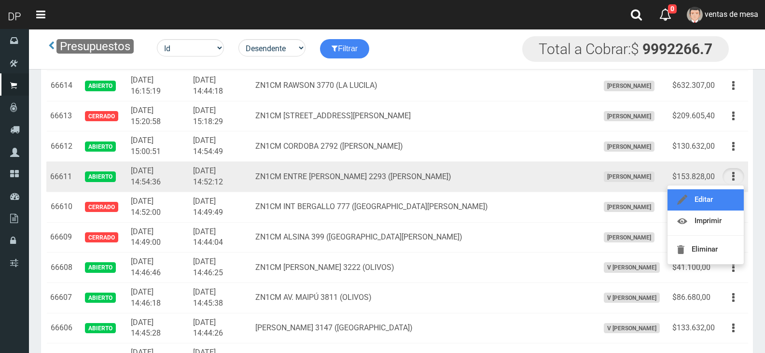
click at [730, 197] on link "Editar" at bounding box center [705, 199] width 76 height 21
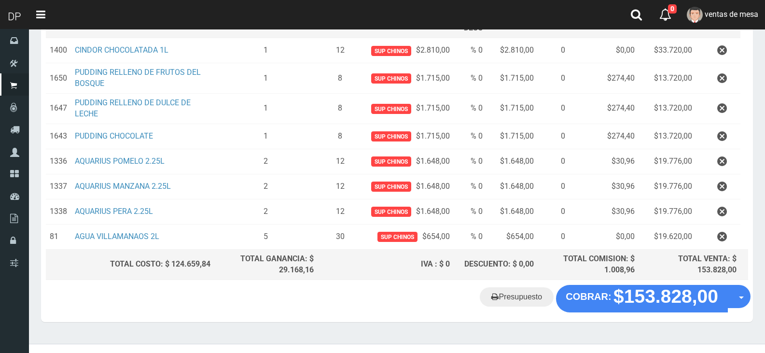
scroll to position [182, 0]
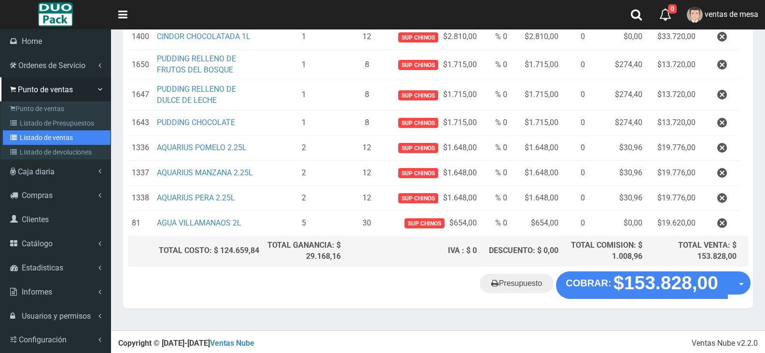
click at [37, 135] on link "Listado de ventas" at bounding box center [57, 137] width 108 height 14
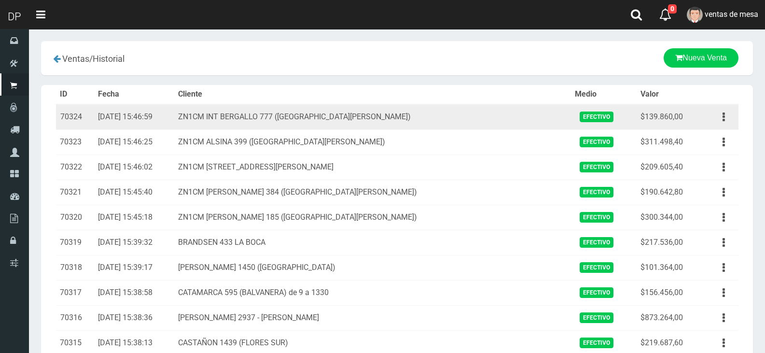
click at [709, 119] on td "Ver Eliminar" at bounding box center [720, 117] width 38 height 26
drag, startPoint x: 718, startPoint y: 119, endPoint x: 720, endPoint y: 126, distance: 7.6
click at [718, 119] on button "button" at bounding box center [724, 117] width 22 height 17
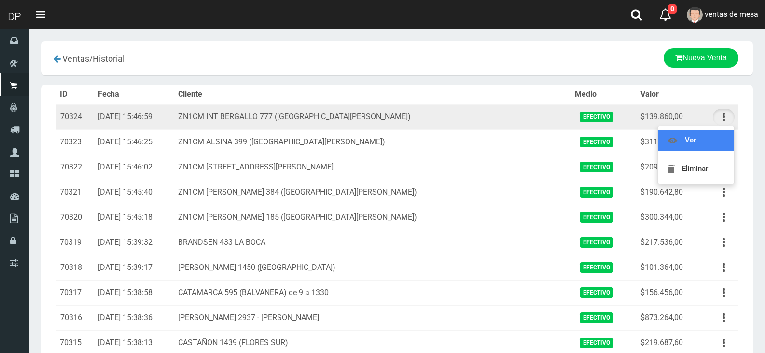
click at [722, 130] on link "Ver" at bounding box center [696, 140] width 76 height 21
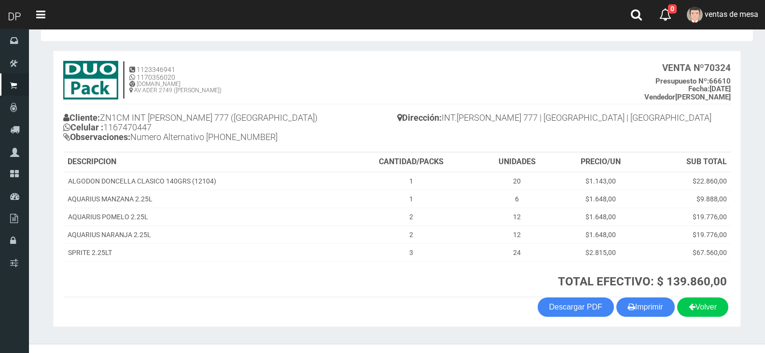
scroll to position [47, 0]
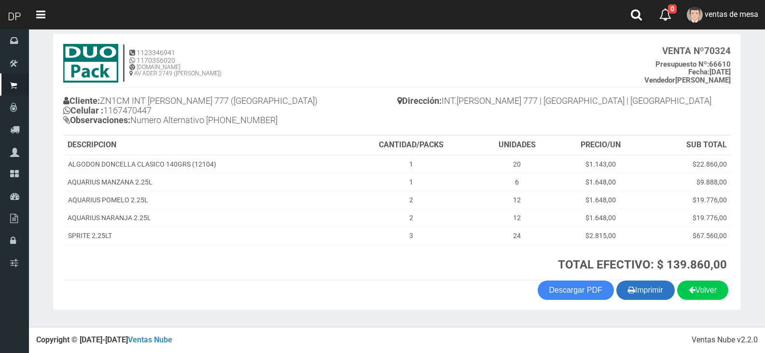
click at [650, 287] on button "Imprimir" at bounding box center [645, 289] width 58 height 19
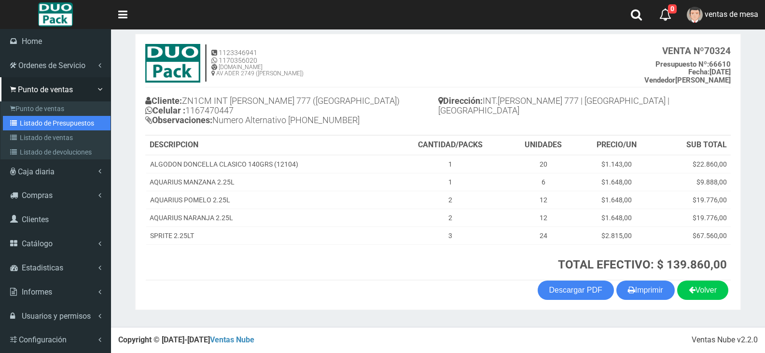
click at [53, 126] on link "Listado de Presupuestos" at bounding box center [57, 123] width 108 height 14
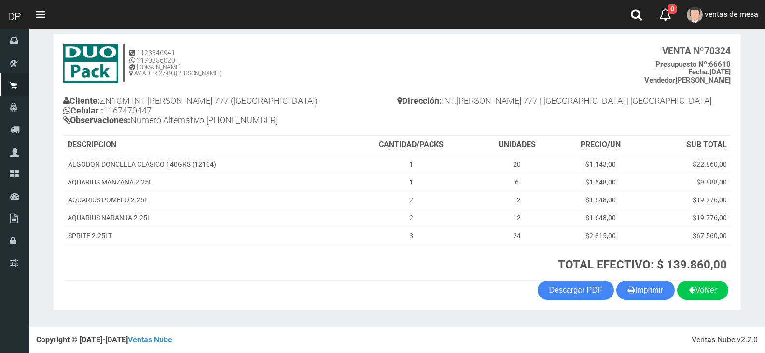
click at [293, 134] on div "Cliente: ZN1CM INT BERGALLO 777 (SAN ISIDRO) Celular : 1167470447 Observaciones…" at bounding box center [230, 111] width 334 height 45
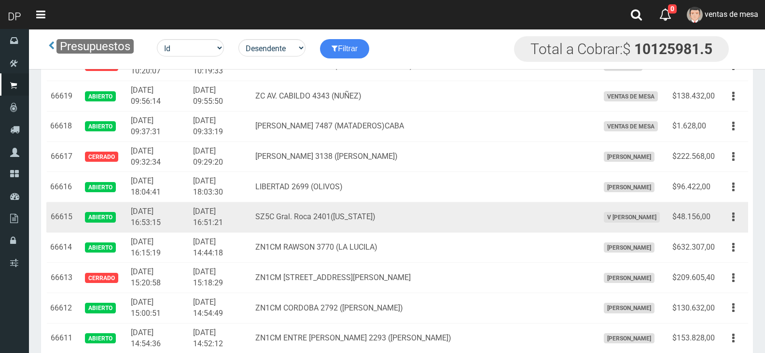
scroll to position [442, 0]
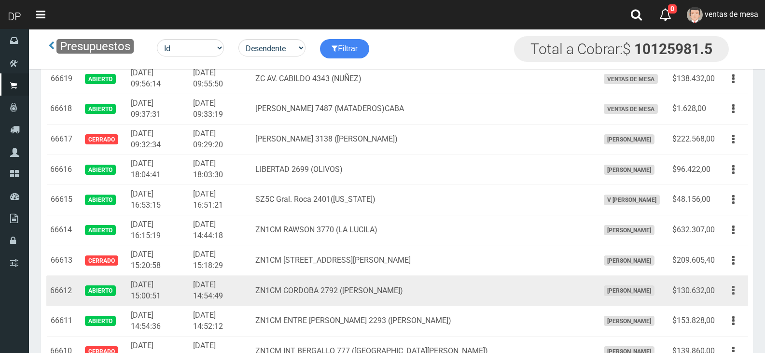
click at [727, 287] on button "button" at bounding box center [733, 290] width 22 height 17
click at [727, 302] on ul "Editar Imprimir Eliminar" at bounding box center [705, 339] width 77 height 80
click at [731, 296] on button "button" at bounding box center [733, 290] width 22 height 17
click at [725, 307] on link "Editar" at bounding box center [705, 313] width 76 height 21
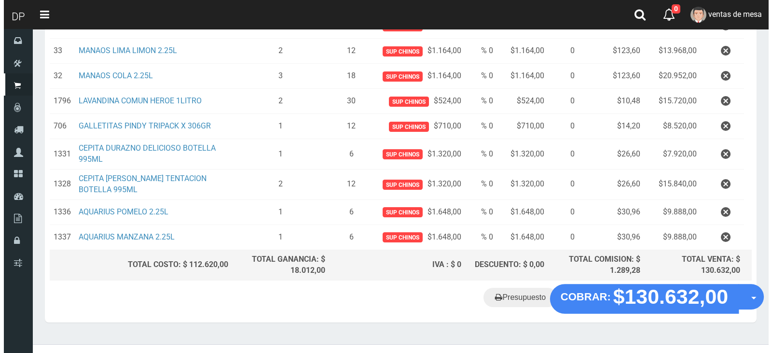
scroll to position [233, 0]
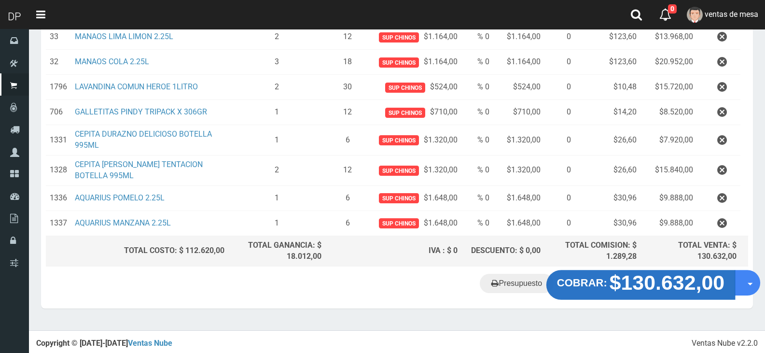
click at [622, 289] on strong "$130.632,00" at bounding box center [666, 282] width 115 height 23
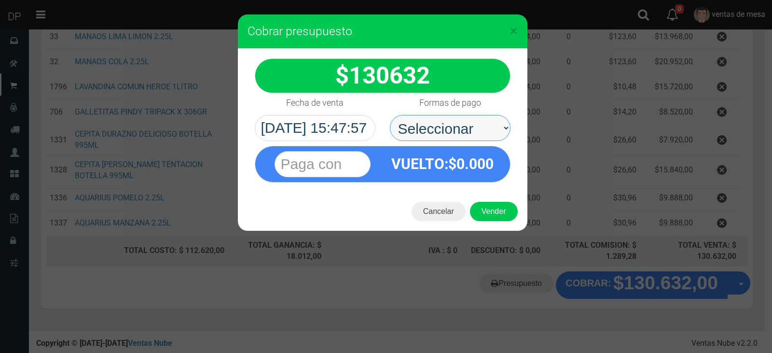
click at [470, 136] on select "Seleccionar Efectivo Tarjeta de Crédito Depósito Débito" at bounding box center [450, 128] width 121 height 26
select select "Efectivo"
click at [390, 115] on select "Seleccionar Efectivo Tarjeta de Crédito Depósito Débito" at bounding box center [450, 128] width 121 height 26
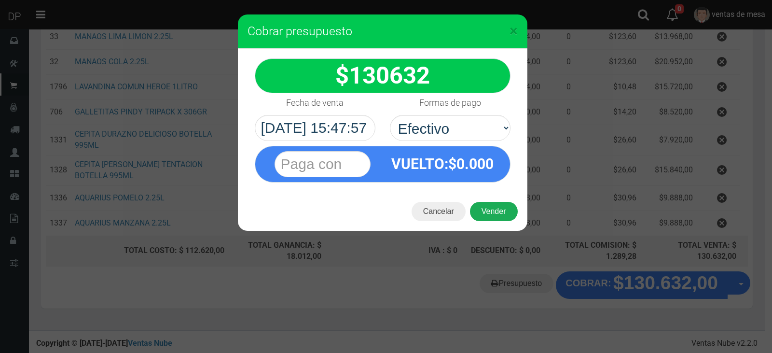
click at [477, 209] on button "Vender" at bounding box center [494, 211] width 48 height 19
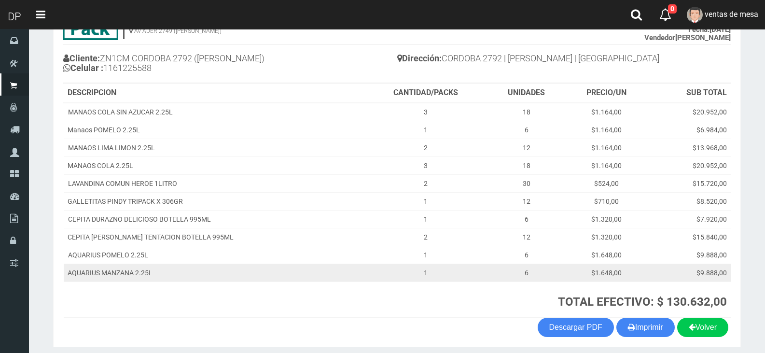
scroll to position [127, 0]
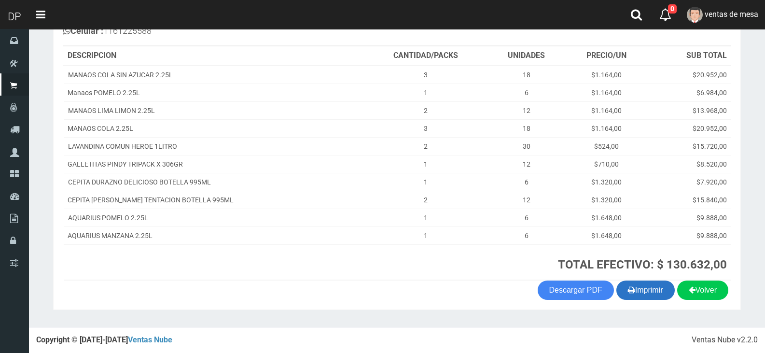
click at [654, 294] on button "Imprimir" at bounding box center [645, 289] width 58 height 19
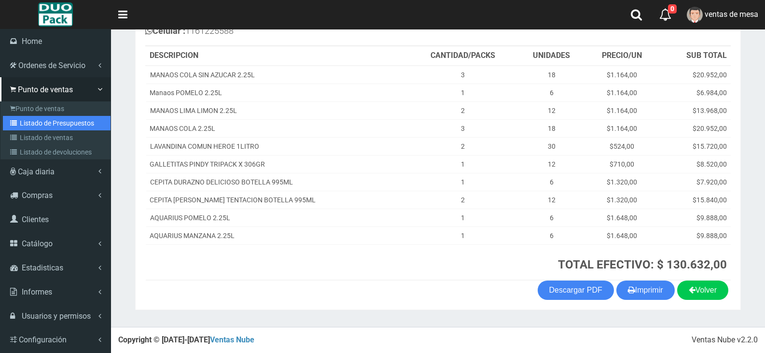
click at [40, 118] on link "Listado de Presupuestos" at bounding box center [57, 123] width 108 height 14
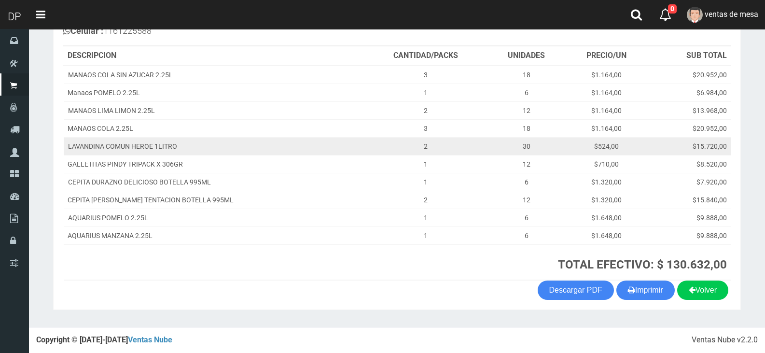
click at [292, 138] on td "LAVANDINA COMUN HEROE 1LITRO" at bounding box center [213, 146] width 299 height 18
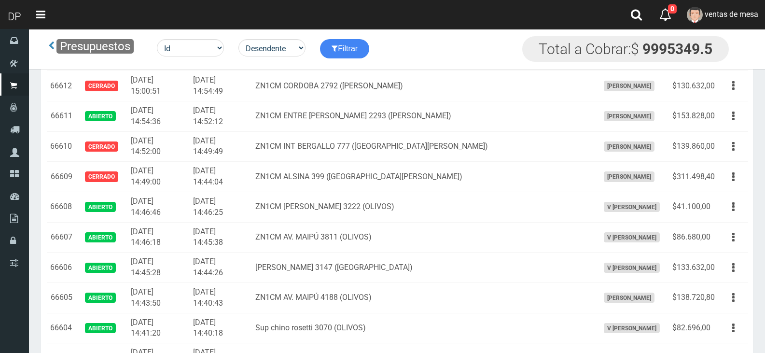
scroll to position [828, 0]
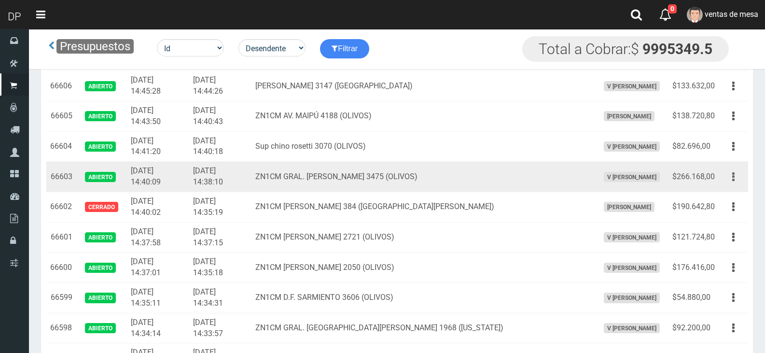
click at [726, 180] on button "button" at bounding box center [733, 176] width 22 height 17
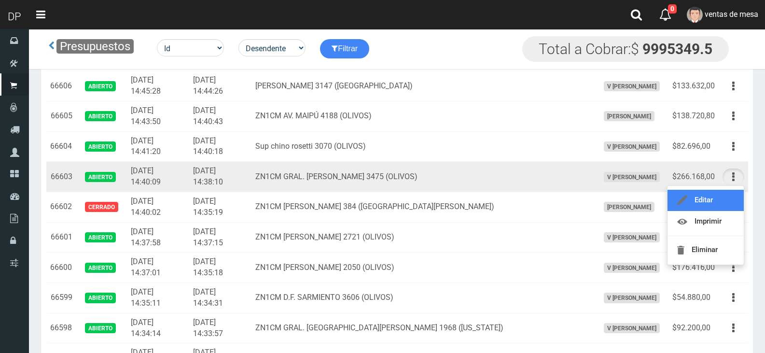
click at [725, 198] on link "Editar" at bounding box center [705, 200] width 76 height 21
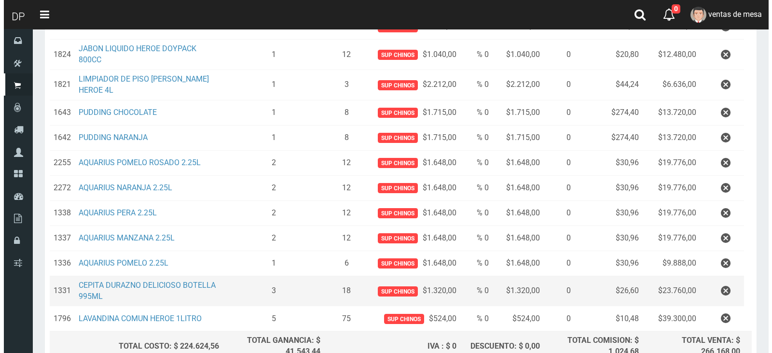
scroll to position [241, 0]
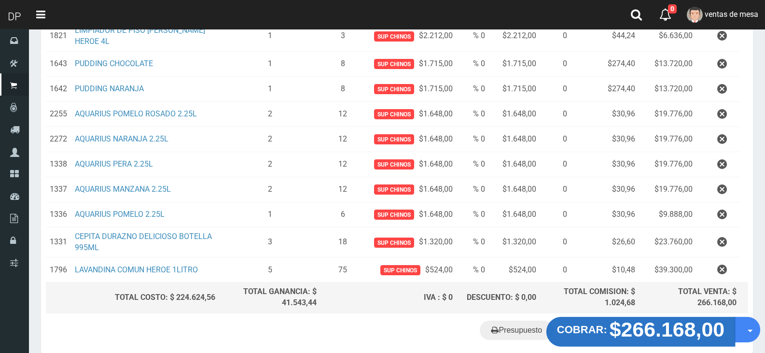
click at [628, 332] on strong "$266.168,00" at bounding box center [666, 329] width 115 height 23
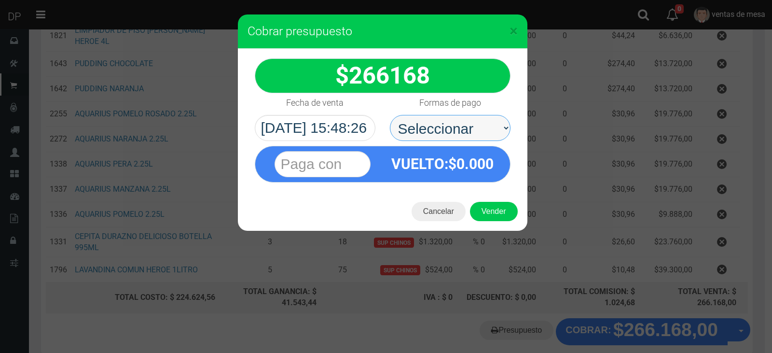
click at [444, 125] on select "Seleccionar Efectivo Tarjeta de Crédito Depósito Débito" at bounding box center [450, 128] width 121 height 26
select select "Efectivo"
click at [390, 115] on select "Seleccionar Efectivo Tarjeta de Crédito Depósito Débito" at bounding box center [450, 128] width 121 height 26
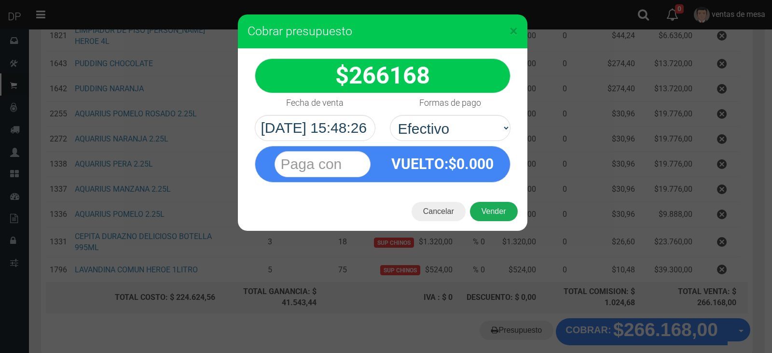
click at [503, 216] on button "Vender" at bounding box center [494, 211] width 48 height 19
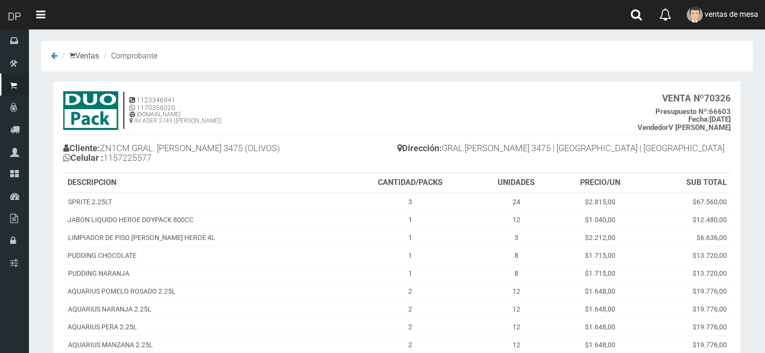
scroll to position [163, 0]
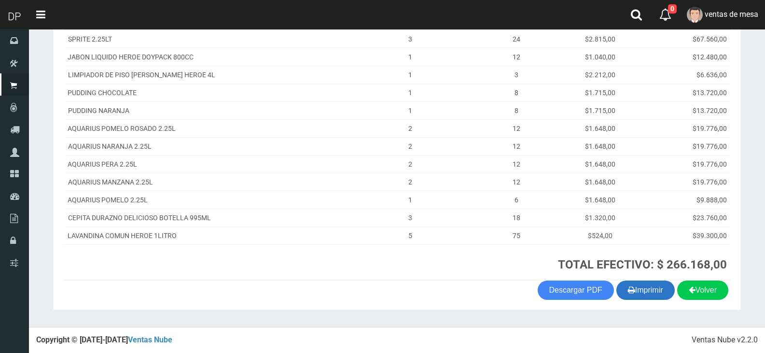
click at [635, 293] on button "Imprimir" at bounding box center [645, 289] width 58 height 19
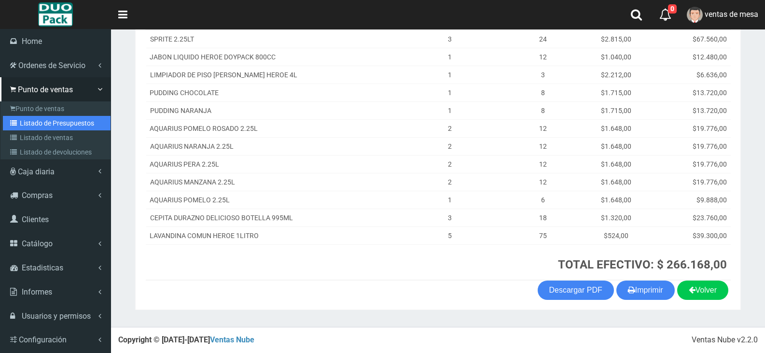
drag, startPoint x: 35, startPoint y: 122, endPoint x: 105, endPoint y: 85, distance: 79.4
click at [35, 122] on link "Listado de Presupuestos" at bounding box center [57, 123] width 108 height 14
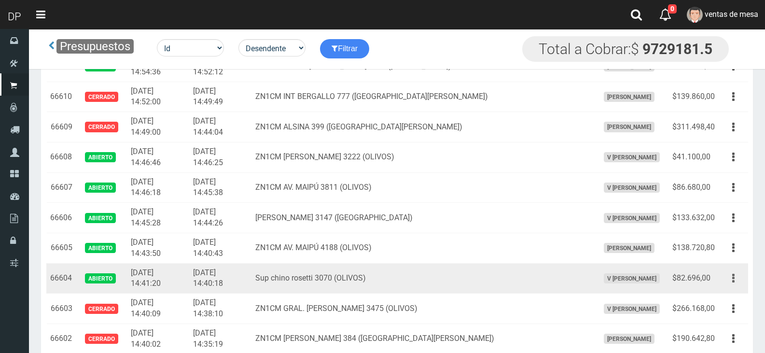
click at [739, 283] on button "button" at bounding box center [733, 278] width 22 height 17
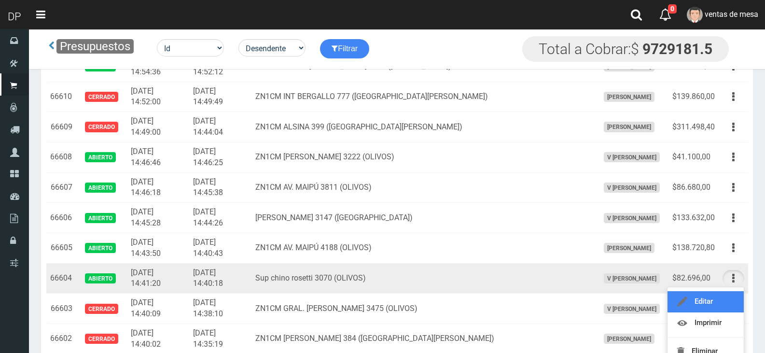
click at [730, 297] on link "Editar" at bounding box center [705, 301] width 76 height 21
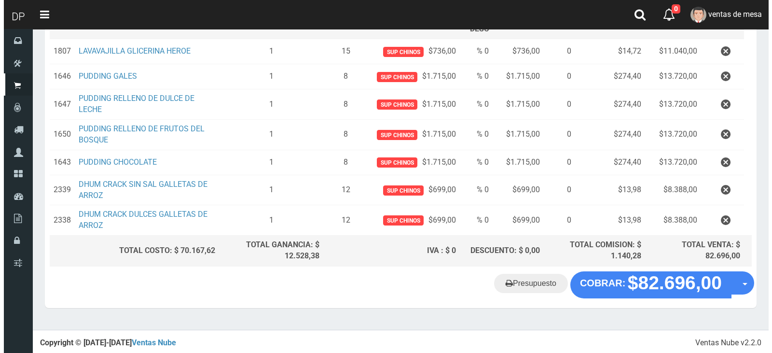
scroll to position [168, 0]
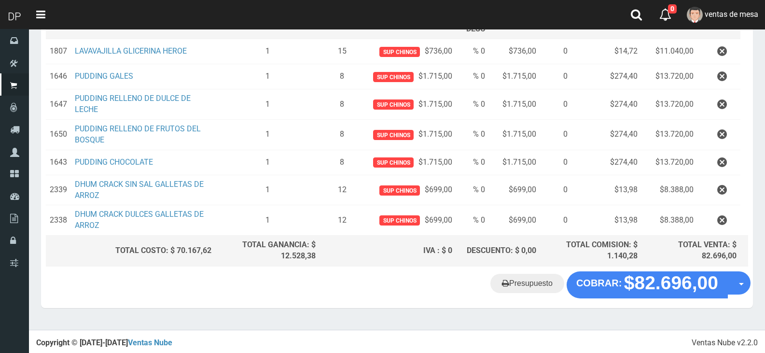
click at [623, 302] on div "Presupuesto COBRAR: $82.696,00 Opciones" at bounding box center [397, 289] width 712 height 37
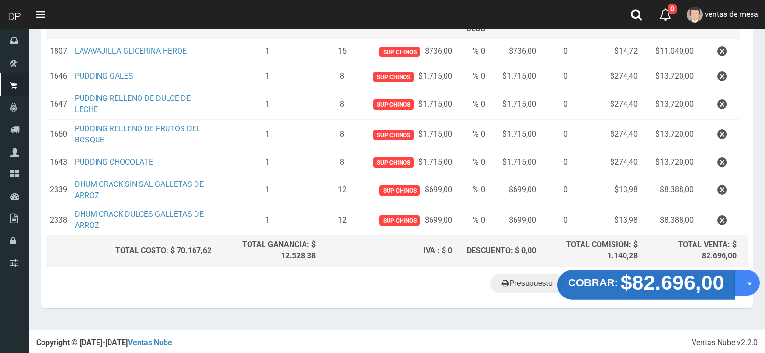
click at [622, 286] on button "COBRAR: $82.696,00" at bounding box center [646, 285] width 178 height 30
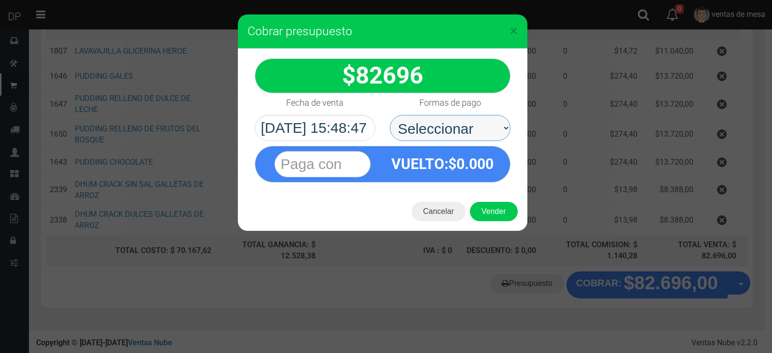
click at [437, 134] on select "Seleccionar Efectivo Tarjeta de Crédito Depósito Débito" at bounding box center [450, 128] width 121 height 26
select select "Efectivo"
click at [390, 115] on select "Seleccionar Efectivo Tarjeta de Crédito Depósito Débito" at bounding box center [450, 128] width 121 height 26
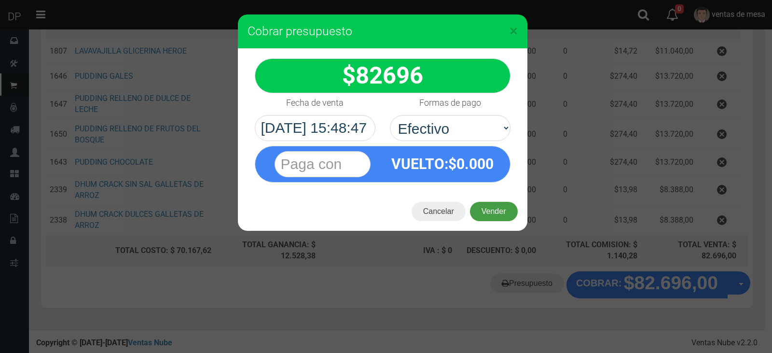
click at [494, 216] on button "Vender" at bounding box center [494, 211] width 48 height 19
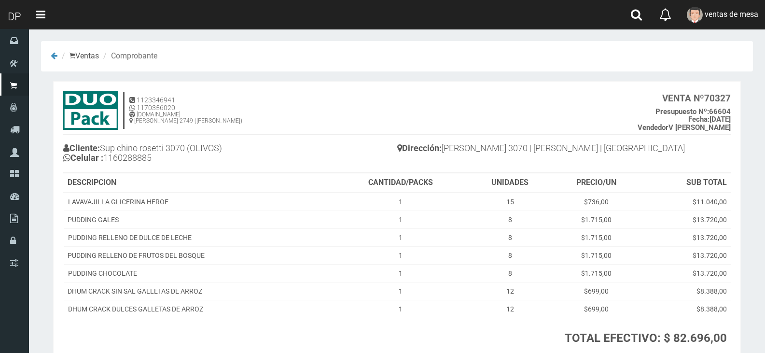
scroll to position [73, 0]
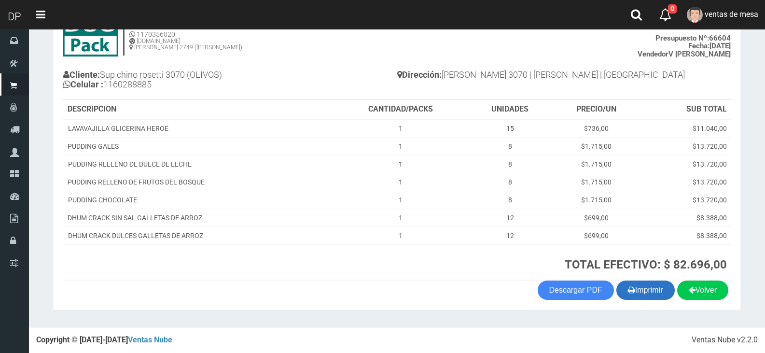
click at [638, 290] on button "Imprimir" at bounding box center [645, 289] width 58 height 19
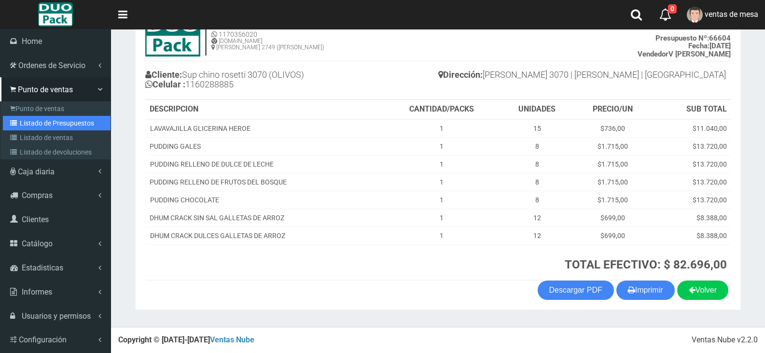
click at [49, 123] on link "Listado de Presupuestos" at bounding box center [57, 123] width 108 height 14
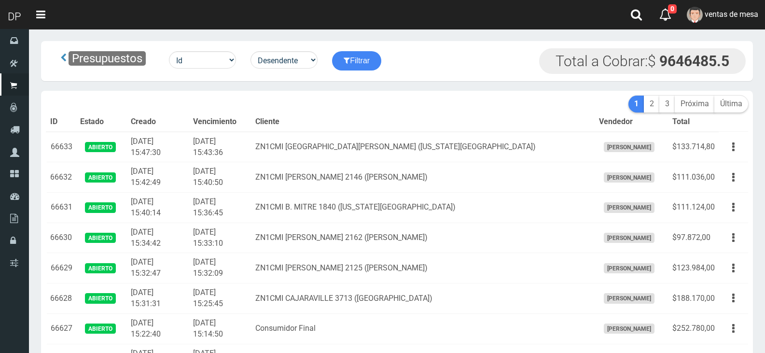
click at [320, 112] on th "Cliente" at bounding box center [423, 121] width 344 height 19
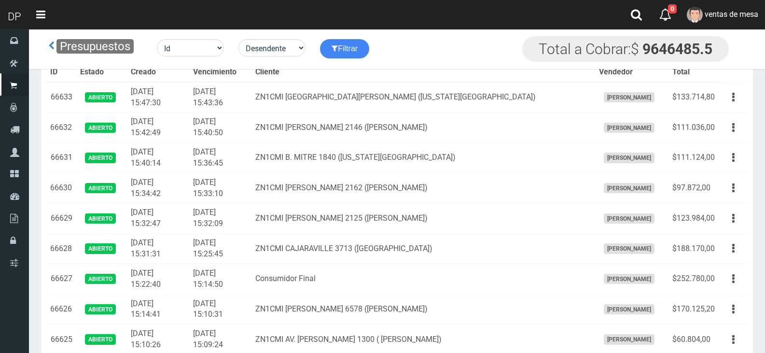
scroll to position [696, 0]
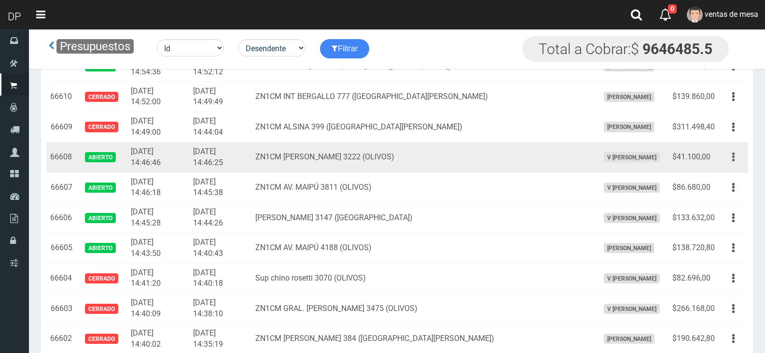
click at [731, 160] on button "button" at bounding box center [733, 157] width 22 height 17
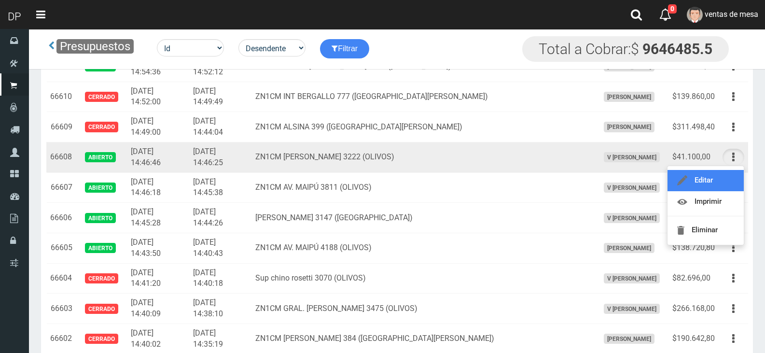
click at [719, 178] on link "Editar" at bounding box center [705, 180] width 76 height 21
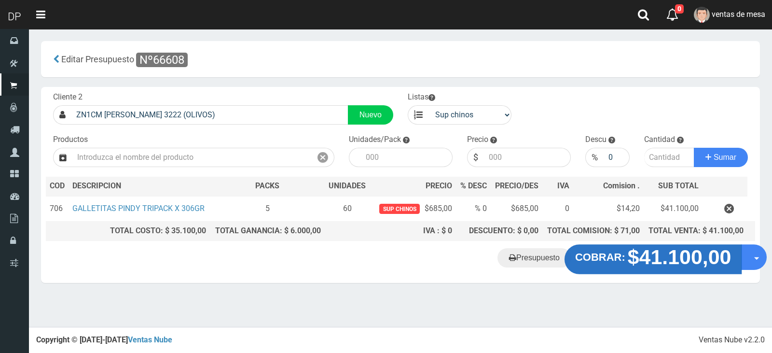
click at [662, 265] on strong "$41.100,00" at bounding box center [680, 257] width 104 height 23
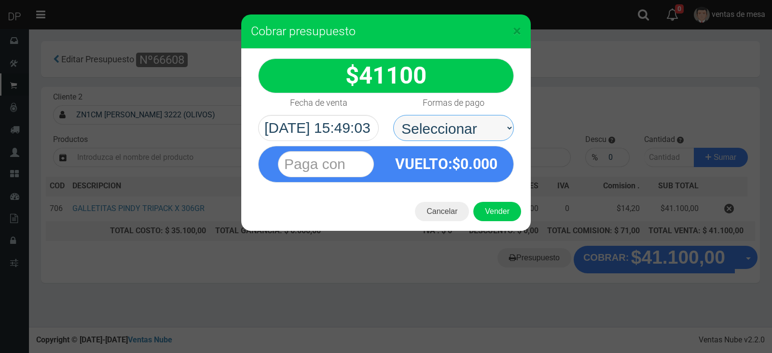
click at [472, 132] on select "Seleccionar Efectivo Tarjeta de Crédito Depósito Débito" at bounding box center [453, 128] width 121 height 26
select select "Efectivo"
click at [393, 115] on select "Seleccionar Efectivo Tarjeta de Crédito Depósito Débito" at bounding box center [453, 128] width 121 height 26
click at [492, 208] on button "Vender" at bounding box center [497, 211] width 48 height 19
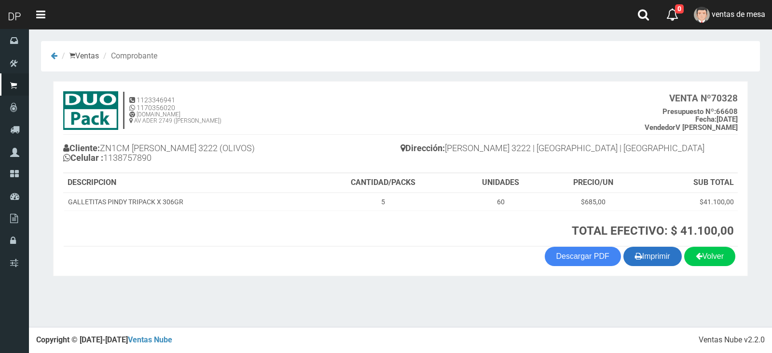
click at [637, 250] on icon "button" at bounding box center [638, 256] width 7 height 14
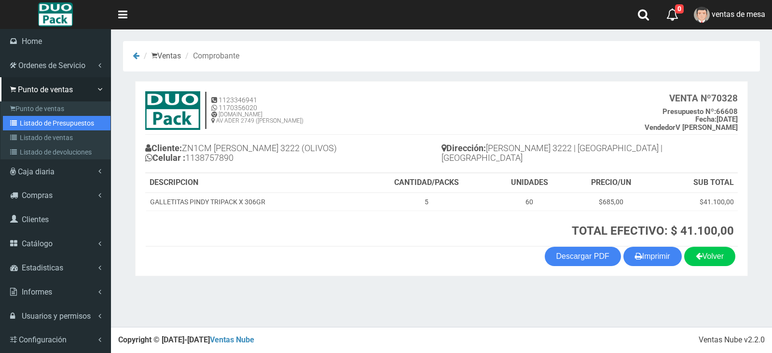
drag, startPoint x: 43, startPoint y: 124, endPoint x: 104, endPoint y: 90, distance: 70.0
click at [44, 124] on link "Listado de Presupuestos" at bounding box center [57, 123] width 108 height 14
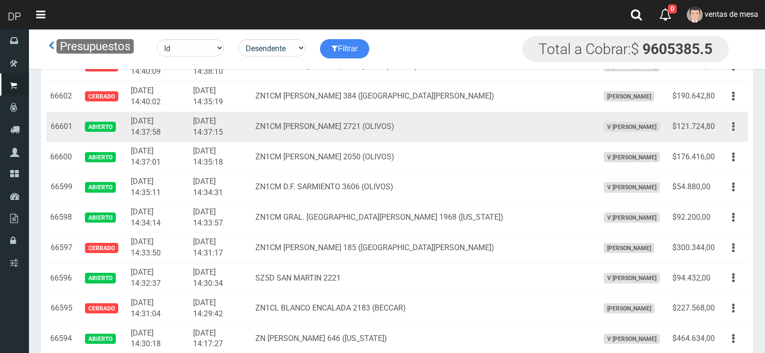
click at [731, 125] on button "button" at bounding box center [733, 126] width 22 height 17
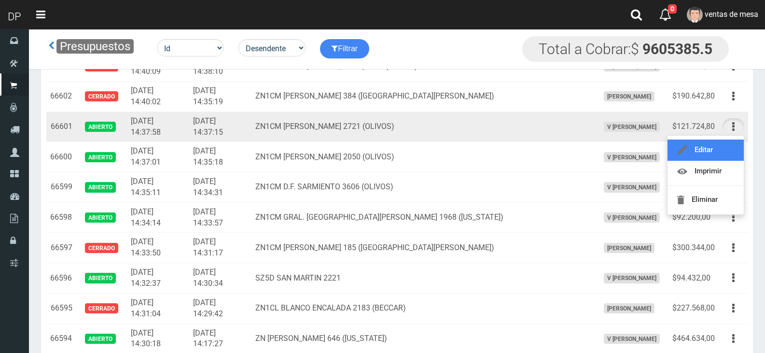
click at [731, 148] on link "Editar" at bounding box center [705, 149] width 76 height 21
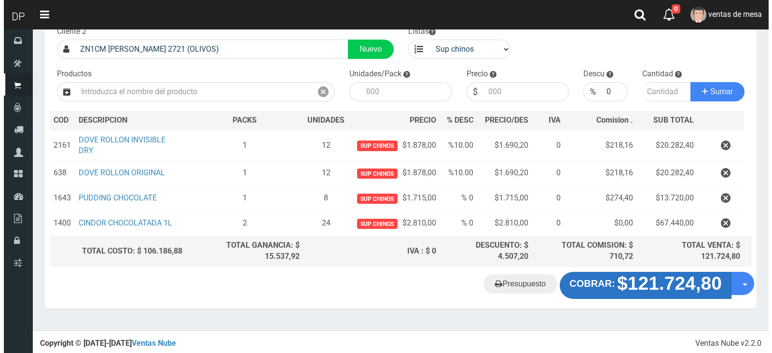
scroll to position [66, 0]
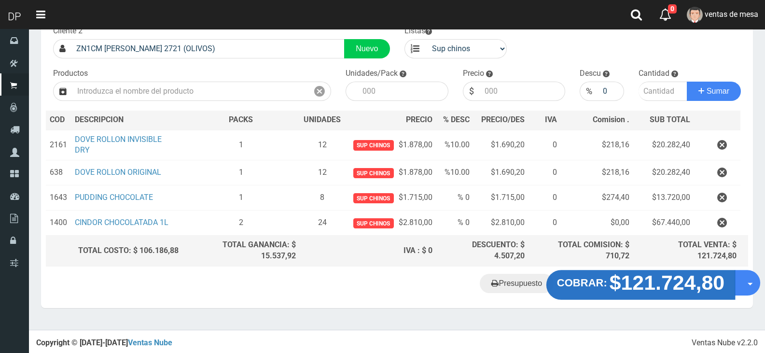
click at [626, 289] on strong "$121.724,80" at bounding box center [666, 282] width 115 height 23
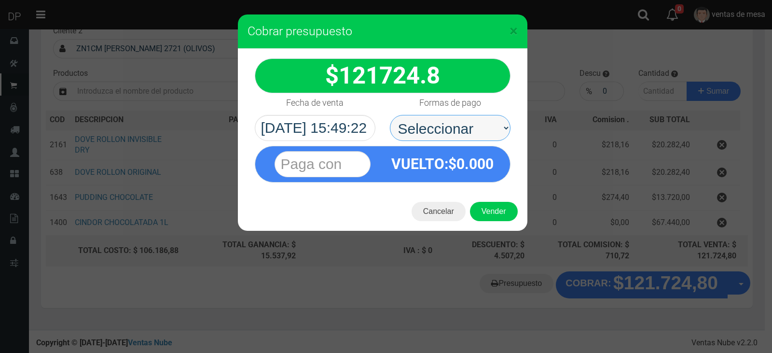
click at [455, 128] on select "Seleccionar Efectivo Tarjeta de Crédito Depósito Débito" at bounding box center [450, 128] width 121 height 26
select select "Efectivo"
click at [390, 115] on select "Seleccionar Efectivo Tarjeta de Crédito Depósito Débito" at bounding box center [450, 128] width 121 height 26
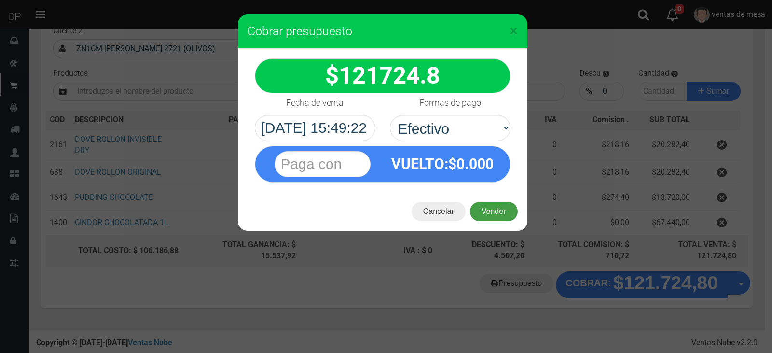
click at [490, 203] on button "Vender" at bounding box center [494, 211] width 48 height 19
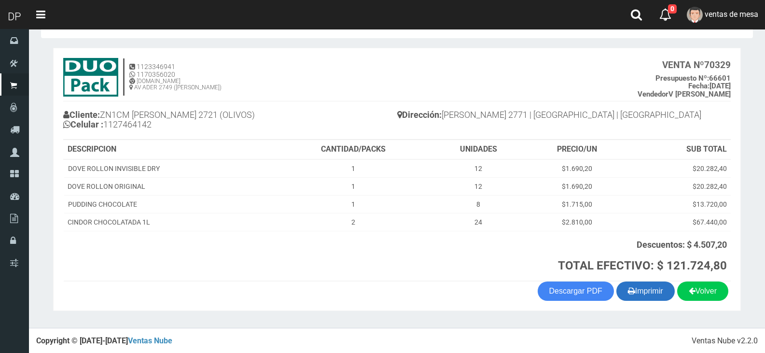
scroll to position [34, 0]
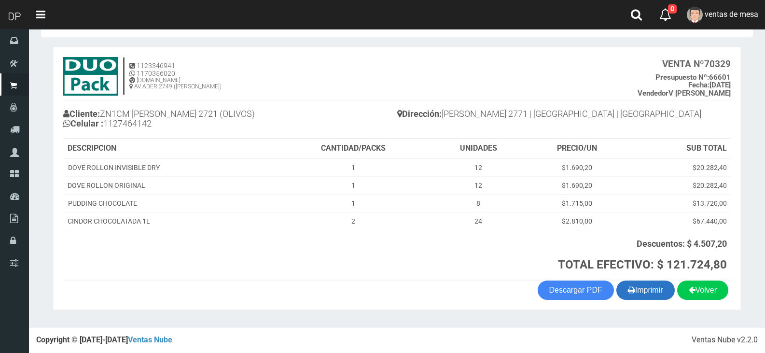
click at [650, 295] on button "Imprimir" at bounding box center [645, 289] width 58 height 19
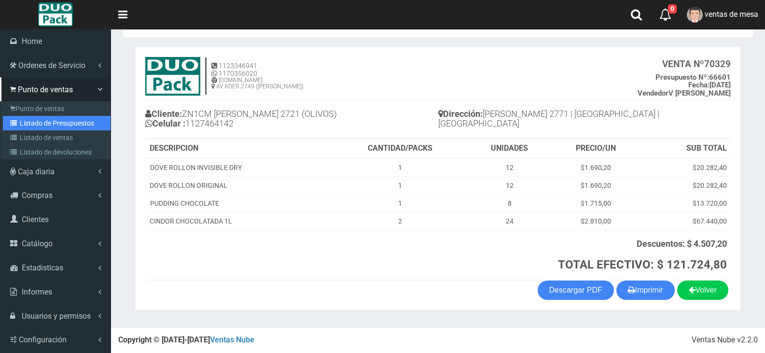
click at [40, 126] on link "Listado de Presupuestos" at bounding box center [57, 123] width 108 height 14
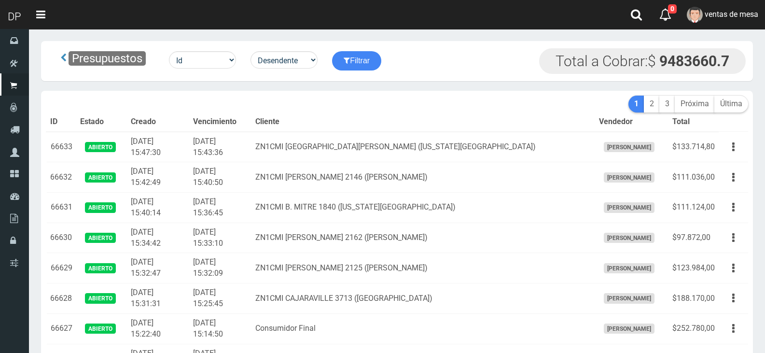
click at [295, 116] on th "Cliente" at bounding box center [423, 121] width 344 height 19
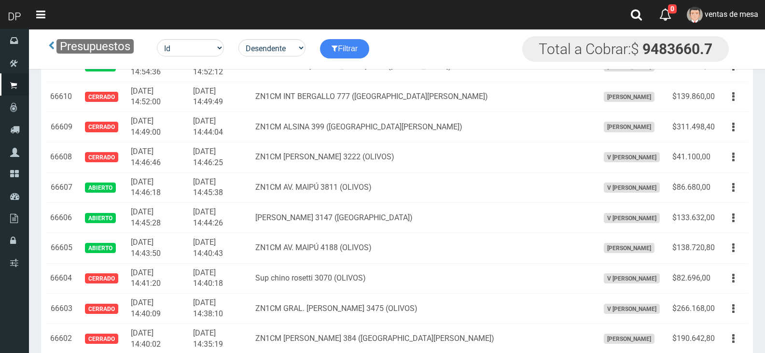
scroll to position [919, 0]
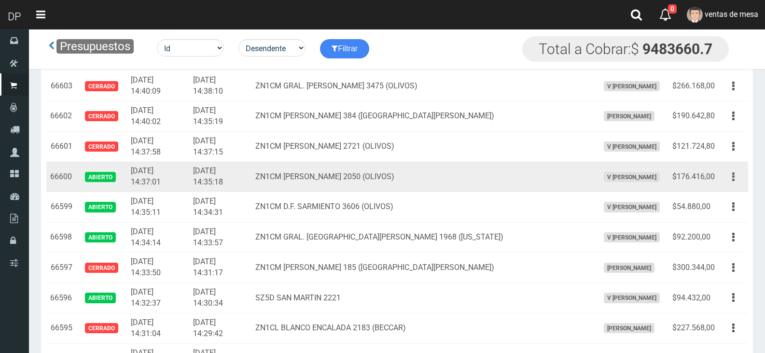
click at [733, 174] on icon "button" at bounding box center [733, 176] width 2 height 17
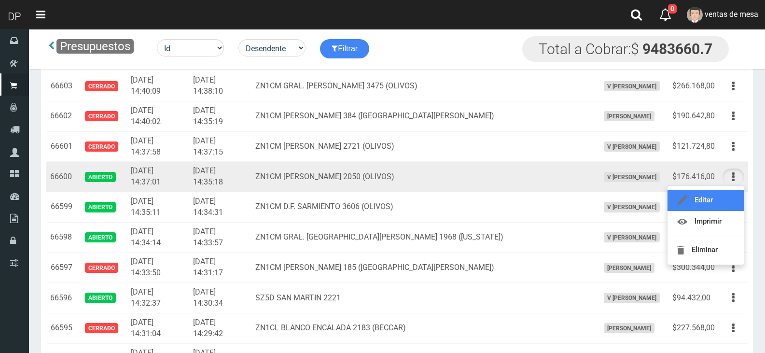
click at [726, 200] on link "Editar" at bounding box center [705, 200] width 76 height 21
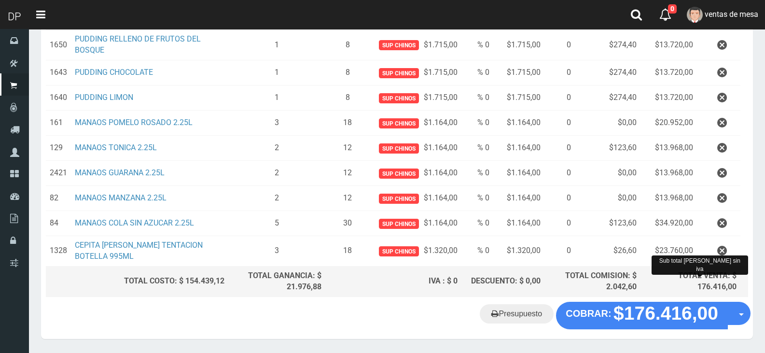
scroll to position [233, 0]
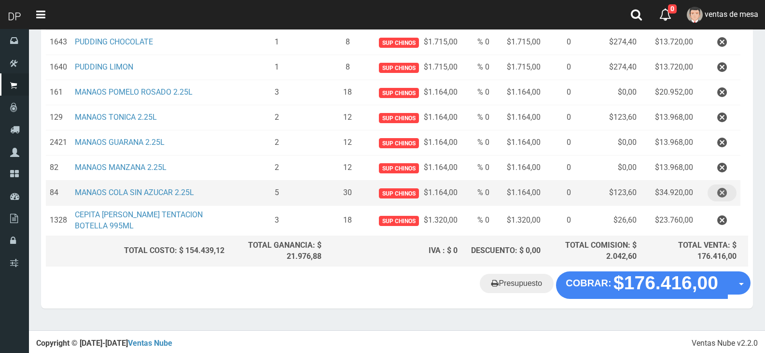
click at [722, 194] on icon "button" at bounding box center [722, 192] width 10 height 17
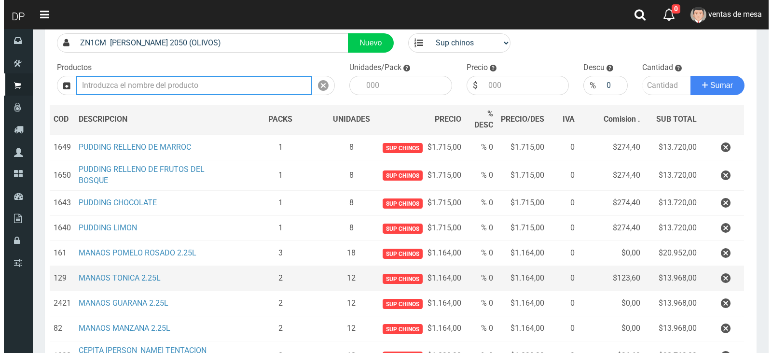
scroll to position [208, 0]
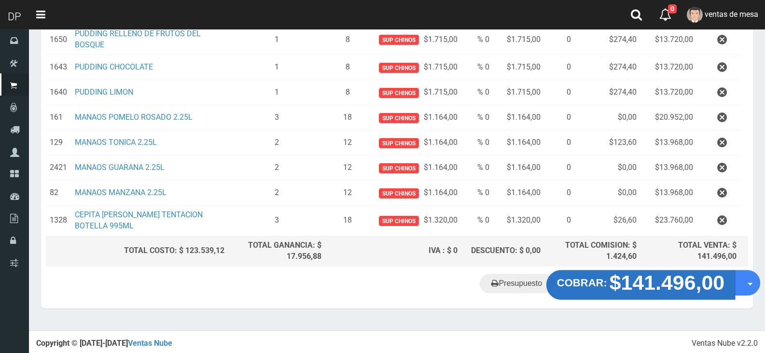
click at [607, 287] on strong "COBRAR:" at bounding box center [582, 283] width 50 height 12
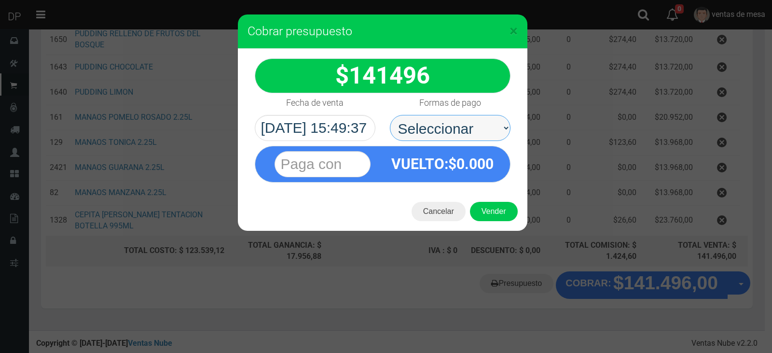
click at [448, 137] on select "Seleccionar Efectivo Tarjeta de Crédito Depósito Débito" at bounding box center [450, 128] width 121 height 26
select select "Efectivo"
click at [390, 115] on select "Seleccionar Efectivo Tarjeta de Crédito Depósito Débito" at bounding box center [450, 128] width 121 height 26
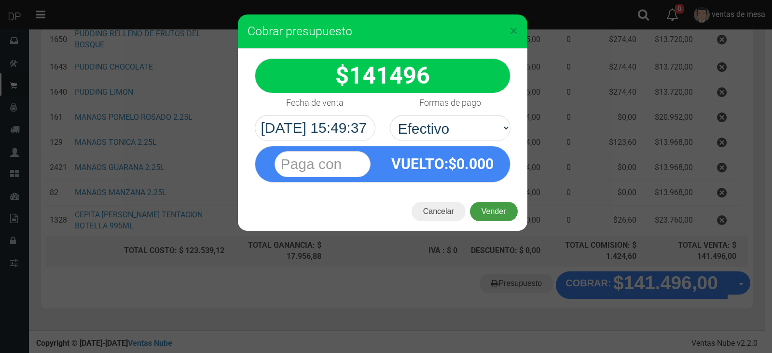
click at [481, 211] on button "Vender" at bounding box center [494, 211] width 48 height 19
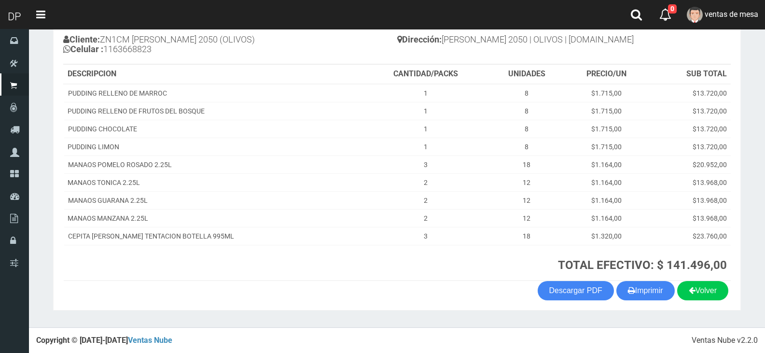
scroll to position [109, 0]
click at [639, 292] on button "Imprimir" at bounding box center [645, 289] width 58 height 19
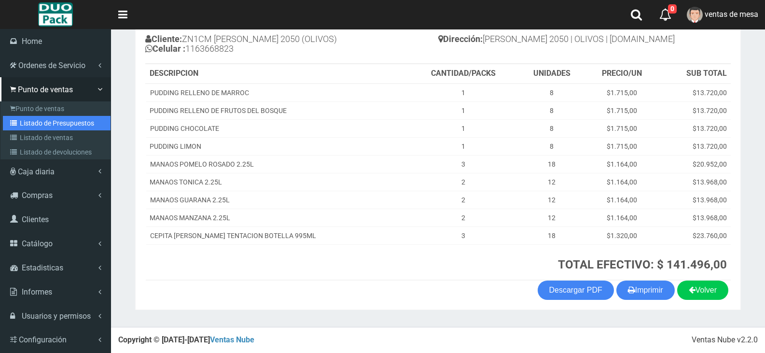
click at [66, 121] on link "Listado de Presupuestos" at bounding box center [57, 123] width 108 height 14
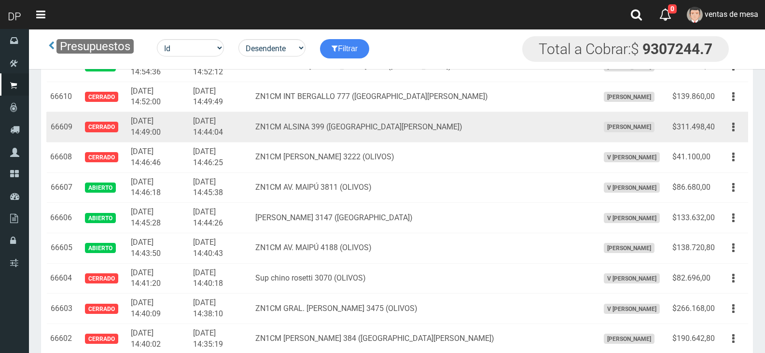
scroll to position [949, 0]
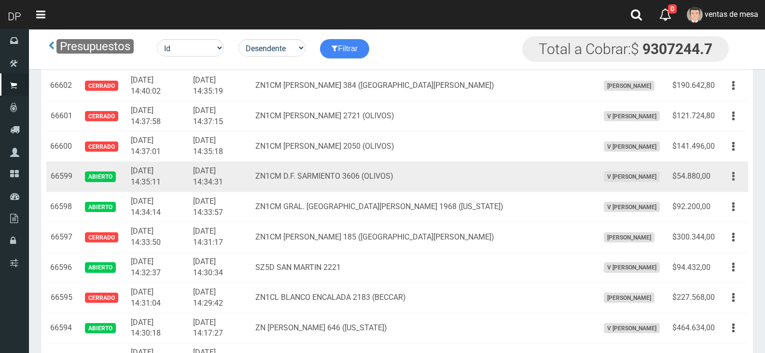
click at [731, 178] on button "button" at bounding box center [733, 176] width 22 height 17
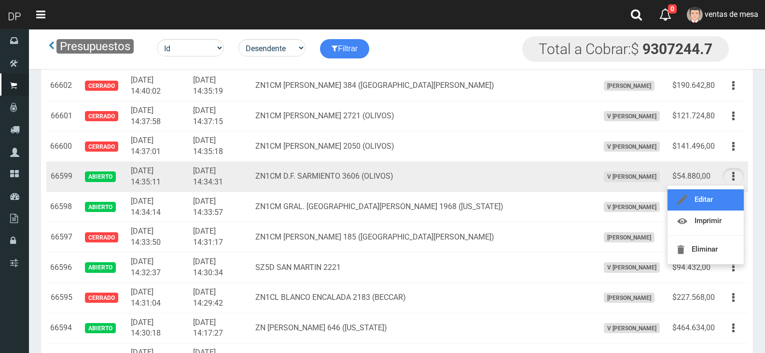
click at [733, 203] on link "Editar" at bounding box center [705, 199] width 76 height 21
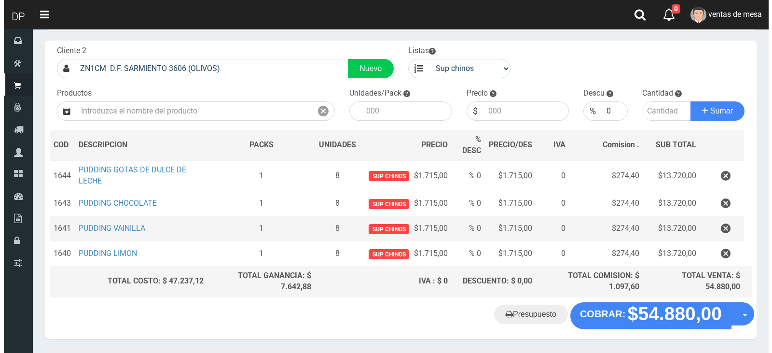
scroll to position [77, 0]
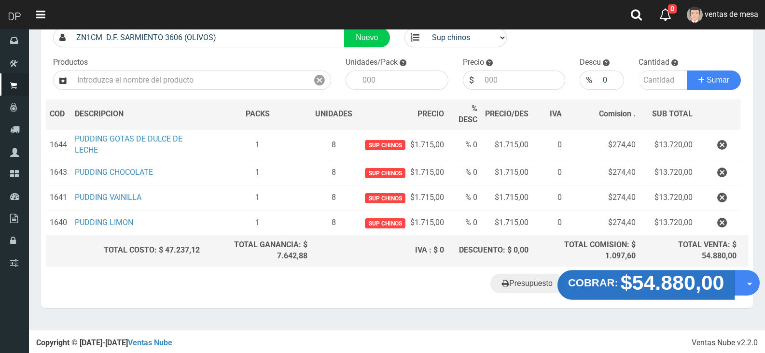
click at [660, 288] on strong "$54.880,00" at bounding box center [673, 282] width 104 height 23
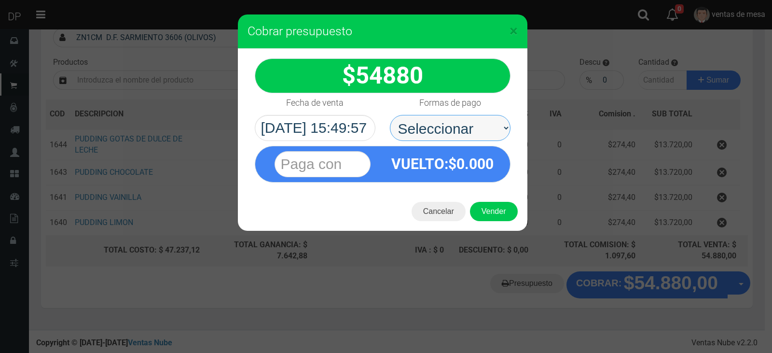
click at [489, 138] on select "Seleccionar Efectivo Tarjeta de Crédito Depósito Débito" at bounding box center [450, 128] width 121 height 26
select select "Efectivo"
click at [390, 115] on select "Seleccionar Efectivo Tarjeta de Crédito Depósito Débito" at bounding box center [450, 128] width 121 height 26
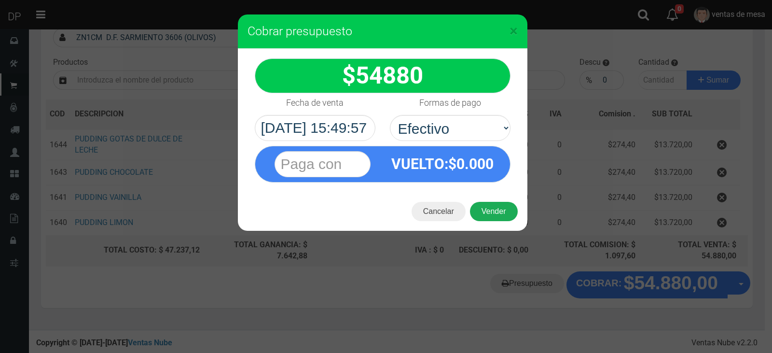
click at [494, 207] on button "Vender" at bounding box center [494, 211] width 48 height 19
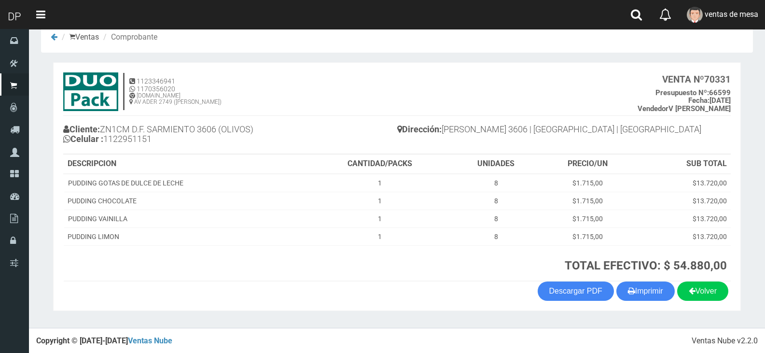
scroll to position [20, 0]
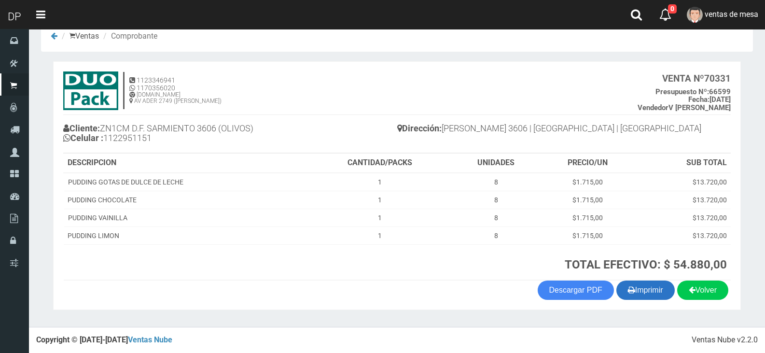
click at [635, 285] on button "Imprimir" at bounding box center [645, 289] width 58 height 19
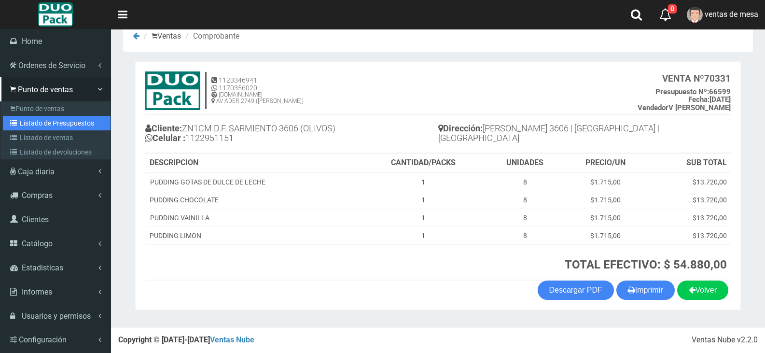
drag, startPoint x: 52, startPoint y: 123, endPoint x: 180, endPoint y: 51, distance: 146.3
click at [52, 123] on link "Listado de Presupuestos" at bounding box center [57, 123] width 108 height 14
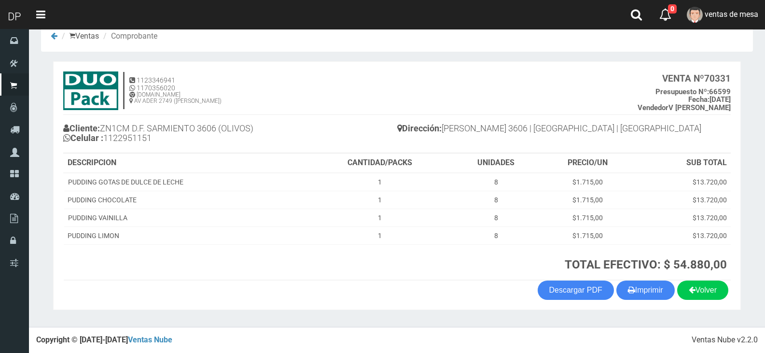
click at [311, 156] on th "CANTIDAD/PACKS" at bounding box center [379, 162] width 143 height 19
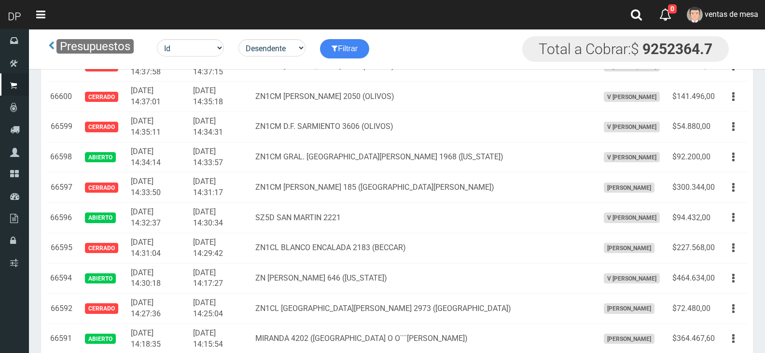
scroll to position [707, 0]
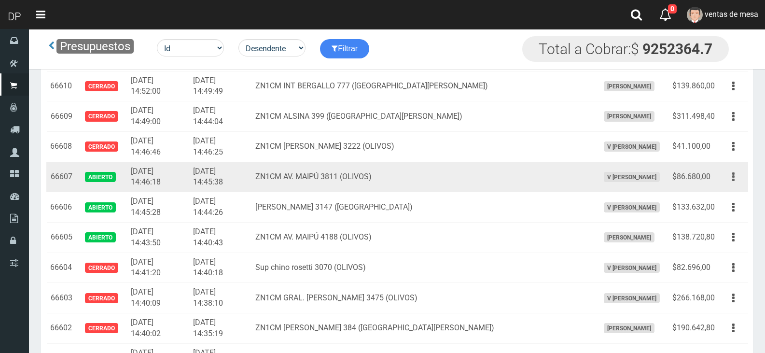
click at [733, 183] on icon "button" at bounding box center [733, 176] width 2 height 17
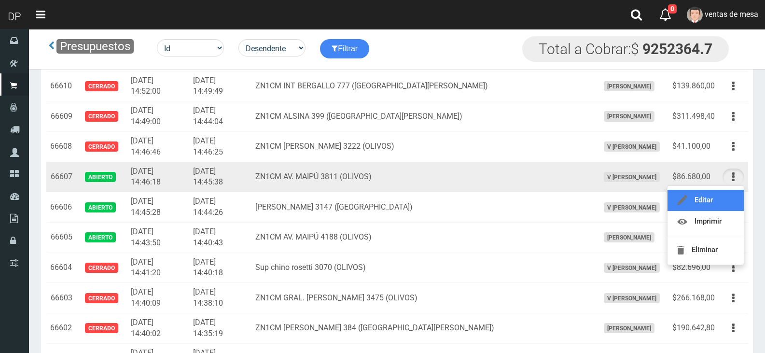
click at [722, 199] on link "Editar" at bounding box center [705, 200] width 76 height 21
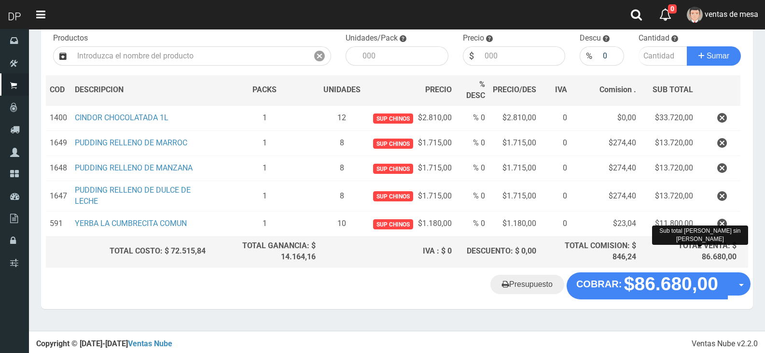
scroll to position [102, 0]
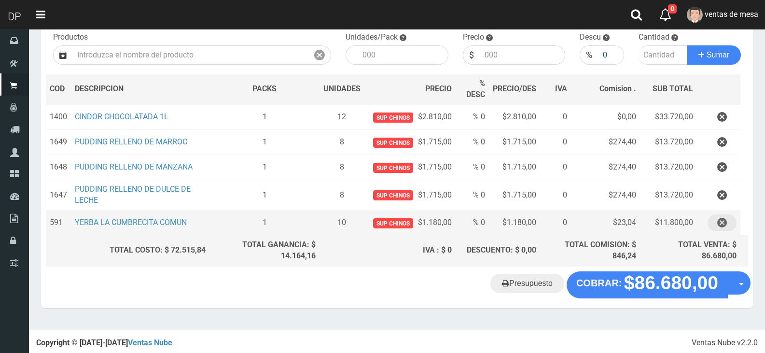
click at [717, 222] on icon "button" at bounding box center [722, 222] width 10 height 17
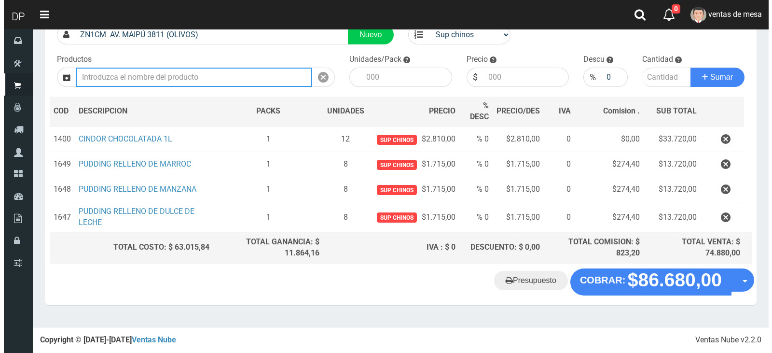
scroll to position [77, 0]
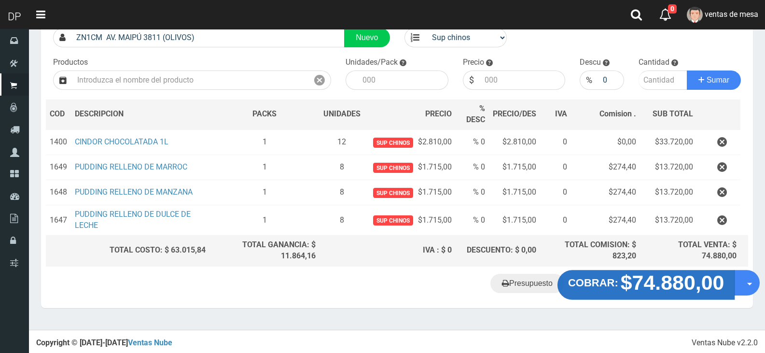
click at [631, 287] on strong "$74.880,00" at bounding box center [673, 282] width 104 height 23
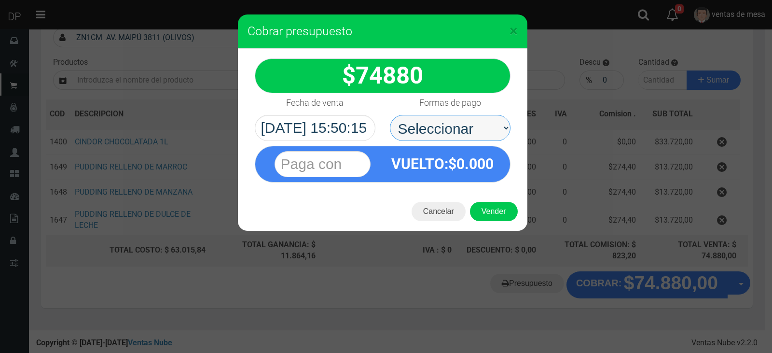
click at [451, 123] on select "Seleccionar Efectivo Tarjeta de Crédito Depósito Débito" at bounding box center [450, 128] width 121 height 26
select select "Efectivo"
click at [390, 115] on select "Seleccionar Efectivo Tarjeta de Crédito Depósito Débito" at bounding box center [450, 128] width 121 height 26
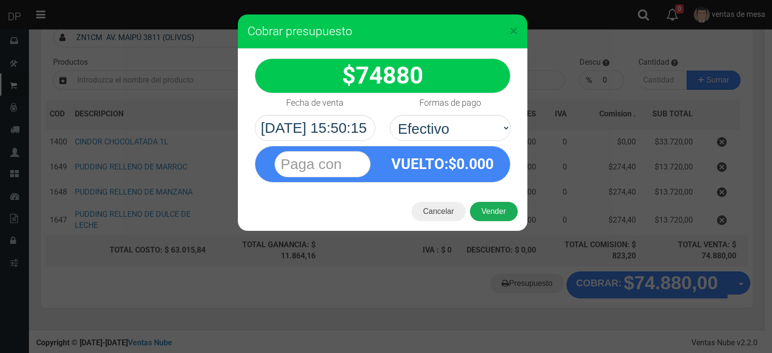
click at [499, 208] on button "Vender" at bounding box center [494, 211] width 48 height 19
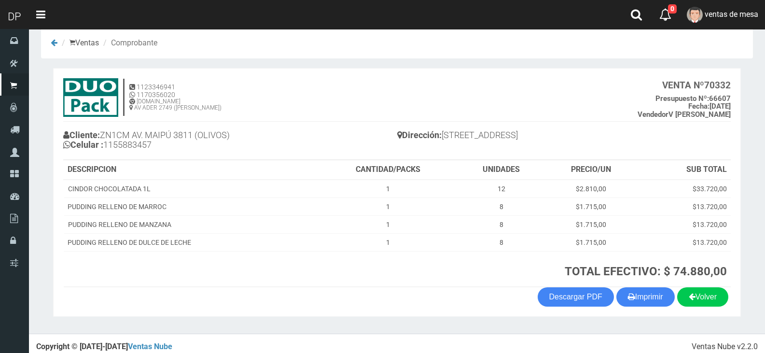
scroll to position [20, 0]
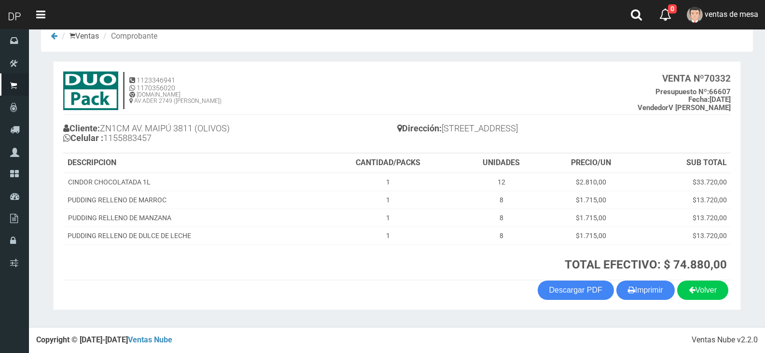
click at [645, 312] on section "× Titulo del Msj texto Mas Texto Cancelar Aceptar Ventas Comprobante" at bounding box center [397, 168] width 736 height 318
click at [643, 289] on button "Imprimir" at bounding box center [645, 289] width 58 height 19
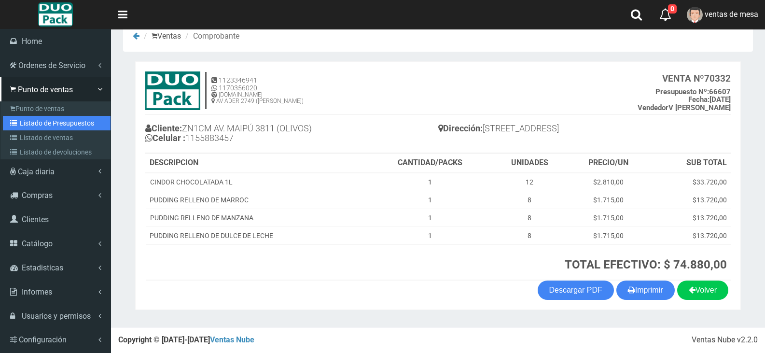
drag, startPoint x: 29, startPoint y: 125, endPoint x: 92, endPoint y: 94, distance: 70.1
click at [29, 125] on link "Listado de Presupuestos" at bounding box center [57, 123] width 108 height 14
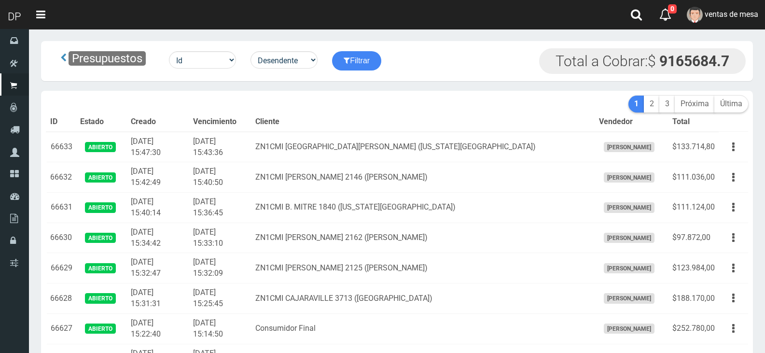
click at [299, 119] on th "Cliente" at bounding box center [423, 121] width 344 height 19
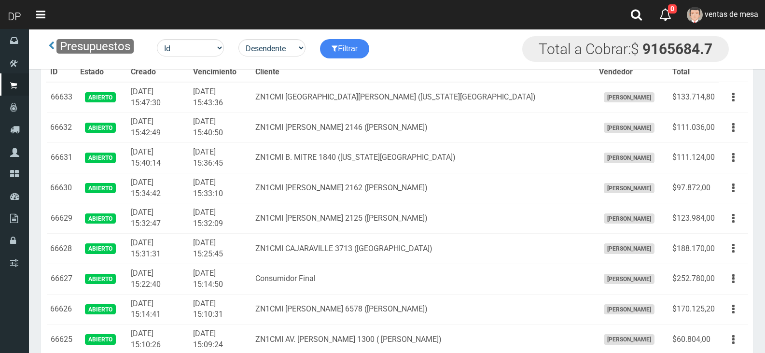
scroll to position [696, 0]
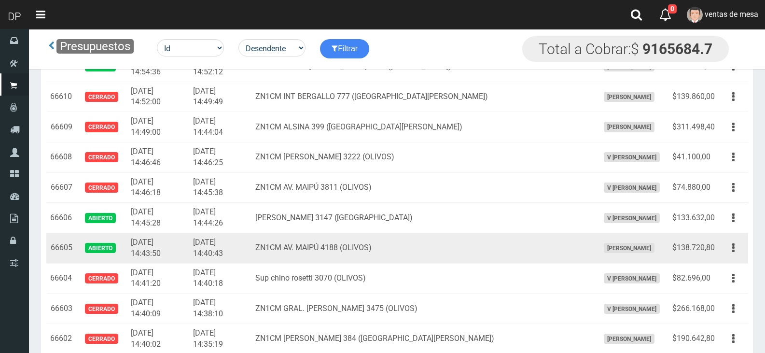
click at [737, 261] on td "Editar Imprimir Eliminar" at bounding box center [733, 248] width 29 height 30
click at [738, 255] on button "button" at bounding box center [733, 247] width 22 height 17
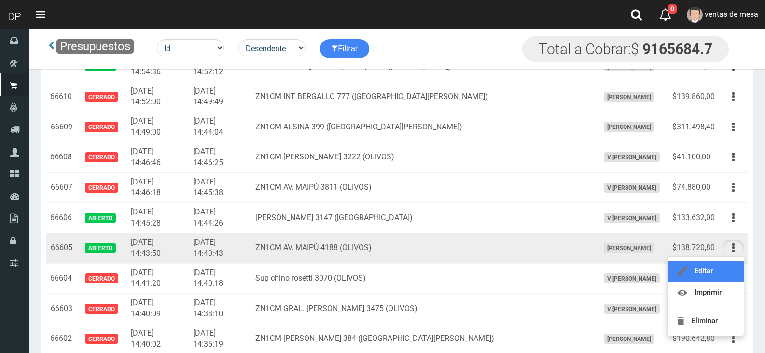
click at [728, 270] on link "Editar" at bounding box center [705, 271] width 76 height 21
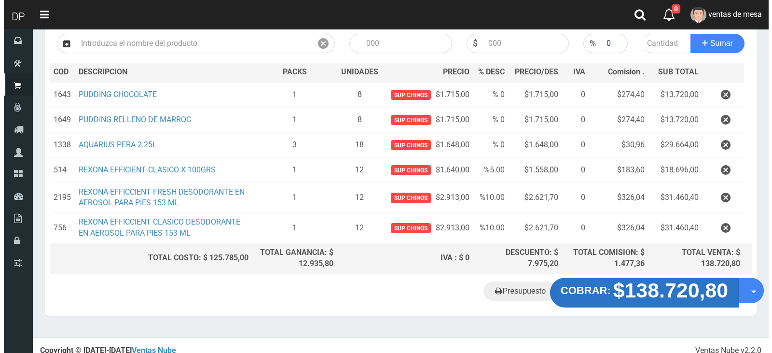
scroll to position [121, 0]
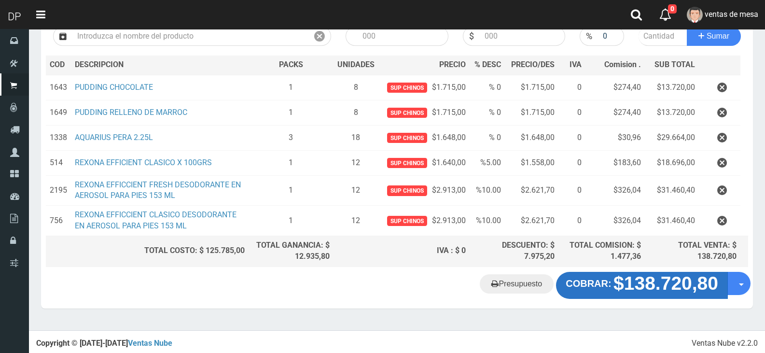
click at [598, 280] on strong "COBRAR:" at bounding box center [588, 283] width 45 height 11
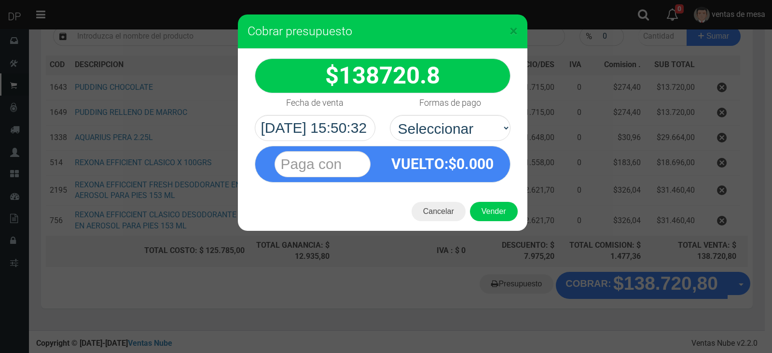
click at [458, 173] on div "VUELTO :$ 0.000" at bounding box center [443, 163] width 120 height 35
drag, startPoint x: 468, startPoint y: 128, endPoint x: 469, endPoint y: 140, distance: 12.6
click at [468, 128] on select "Seleccionar Efectivo Tarjeta de Crédito Depósito Débito" at bounding box center [450, 128] width 121 height 26
select select "Efectivo"
click at [390, 115] on select "Seleccionar Efectivo Tarjeta de Crédito Depósito Débito" at bounding box center [450, 128] width 121 height 26
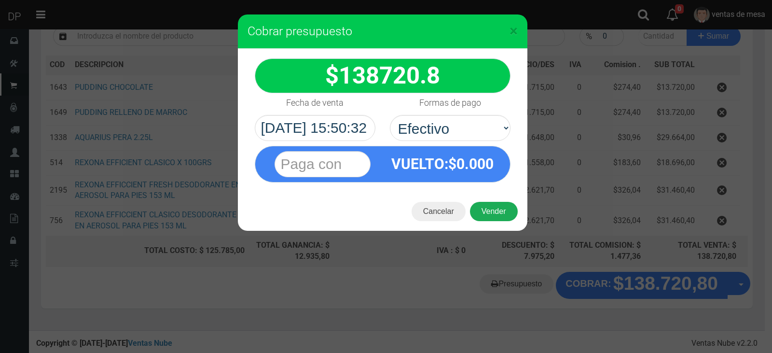
click at [492, 213] on button "Vender" at bounding box center [494, 211] width 48 height 19
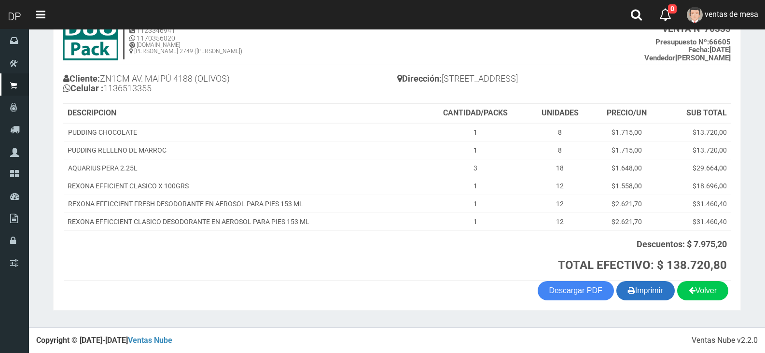
scroll to position [70, 0]
click at [636, 299] on button "Imprimir" at bounding box center [645, 289] width 58 height 19
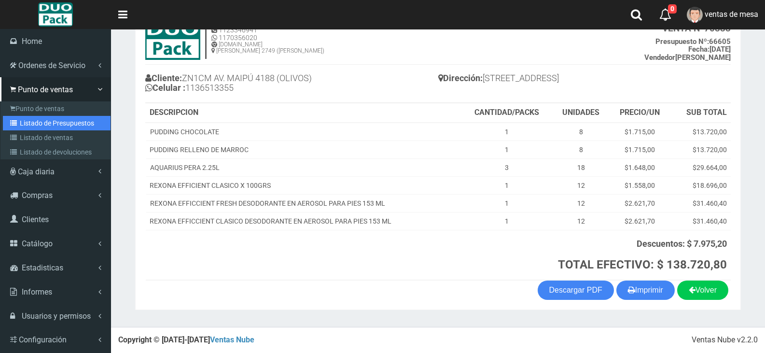
click at [15, 124] on icon at bounding box center [15, 123] width 10 height 7
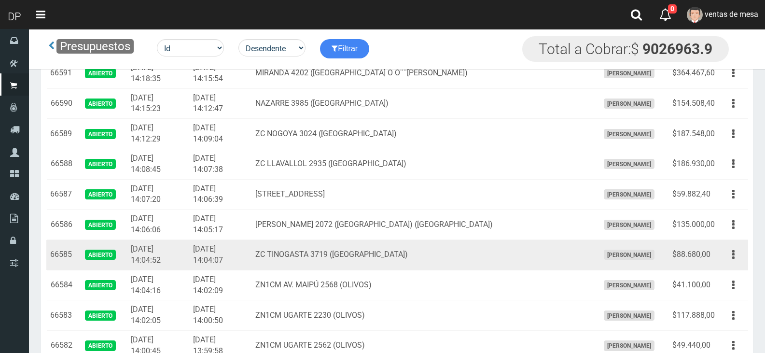
scroll to position [1318, 0]
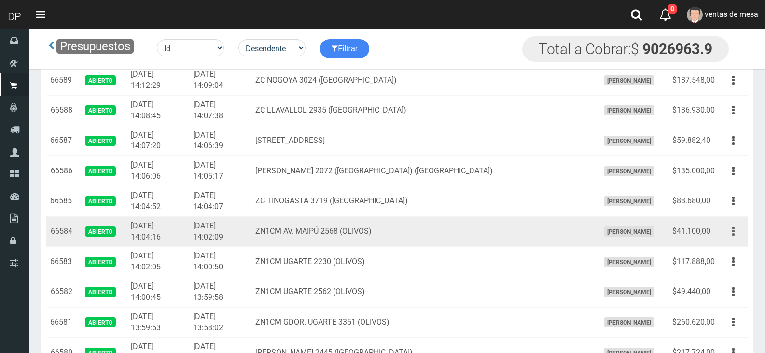
click at [726, 232] on button "button" at bounding box center [733, 231] width 22 height 17
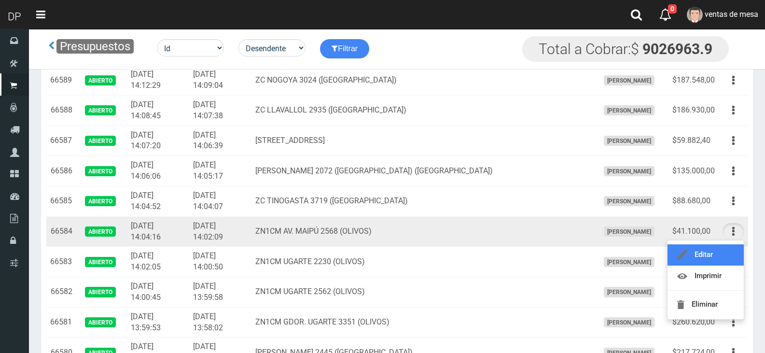
click at [719, 255] on link "Editar" at bounding box center [705, 254] width 76 height 21
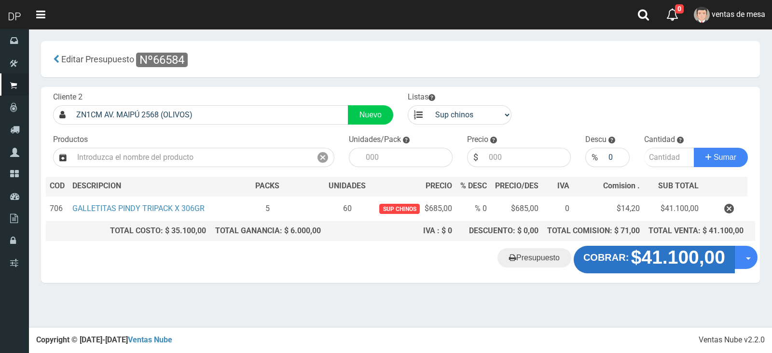
click at [624, 256] on strong "COBRAR:" at bounding box center [605, 257] width 45 height 11
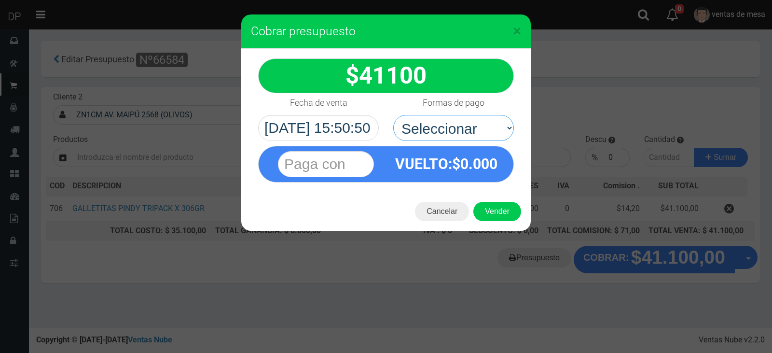
drag, startPoint x: 463, startPoint y: 125, endPoint x: 479, endPoint y: 166, distance: 44.5
click at [465, 126] on select "Seleccionar Efectivo Tarjeta de Crédito Depósito Débito" at bounding box center [453, 128] width 121 height 26
click at [479, 169] on span "0.000" at bounding box center [478, 163] width 37 height 17
drag, startPoint x: 483, startPoint y: 131, endPoint x: 483, endPoint y: 138, distance: 7.2
click at [483, 131] on select "Seleccionar Efectivo Tarjeta de Crédito Depósito Débito" at bounding box center [453, 128] width 121 height 26
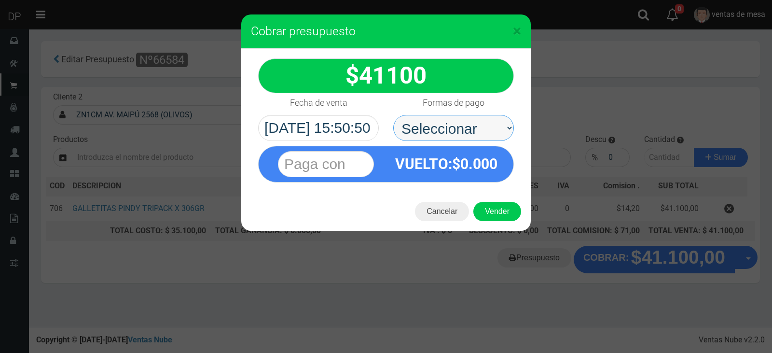
select select "Efectivo"
click at [393, 115] on select "Seleccionar Efectivo Tarjeta de Crédito Depósito Débito" at bounding box center [453, 128] width 121 height 26
click at [494, 218] on button "Vender" at bounding box center [497, 211] width 48 height 19
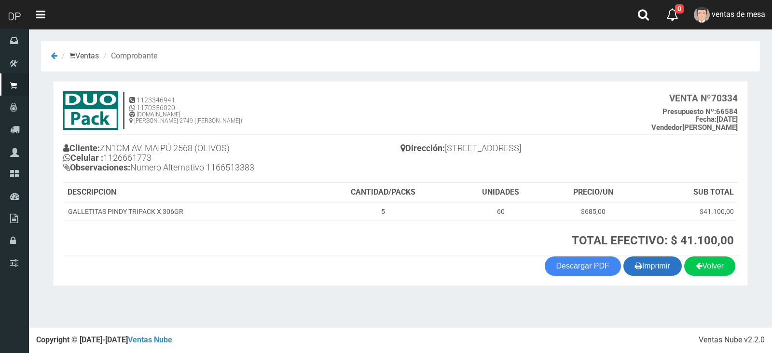
click at [650, 269] on button "Imprimir" at bounding box center [652, 265] width 58 height 19
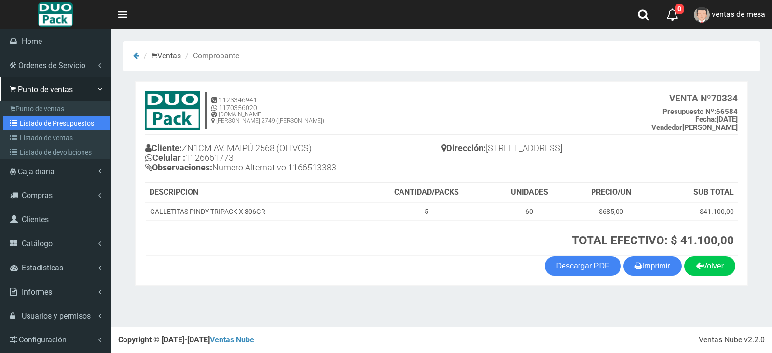
drag, startPoint x: 12, startPoint y: 120, endPoint x: 208, endPoint y: 17, distance: 221.4
click at [13, 120] on icon at bounding box center [15, 123] width 10 height 7
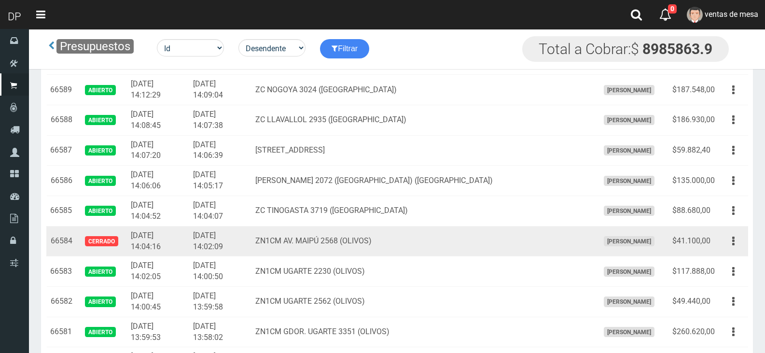
scroll to position [1319, 0]
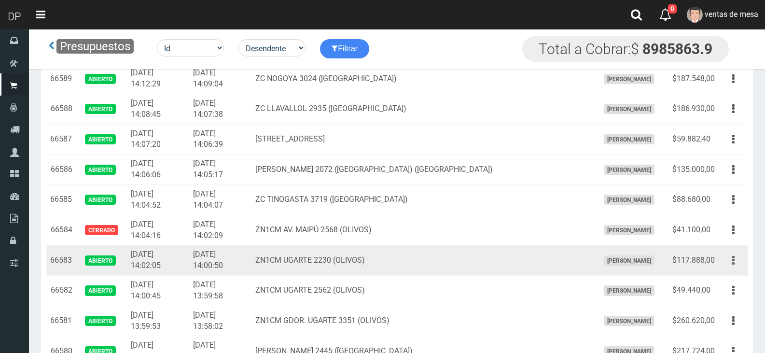
click at [738, 258] on button "button" at bounding box center [733, 260] width 22 height 17
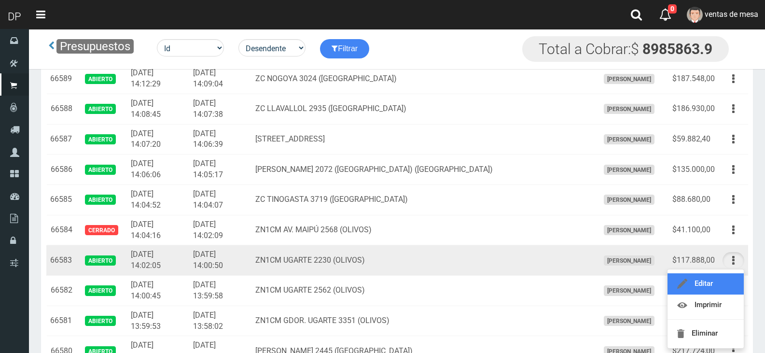
click at [723, 287] on link "Editar" at bounding box center [705, 283] width 76 height 21
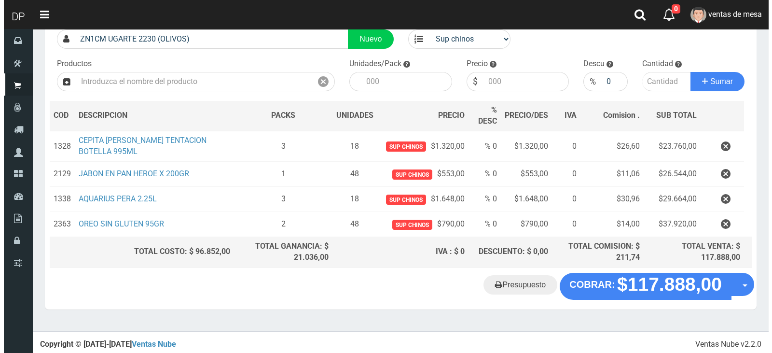
scroll to position [77, 0]
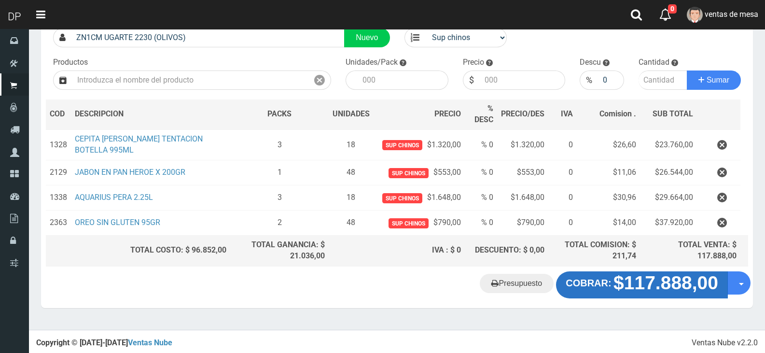
click at [645, 284] on strong "$117.888,00" at bounding box center [665, 282] width 105 height 21
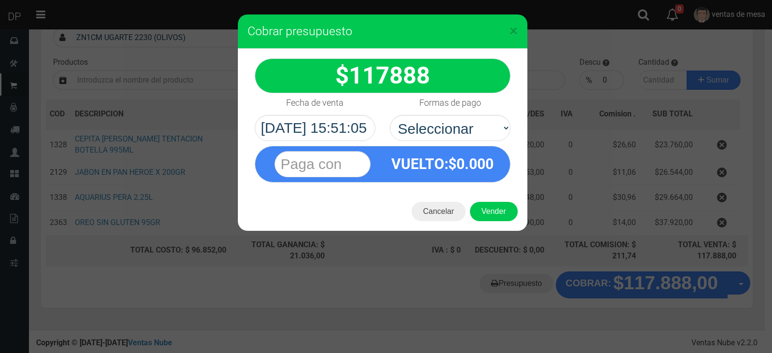
click at [462, 120] on select "Seleccionar Efectivo Tarjeta de Crédito Depósito Débito" at bounding box center [450, 128] width 121 height 26
select select "Efectivo"
click at [390, 115] on select "Seleccionar Efectivo Tarjeta de Crédito Depósito Débito" at bounding box center [450, 128] width 121 height 26
click at [493, 214] on button "Vender" at bounding box center [494, 211] width 48 height 19
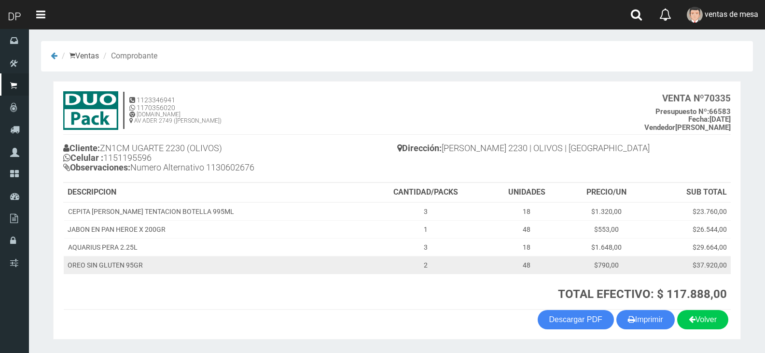
scroll to position [29, 0]
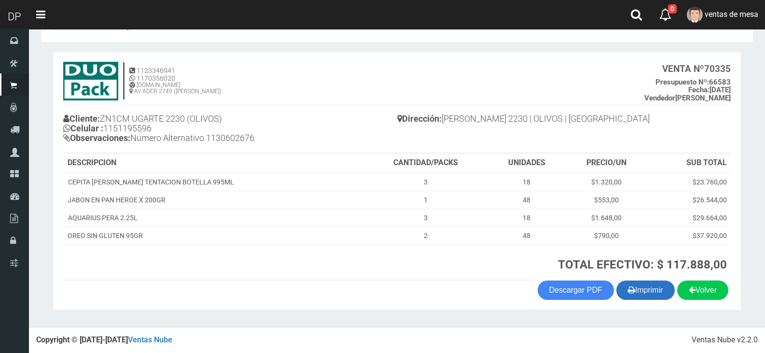
click at [632, 287] on button "Imprimir" at bounding box center [645, 289] width 58 height 19
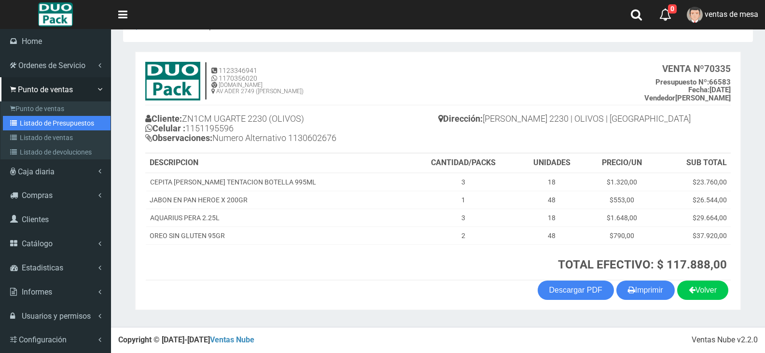
click at [80, 117] on link "Listado de Presupuestos" at bounding box center [57, 123] width 108 height 14
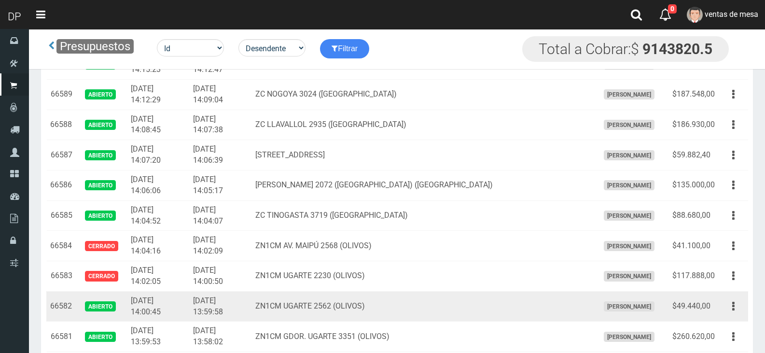
scroll to position [1350, 0]
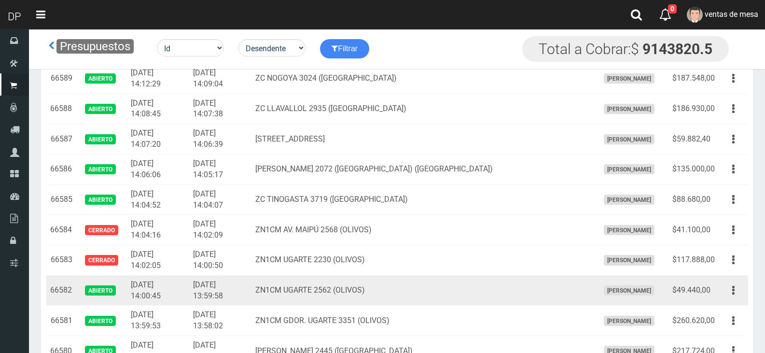
click at [727, 291] on button "button" at bounding box center [733, 290] width 22 height 17
click at [723, 308] on link "Editar" at bounding box center [705, 313] width 76 height 21
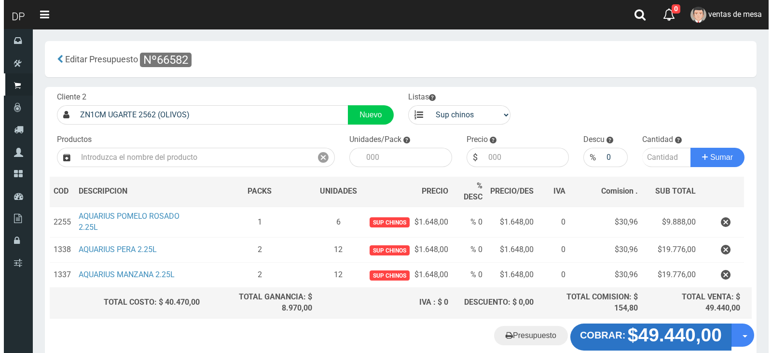
scroll to position [52, 0]
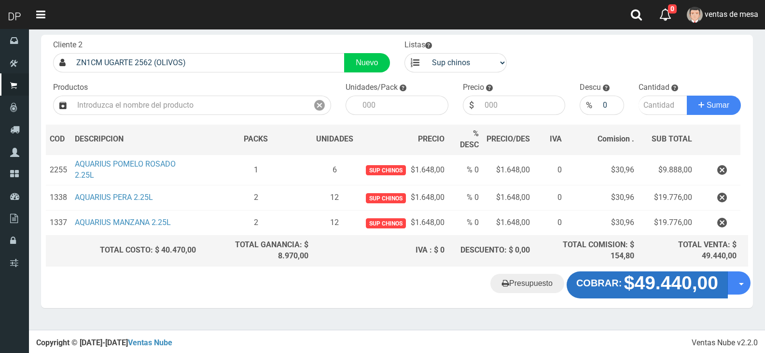
click at [583, 290] on button "COBRAR: $49.440,00" at bounding box center [647, 284] width 161 height 27
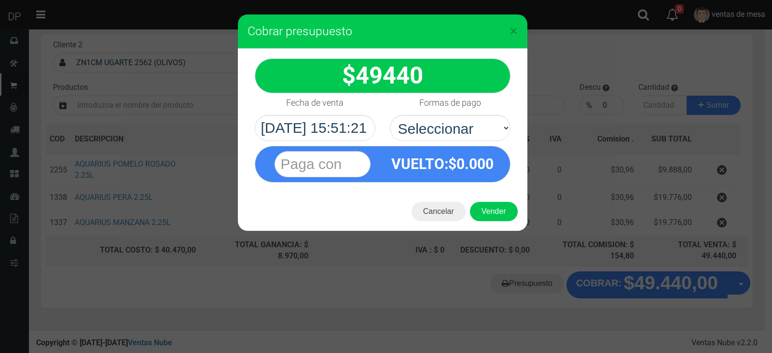
click at [461, 142] on div "VUELTO :$ 0.000" at bounding box center [383, 162] width 270 height 42
click at [460, 125] on select "Seleccionar Efectivo Tarjeta de Crédito Depósito Débito" at bounding box center [450, 128] width 121 height 26
select select "Efectivo"
click at [390, 115] on select "Seleccionar Efectivo Tarjeta de Crédito Depósito Débito" at bounding box center [450, 128] width 121 height 26
click at [484, 217] on button "Vender" at bounding box center [494, 211] width 48 height 19
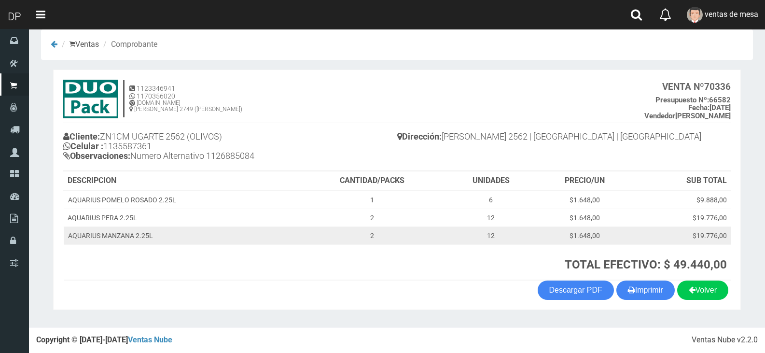
scroll to position [12, 0]
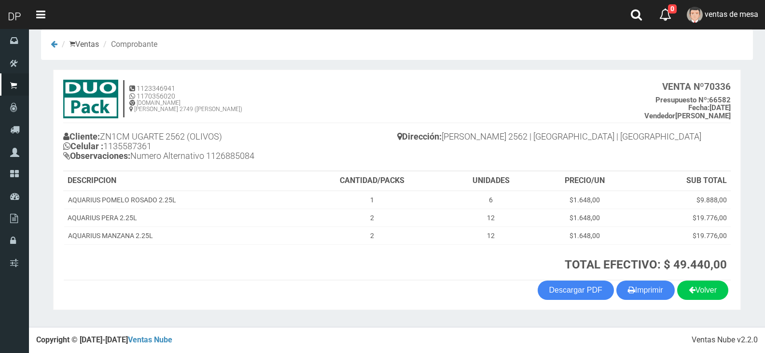
click at [641, 277] on th "TOTAL EFECTIVO: $ 49.440,00" at bounding box center [514, 262] width 431 height 36
click at [642, 288] on button "Imprimir" at bounding box center [645, 289] width 58 height 19
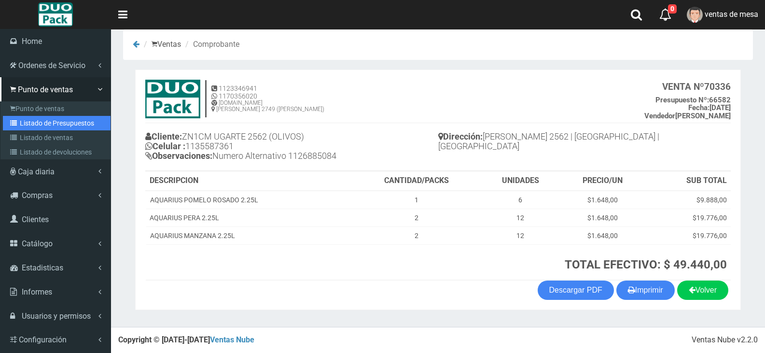
drag, startPoint x: 21, startPoint y: 124, endPoint x: 156, endPoint y: 80, distance: 141.8
click at [21, 124] on link "Listado de Presupuestos" at bounding box center [57, 123] width 108 height 14
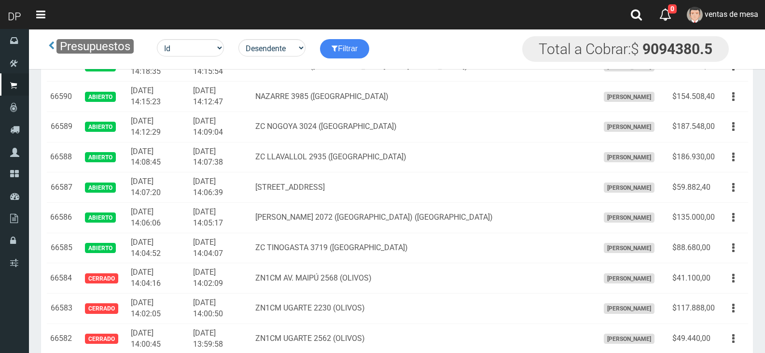
scroll to position [768, 0]
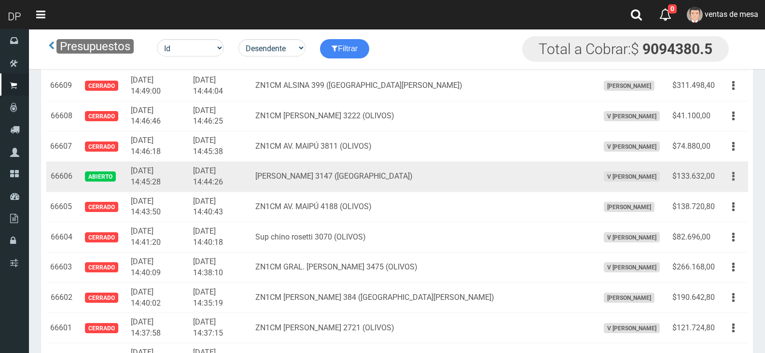
click at [736, 173] on button "button" at bounding box center [733, 176] width 22 height 17
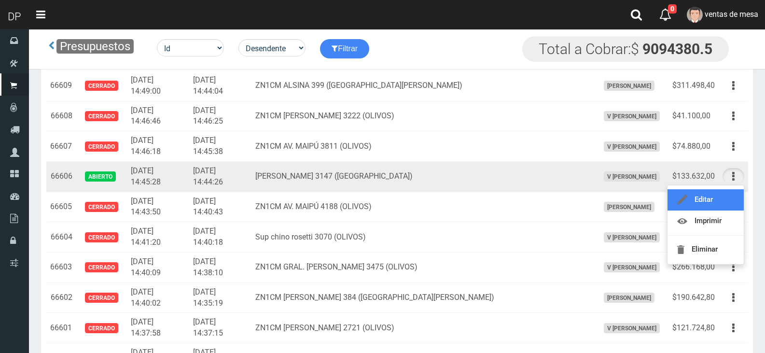
click at [721, 199] on link "Editar" at bounding box center [705, 199] width 76 height 21
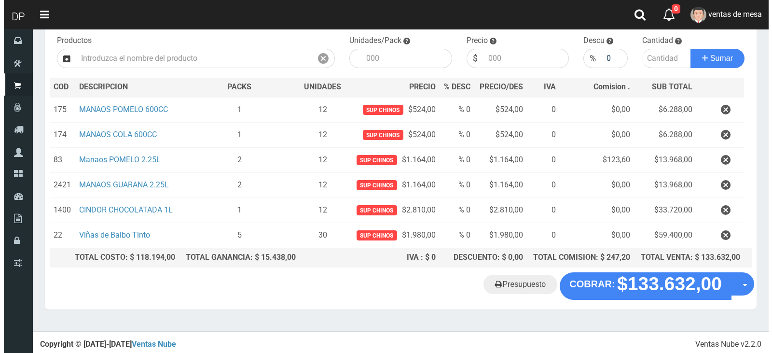
scroll to position [100, 0]
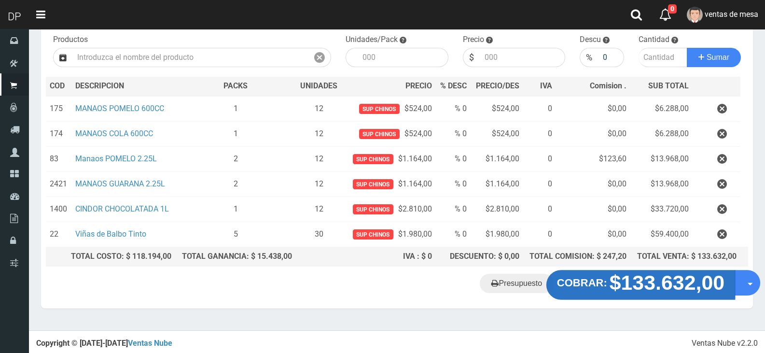
click at [614, 272] on strong "$133.632,00" at bounding box center [666, 282] width 115 height 23
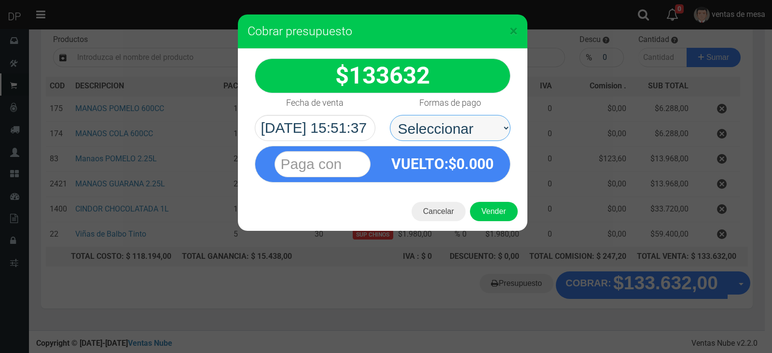
click at [451, 127] on select "Seleccionar Efectivo Tarjeta de Crédito Depósito Débito" at bounding box center [450, 128] width 121 height 26
select select "Efectivo"
click at [390, 115] on select "Seleccionar Efectivo Tarjeta de Crédito Depósito Débito" at bounding box center [450, 128] width 121 height 26
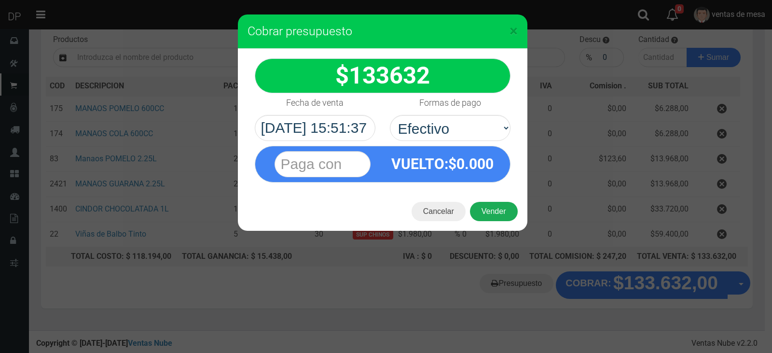
click at [495, 208] on button "Vender" at bounding box center [494, 211] width 48 height 19
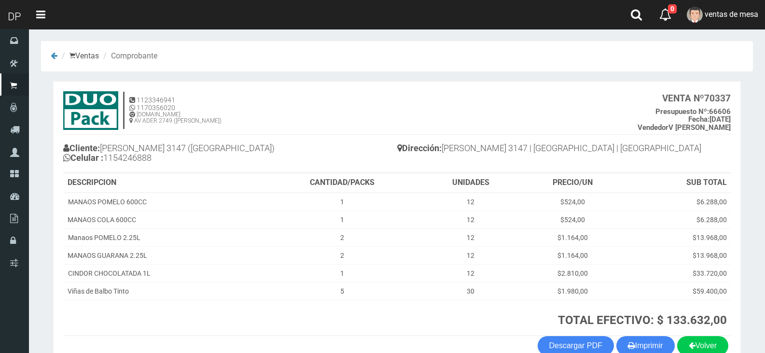
scroll to position [55, 0]
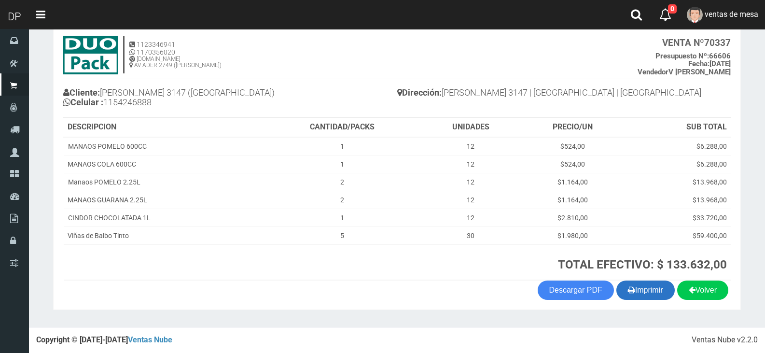
click at [645, 289] on button "Imprimir" at bounding box center [645, 289] width 58 height 19
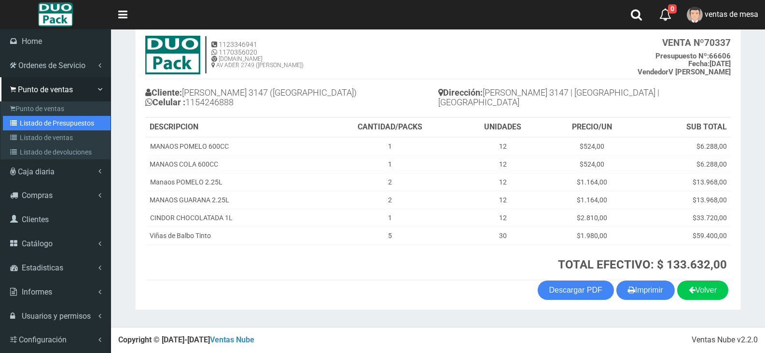
click at [5, 124] on link "Listado de Presupuestos" at bounding box center [57, 123] width 108 height 14
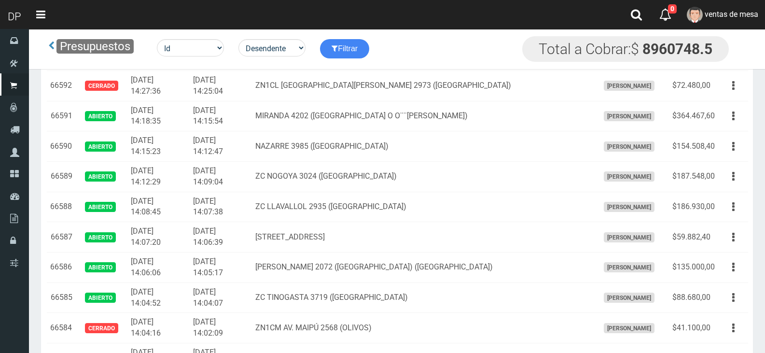
scroll to position [1494, 0]
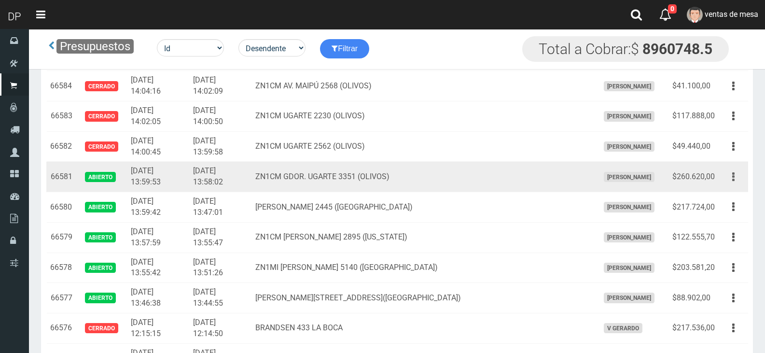
click at [743, 180] on button "button" at bounding box center [733, 176] width 22 height 17
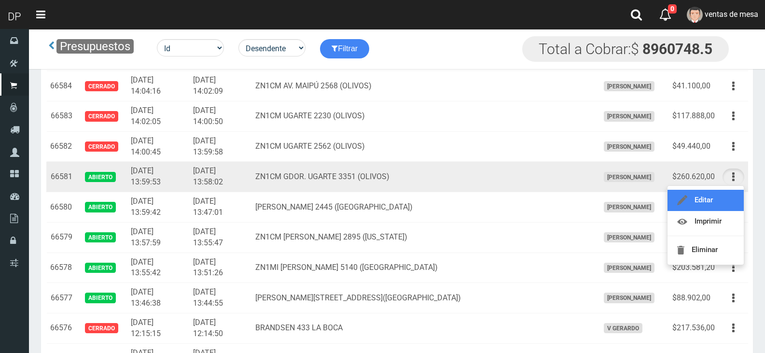
click at [724, 199] on link "Editar" at bounding box center [705, 200] width 76 height 21
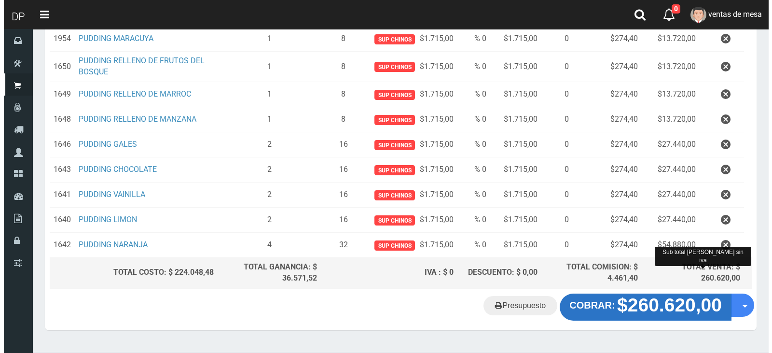
scroll to position [228, 0]
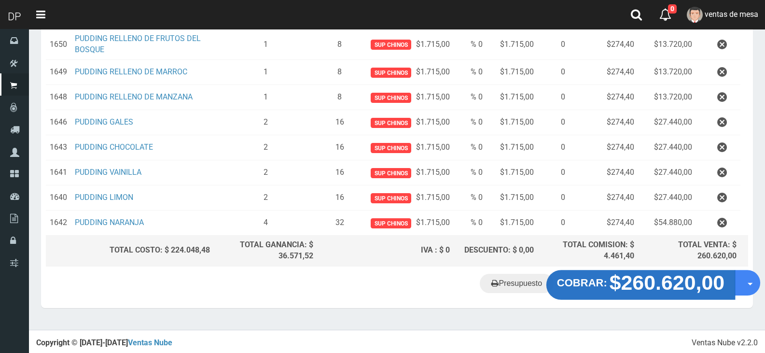
click at [669, 284] on strong "$260.620,00" at bounding box center [666, 282] width 115 height 23
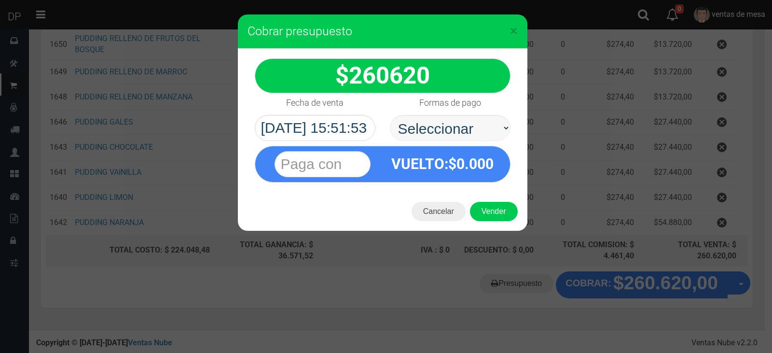
click at [426, 133] on select "Seleccionar Efectivo Tarjeta de Crédito Depósito Débito" at bounding box center [450, 128] width 121 height 26
select select "Efectivo"
click at [390, 115] on select "Seleccionar Efectivo Tarjeta de Crédito Depósito Débito" at bounding box center [450, 128] width 121 height 26
click at [485, 198] on div "Cancelar Vender" at bounding box center [383, 211] width 290 height 39
click at [488, 210] on button "Vender" at bounding box center [494, 211] width 48 height 19
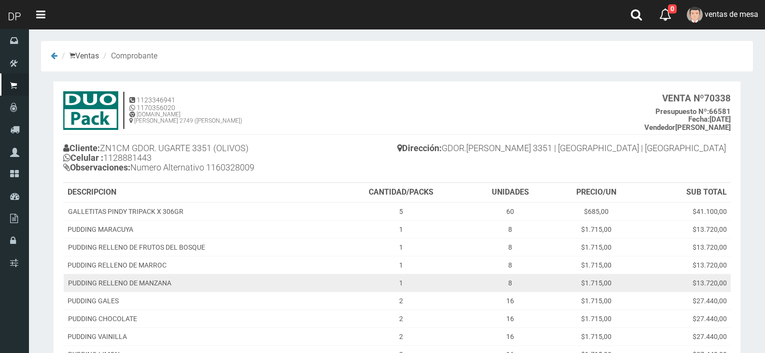
scroll to position [137, 0]
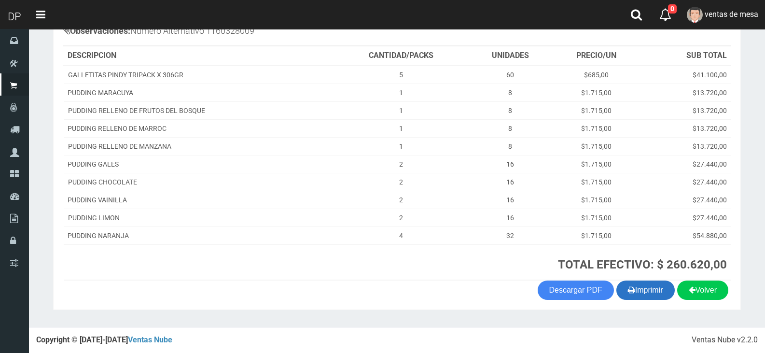
click at [655, 291] on button "Imprimir" at bounding box center [645, 289] width 58 height 19
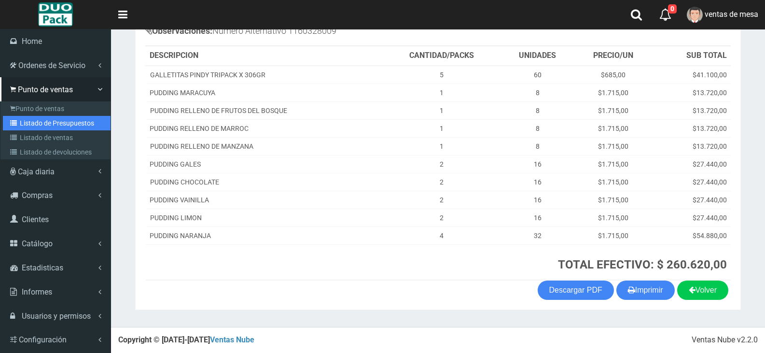
click at [20, 116] on link "Listado de Presupuestos" at bounding box center [57, 123] width 108 height 14
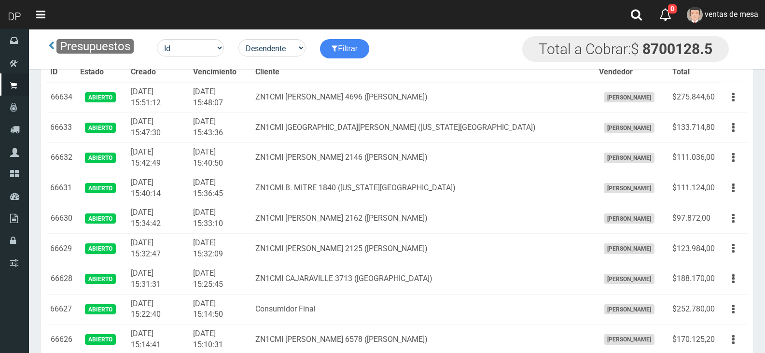
scroll to position [666, 0]
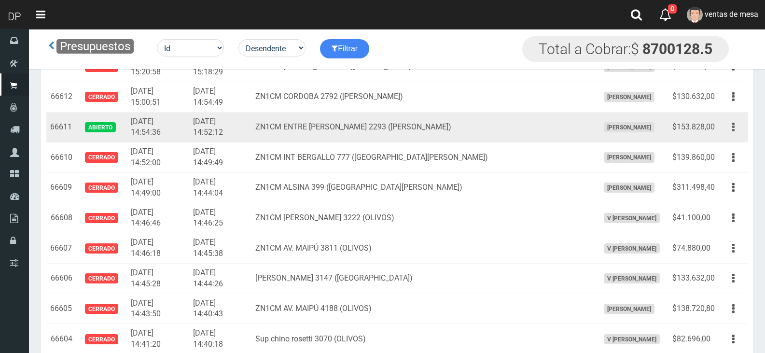
click at [728, 127] on button "button" at bounding box center [733, 127] width 22 height 17
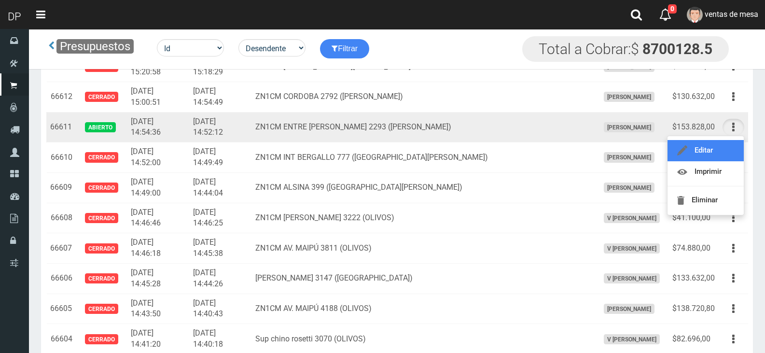
click at [728, 146] on link "Editar" at bounding box center [705, 150] width 76 height 21
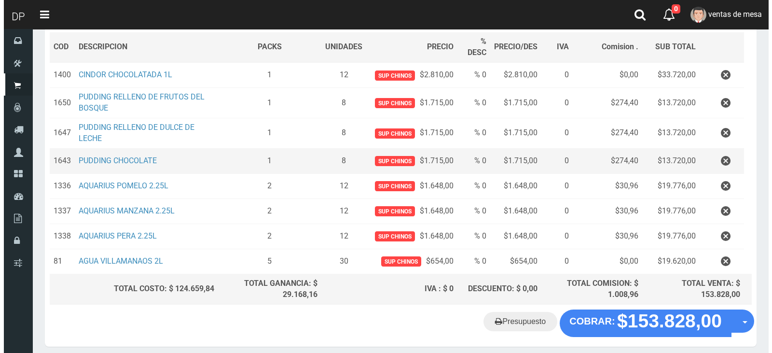
scroll to position [145, 0]
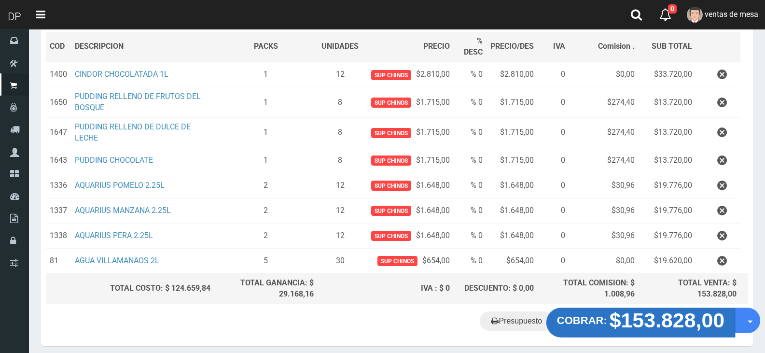
click at [622, 324] on strong "$153.828,00" at bounding box center [666, 320] width 115 height 23
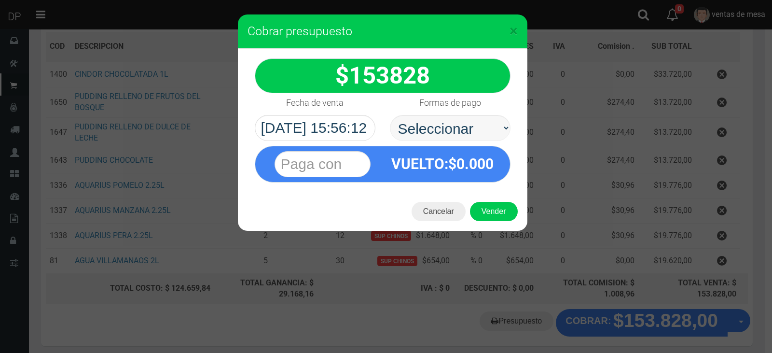
select select "Efectivo"
click at [390, 115] on select "Seleccionar Efectivo Tarjeta de Crédito Depósito Débito" at bounding box center [450, 128] width 121 height 26
click at [500, 208] on button "Vender" at bounding box center [494, 211] width 48 height 19
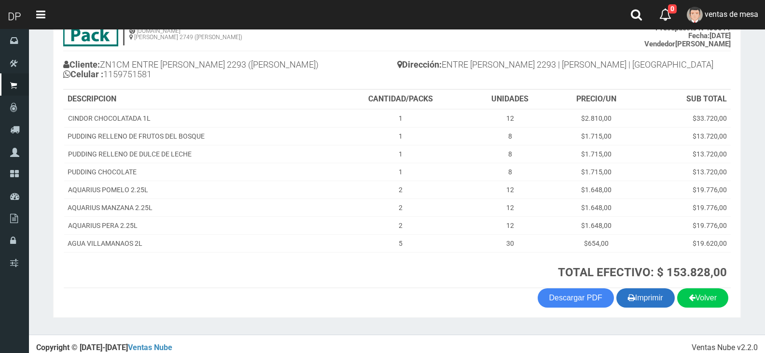
scroll to position [43, 0]
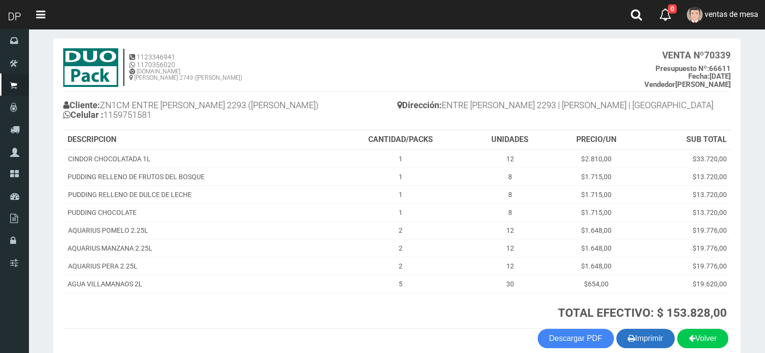
click at [654, 332] on button "Imprimir" at bounding box center [645, 338] width 58 height 19
